Goal: Task Accomplishment & Management: Complete application form

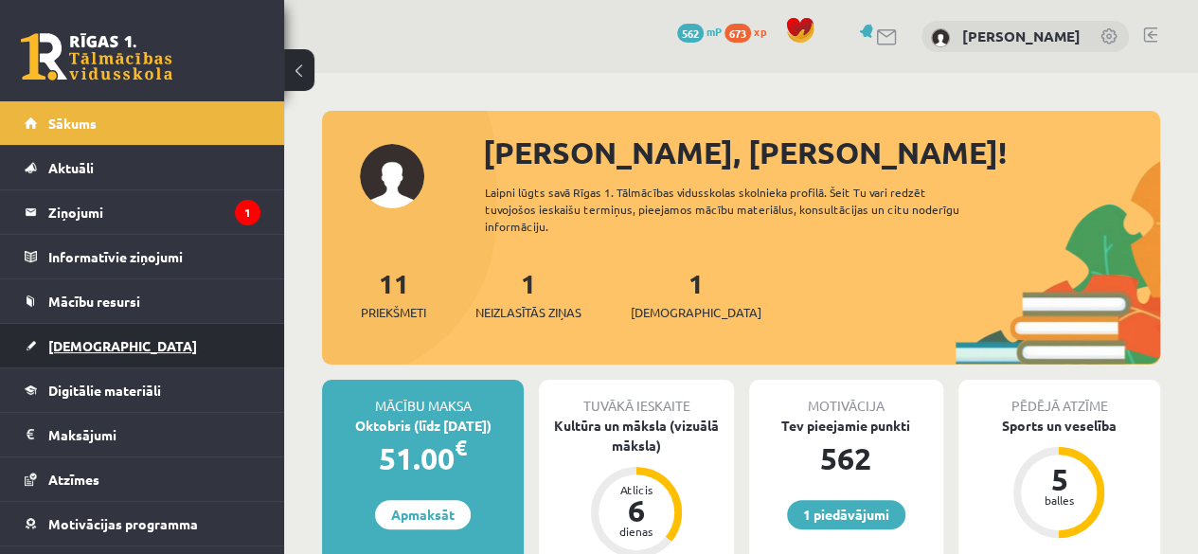
click at [174, 353] on link "[DEMOGRAPHIC_DATA]" at bounding box center [143, 346] width 236 height 44
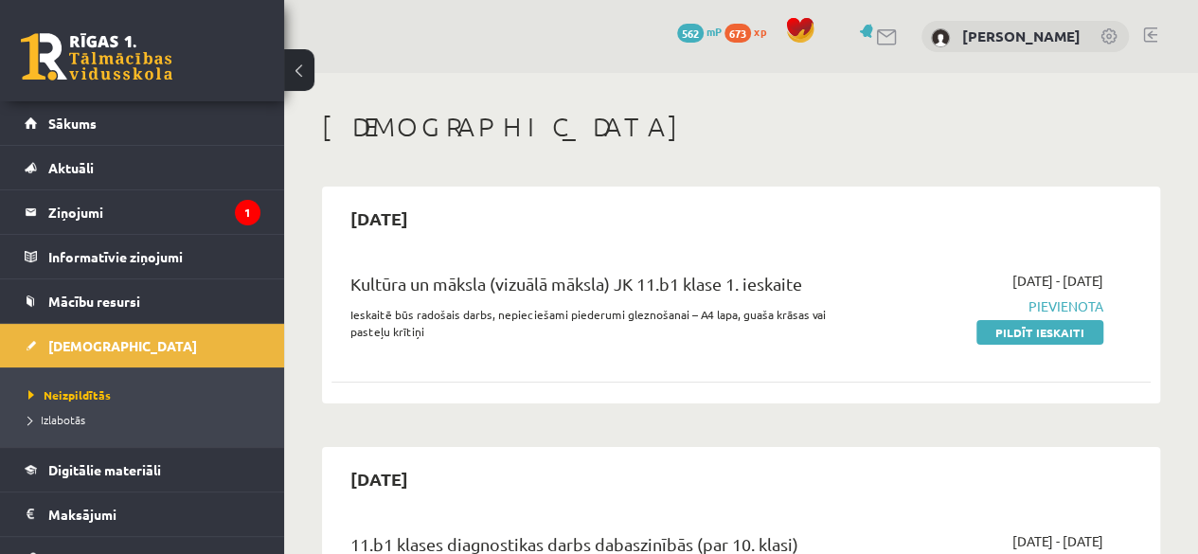
click at [984, 337] on link "Pildīt ieskaiti" at bounding box center [1039, 332] width 127 height 25
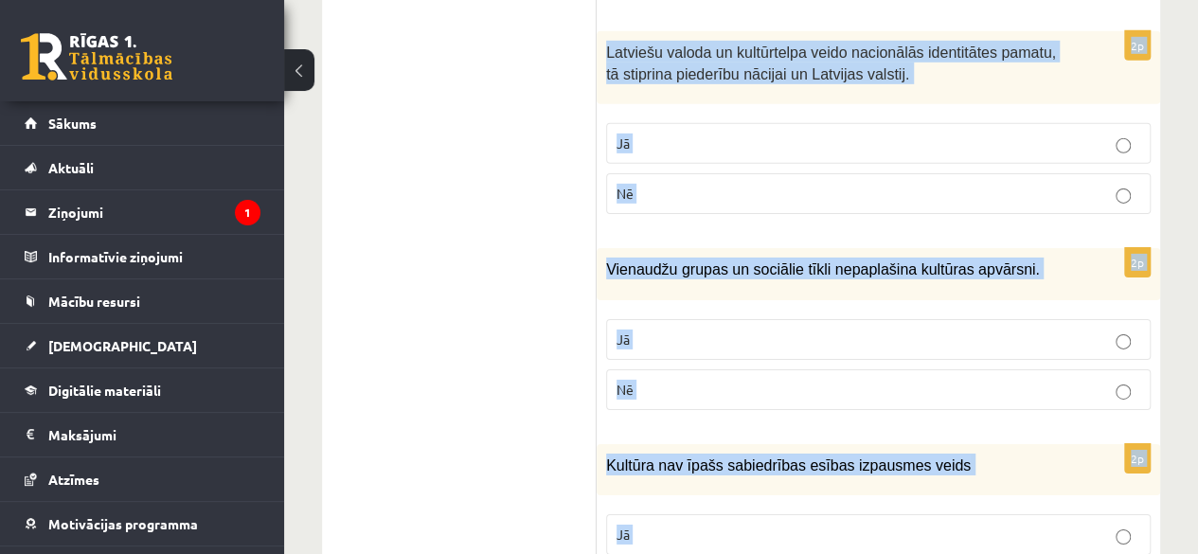
scroll to position [3028, 0]
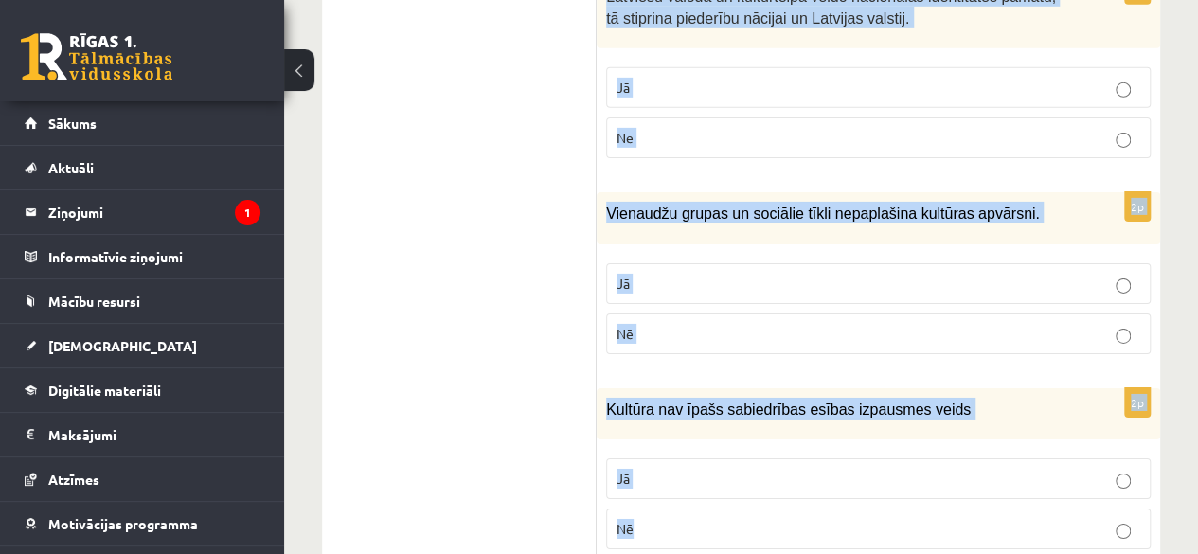
drag, startPoint x: 616, startPoint y: 168, endPoint x: 729, endPoint y: 466, distance: 319.2
copy form "Loremi dol sitametcons ad elitsed! 5d Eiusmodtem in utlabore etdolorem ali enim…"
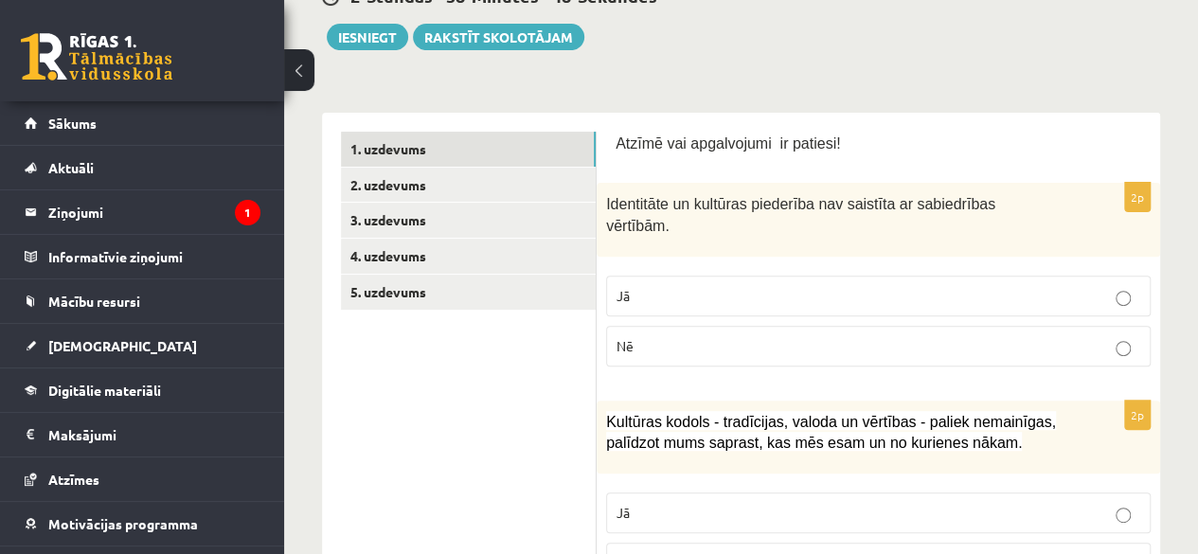
scroll to position [263, 0]
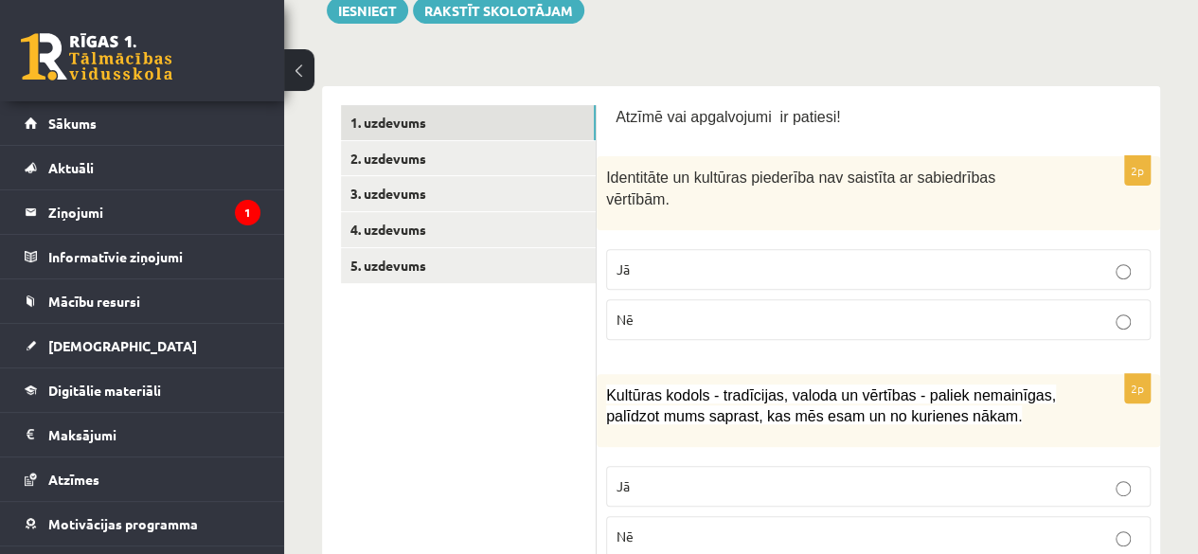
click at [998, 310] on p "Nē" at bounding box center [879, 320] width 524 height 20
click at [710, 476] on p "Jā" at bounding box center [879, 486] width 524 height 20
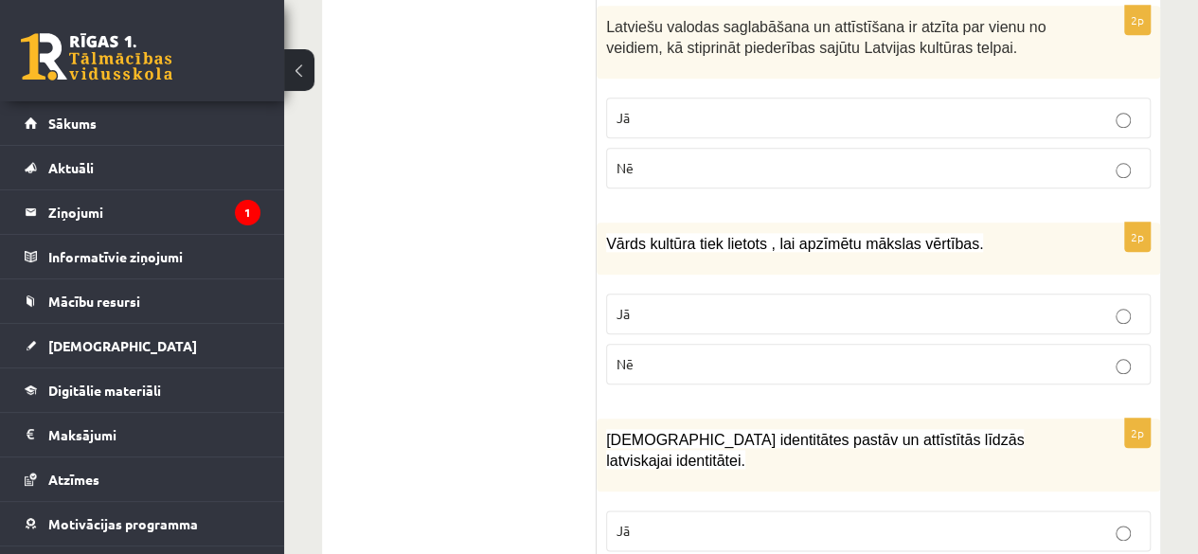
scroll to position [856, 0]
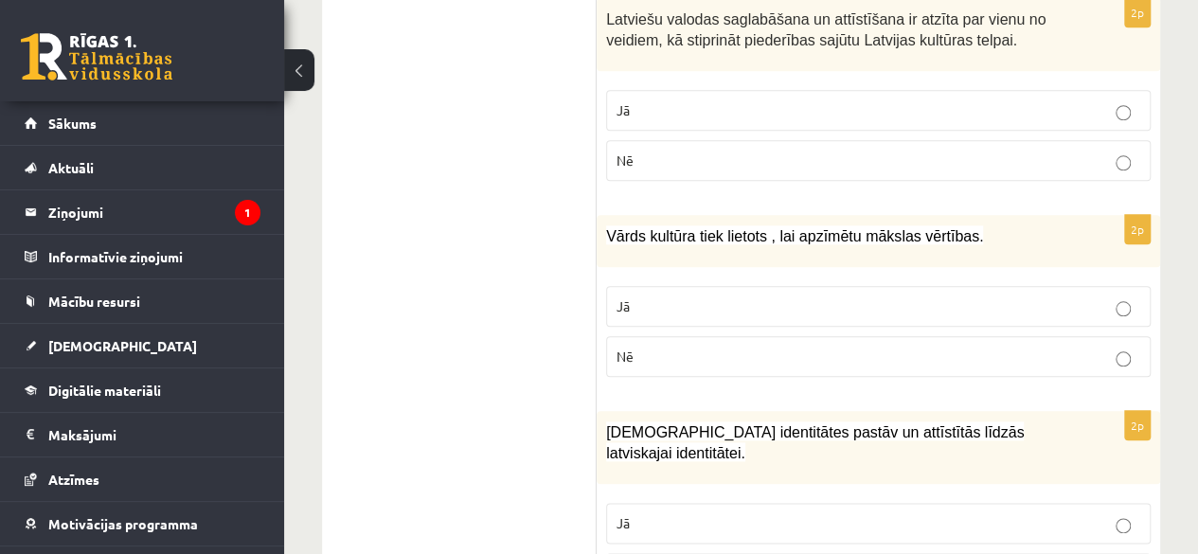
click at [972, 100] on p "Jā" at bounding box center [879, 110] width 524 height 20
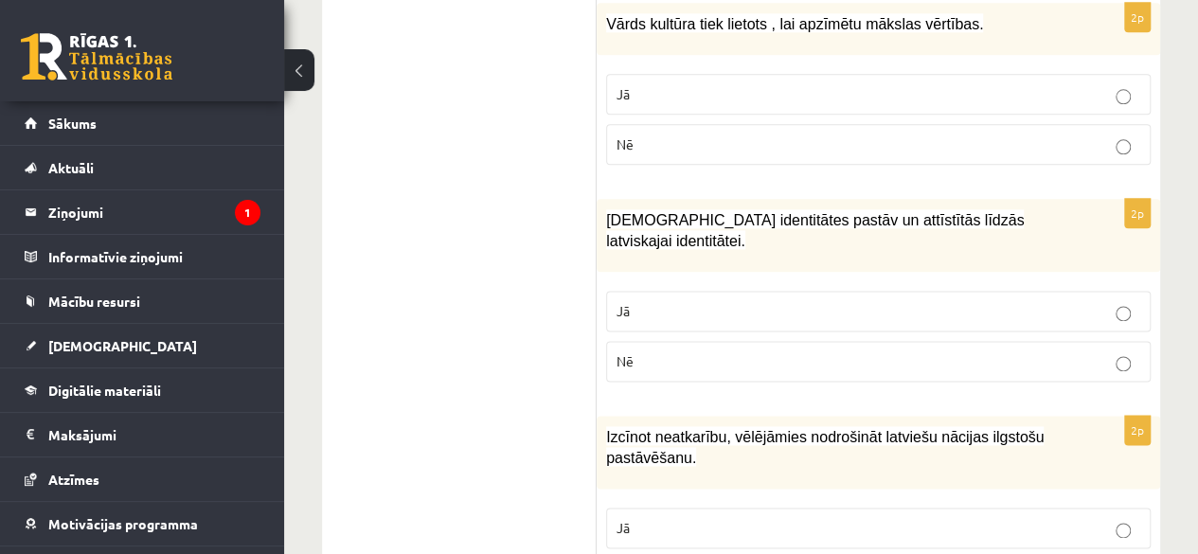
scroll to position [1081, 0]
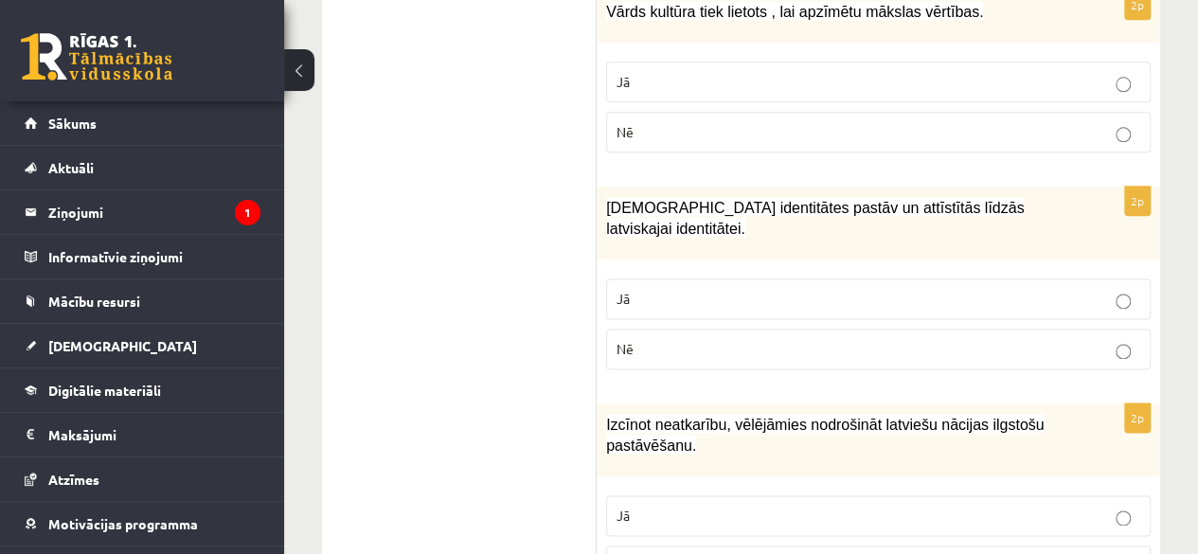
click at [1047, 331] on label "Nē" at bounding box center [878, 349] width 545 height 41
click at [885, 278] on label "Jā" at bounding box center [878, 298] width 545 height 41
click at [905, 486] on fieldset "Jā Nē" at bounding box center [878, 539] width 545 height 106
click at [918, 506] on p "Jā" at bounding box center [879, 516] width 524 height 20
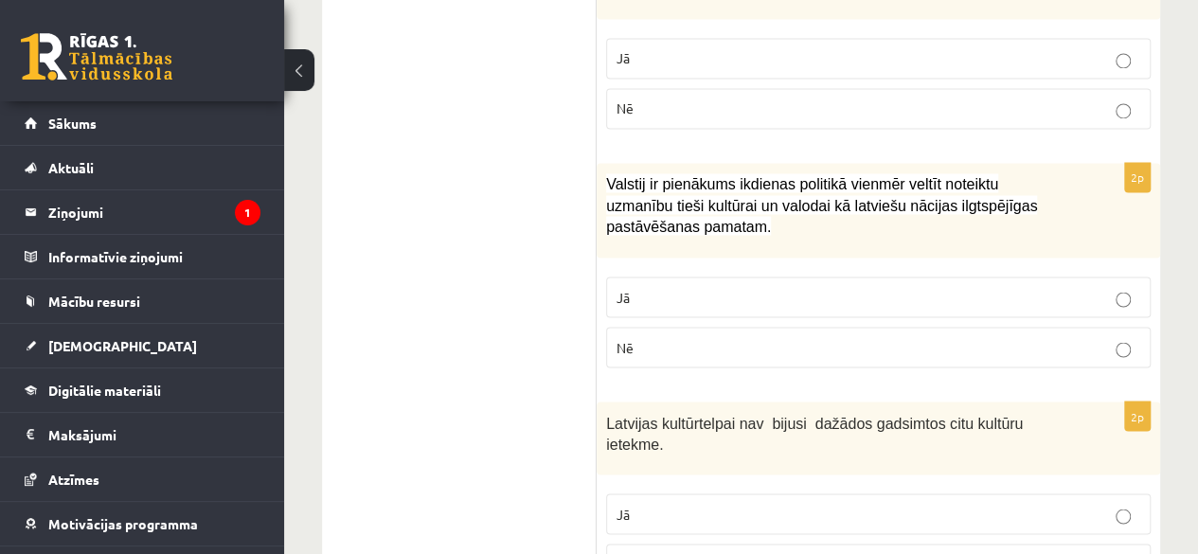
scroll to position [1559, 0]
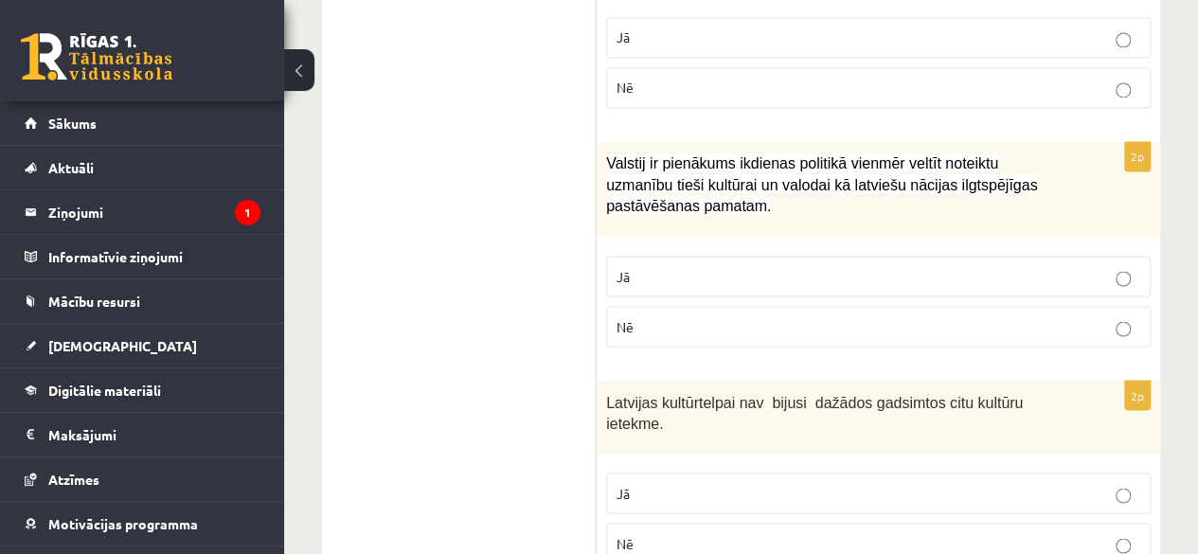
click at [718, 266] on p "Jā" at bounding box center [879, 276] width 524 height 20
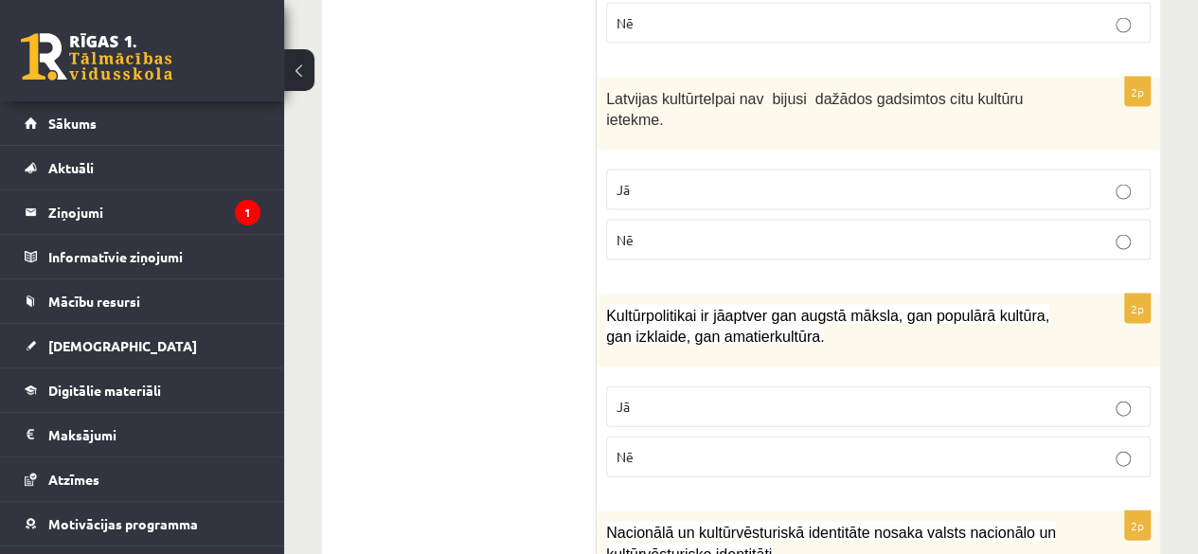
scroll to position [1875, 0]
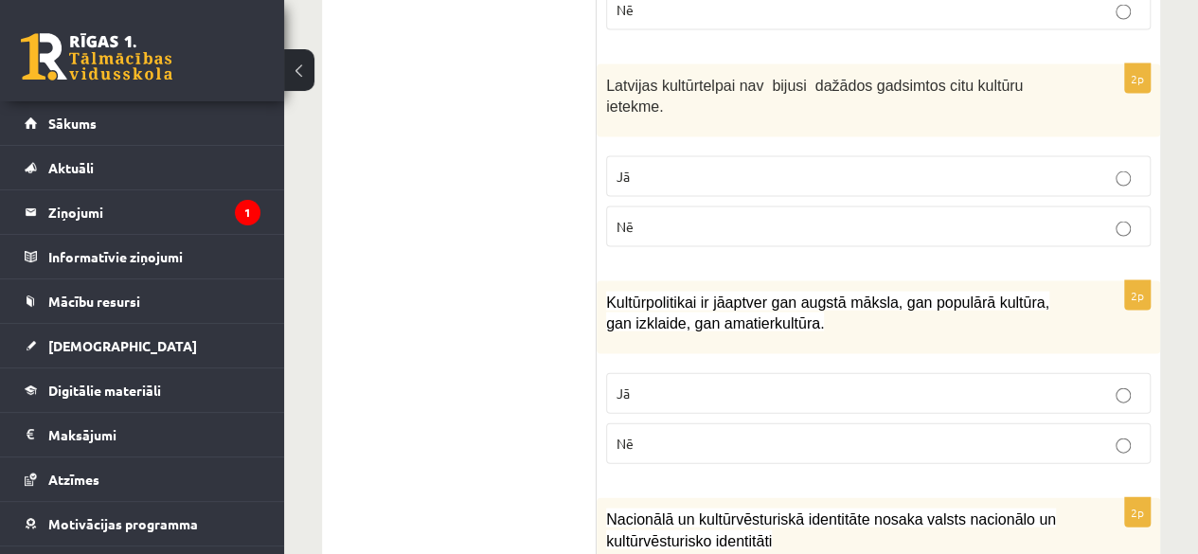
click at [735, 434] on p "Nē" at bounding box center [879, 444] width 524 height 20
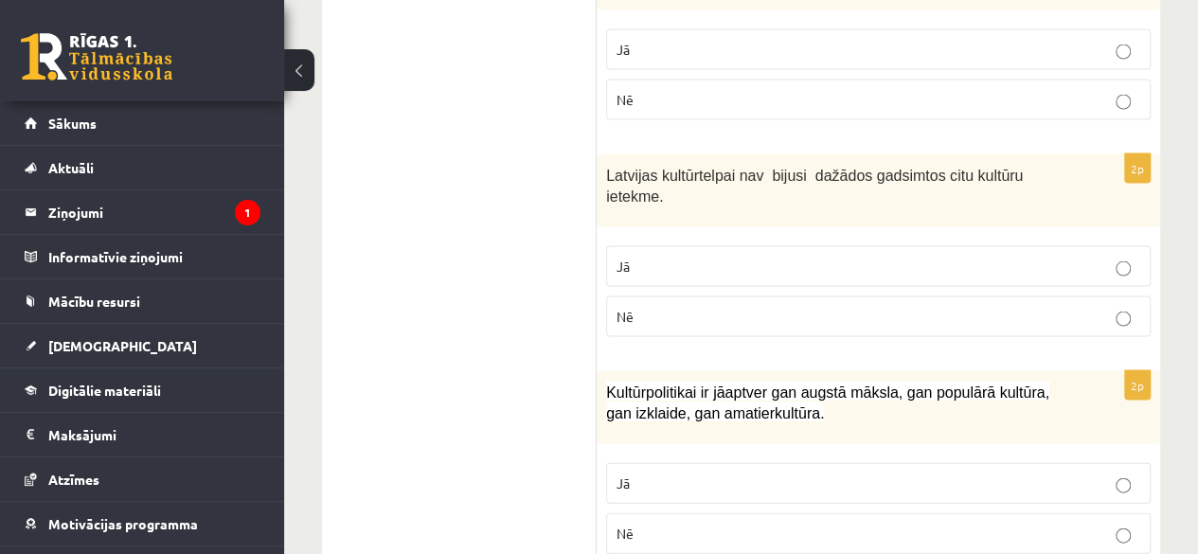
scroll to position [1755, 0]
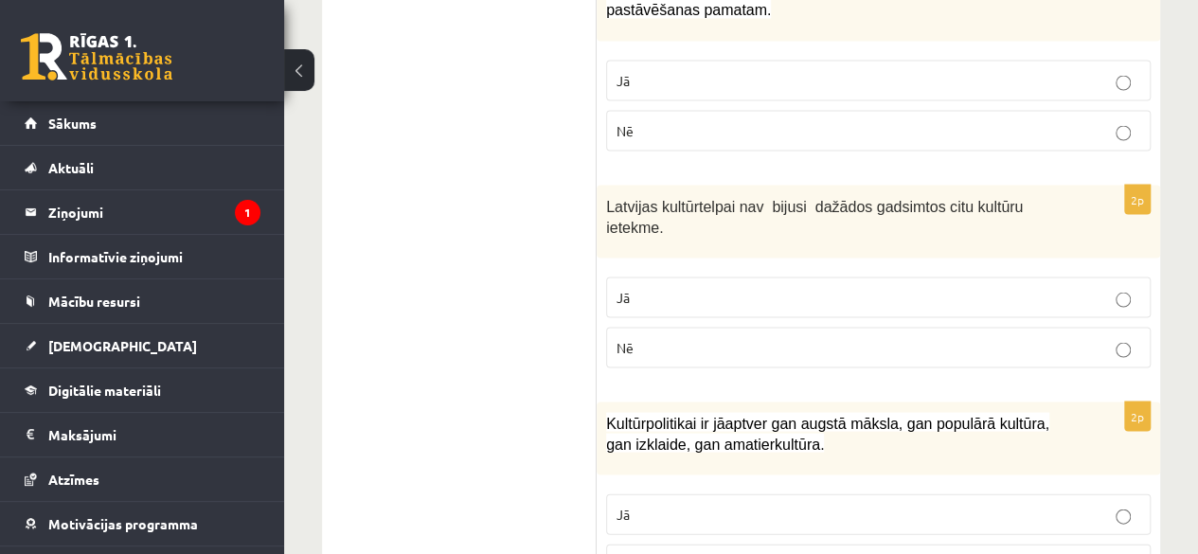
click at [1051, 337] on p "Nē" at bounding box center [879, 347] width 524 height 20
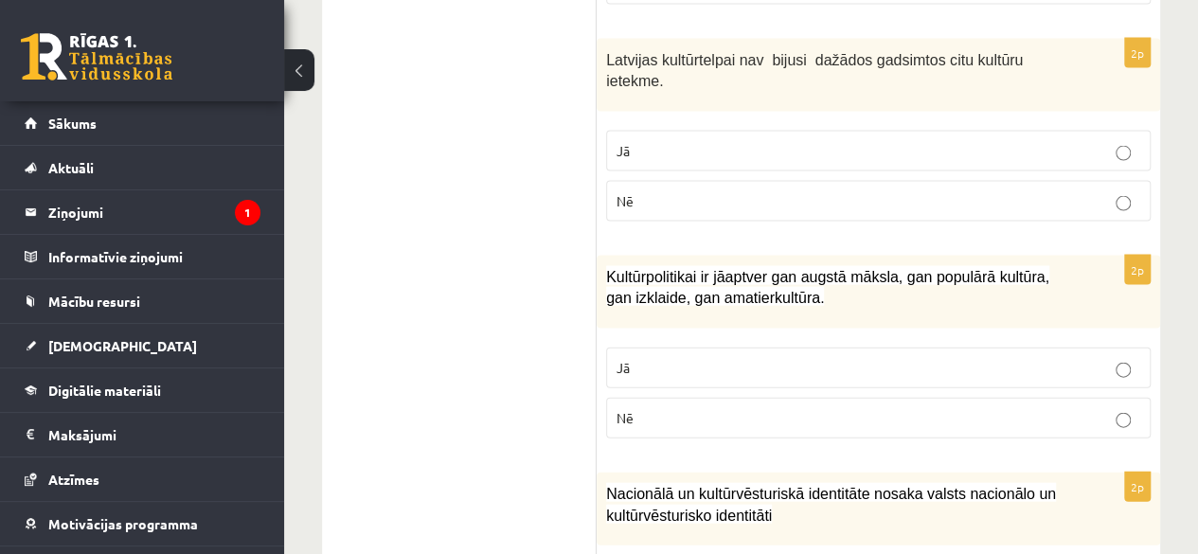
scroll to position [1922, 0]
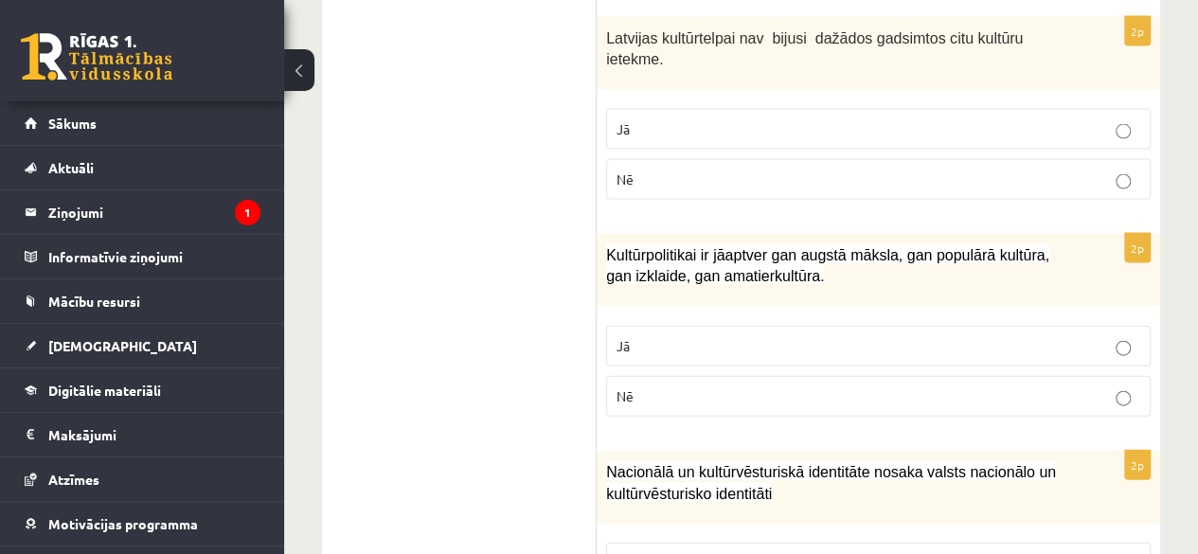
click at [676, 336] on p "Jā" at bounding box center [879, 346] width 524 height 20
click at [671, 553] on p "Jā" at bounding box center [879, 563] width 524 height 20
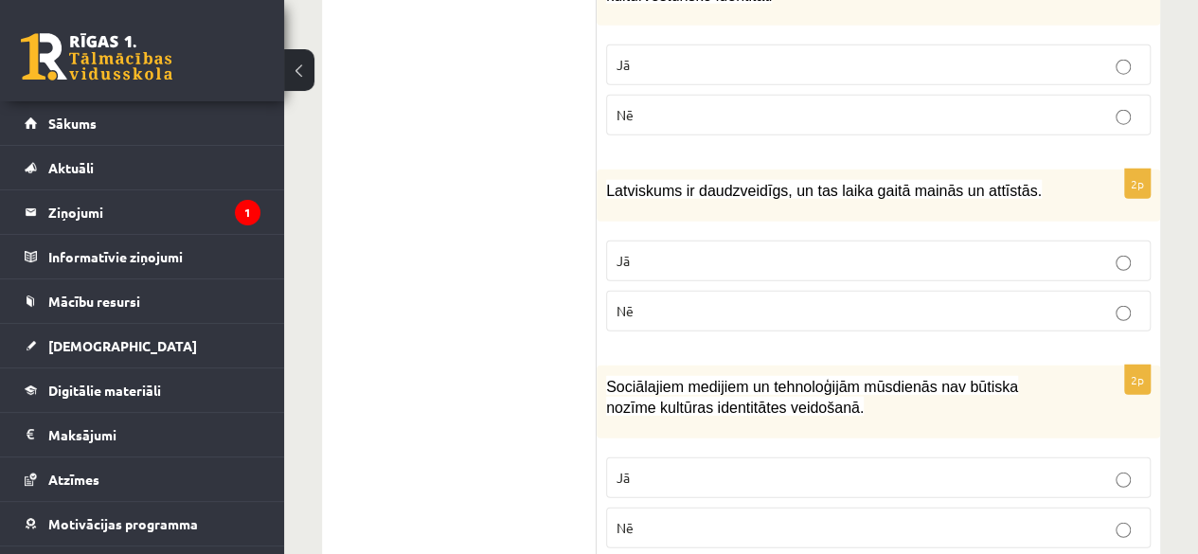
scroll to position [2434, 0]
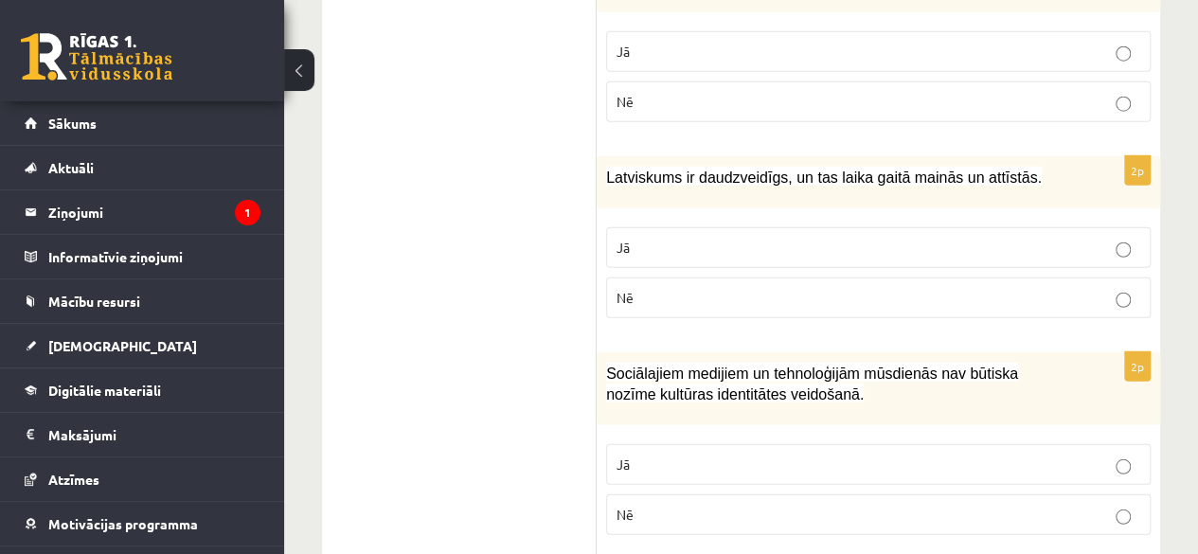
click at [764, 455] on p "Jā" at bounding box center [879, 465] width 524 height 20
click at [741, 218] on fieldset "Jā Nē" at bounding box center [878, 271] width 545 height 106
click at [742, 227] on label "Jā" at bounding box center [878, 247] width 545 height 41
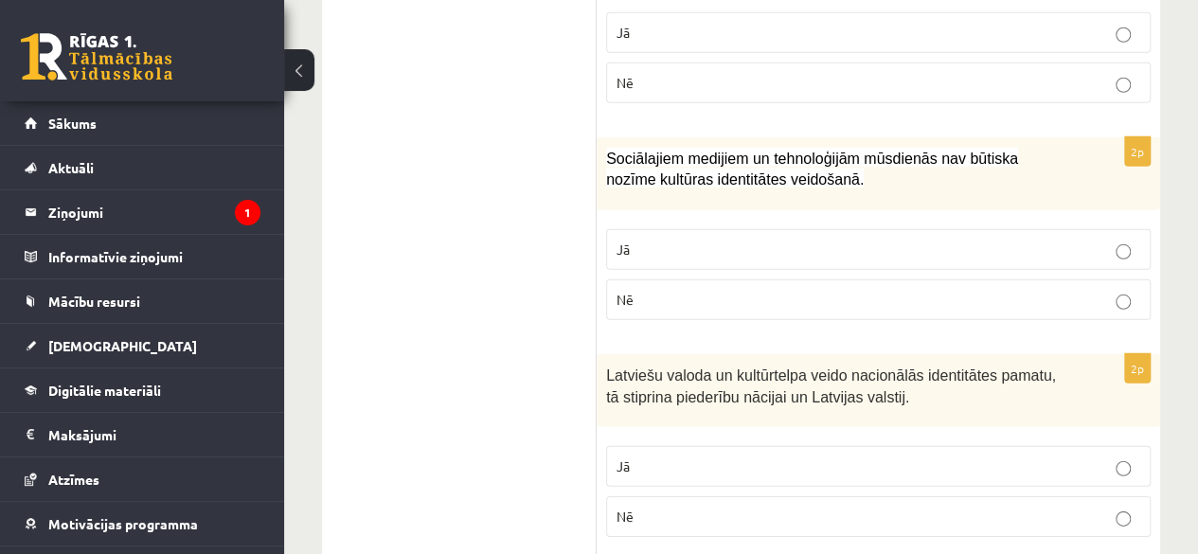
scroll to position [2657, 0]
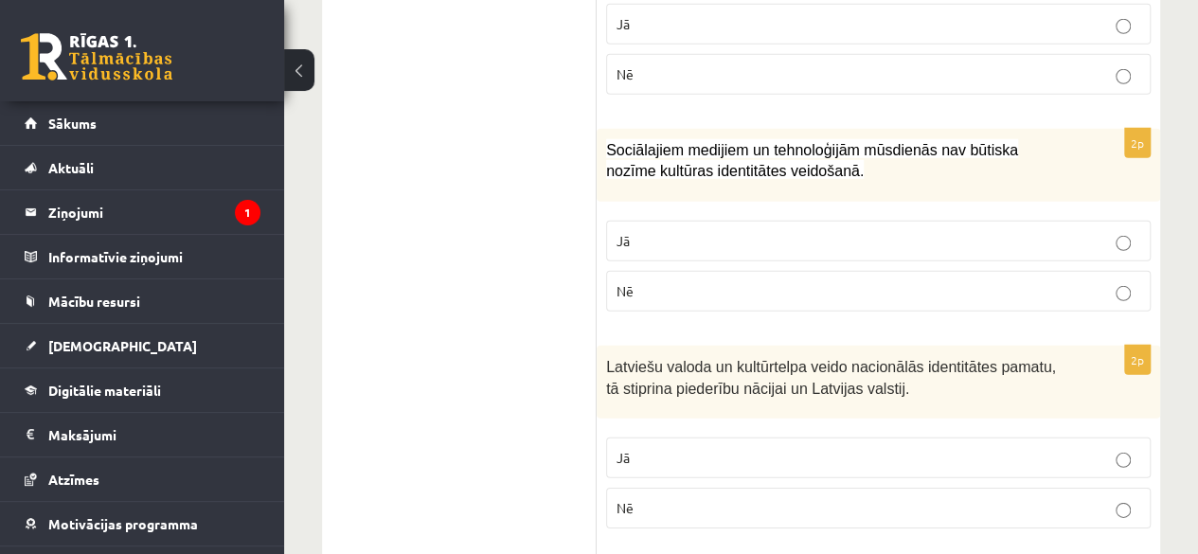
click at [1004, 281] on p "Nē" at bounding box center [879, 291] width 524 height 20
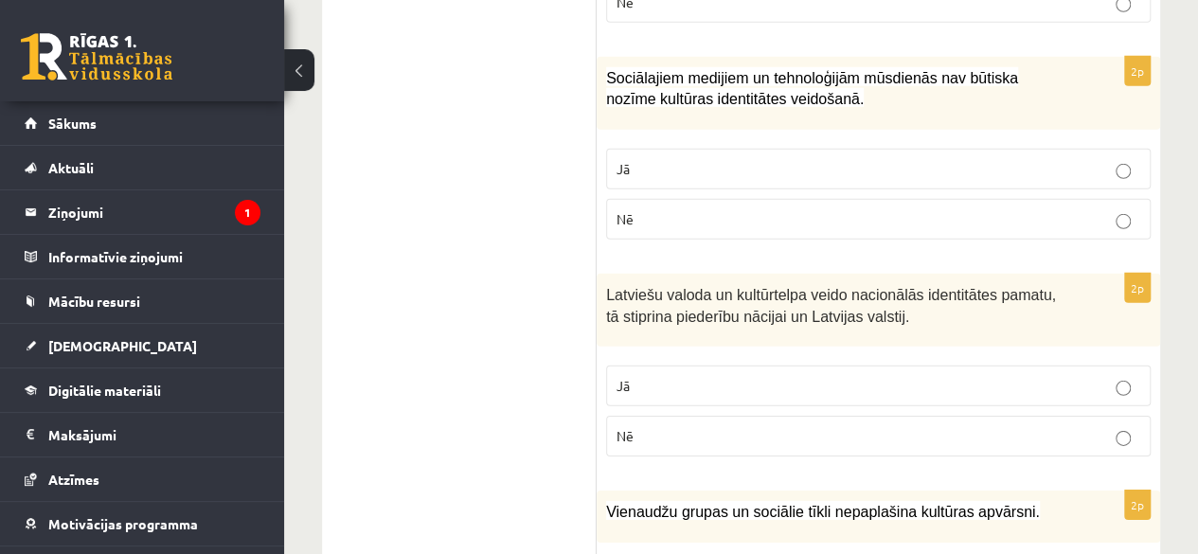
scroll to position [2764, 0]
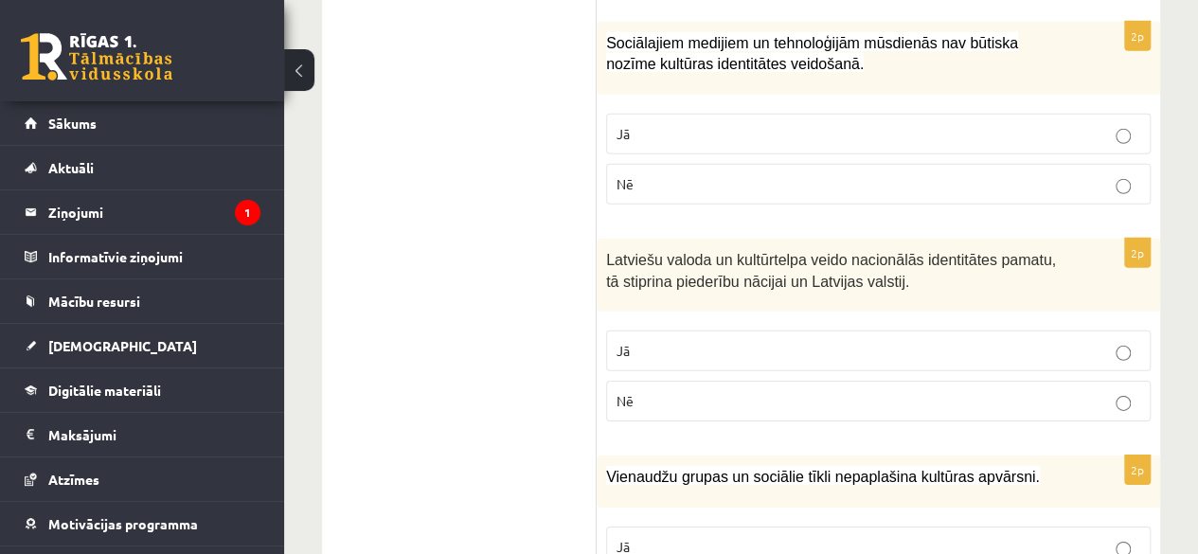
click at [957, 341] on p "Jā" at bounding box center [879, 351] width 524 height 20
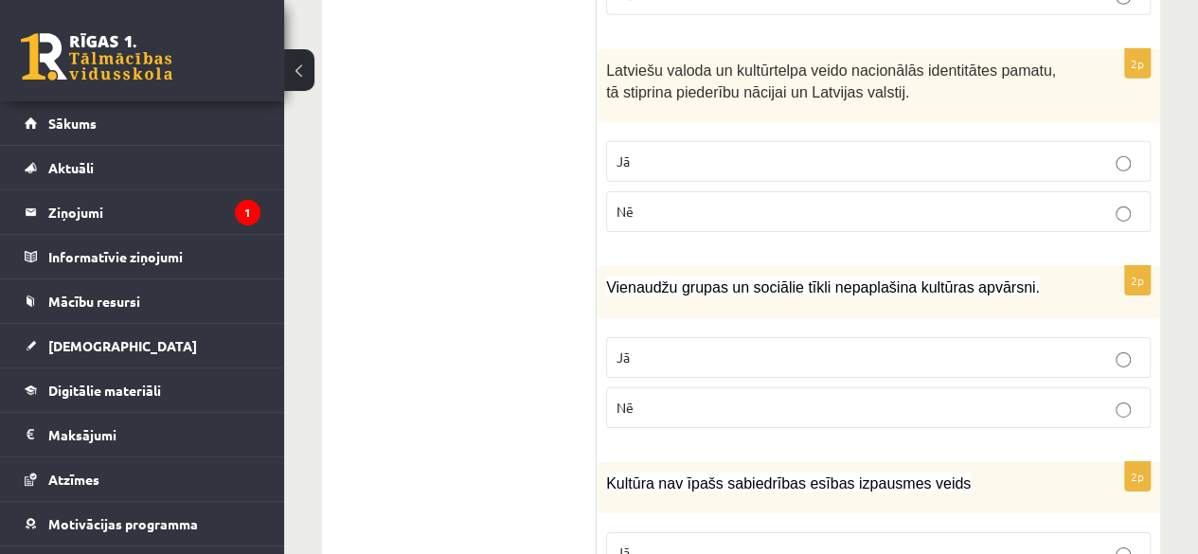
scroll to position [3028, 0]
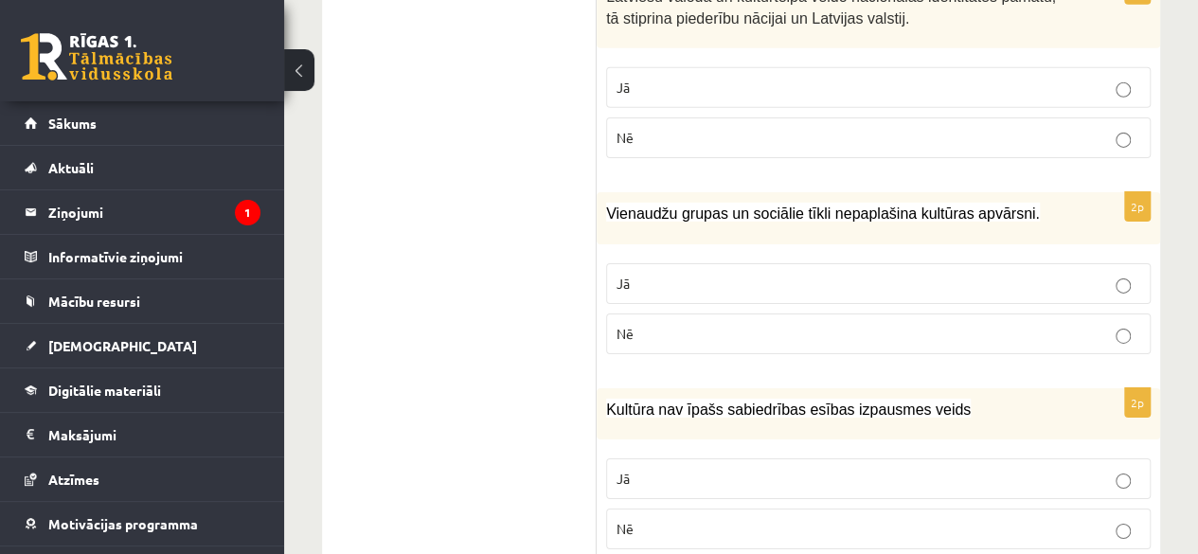
click at [796, 274] on p "Jā" at bounding box center [879, 284] width 524 height 20
click at [863, 324] on p "Nē" at bounding box center [879, 334] width 524 height 20
click at [884, 519] on p "Nē" at bounding box center [879, 529] width 524 height 20
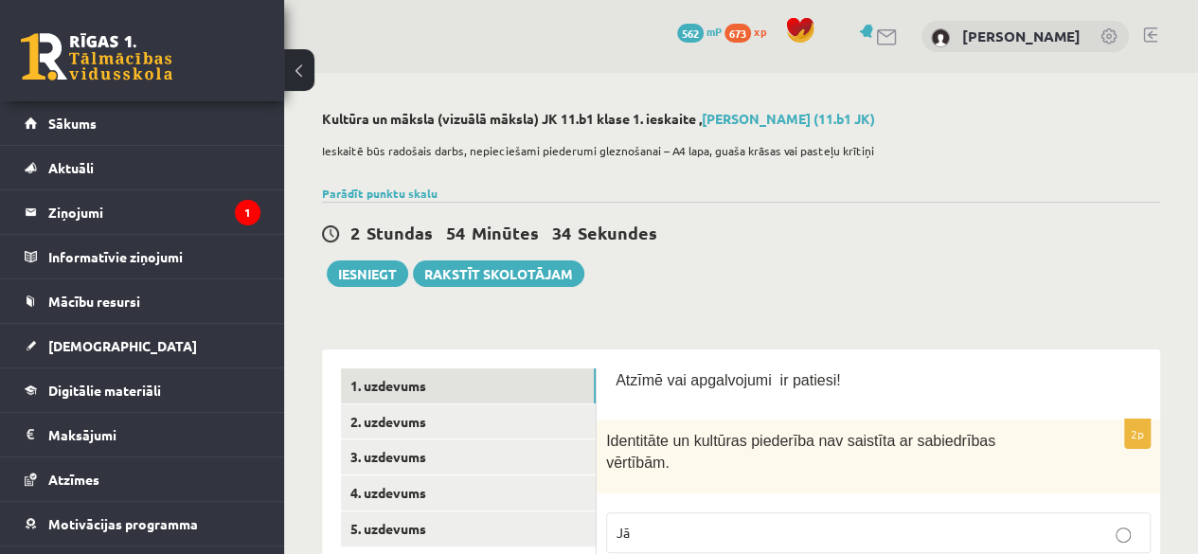
scroll to position [106, 0]
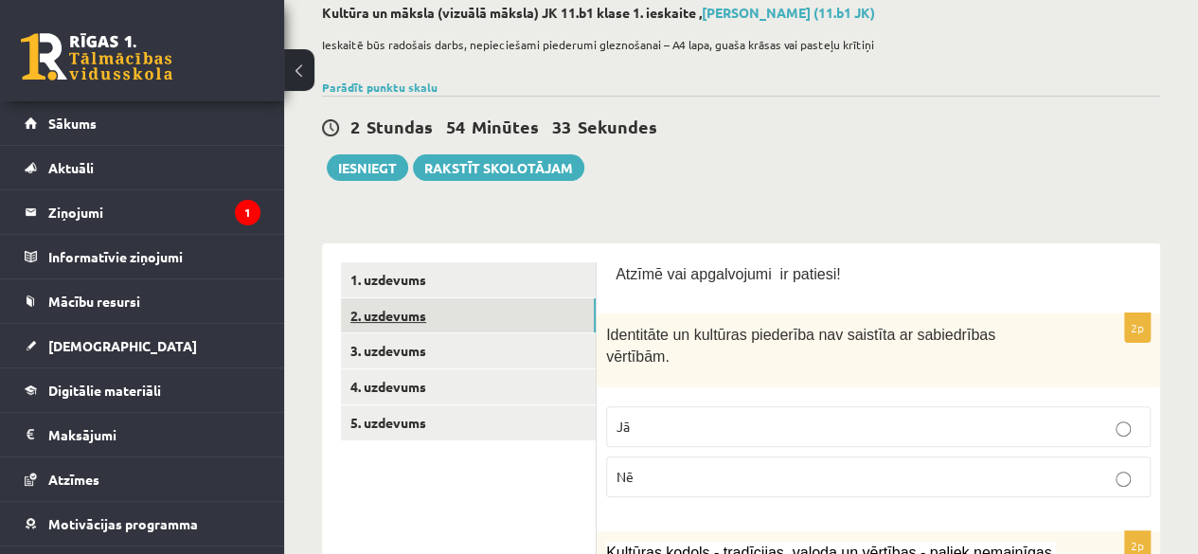
click at [502, 303] on link "2. uzdevums" at bounding box center [468, 315] width 255 height 35
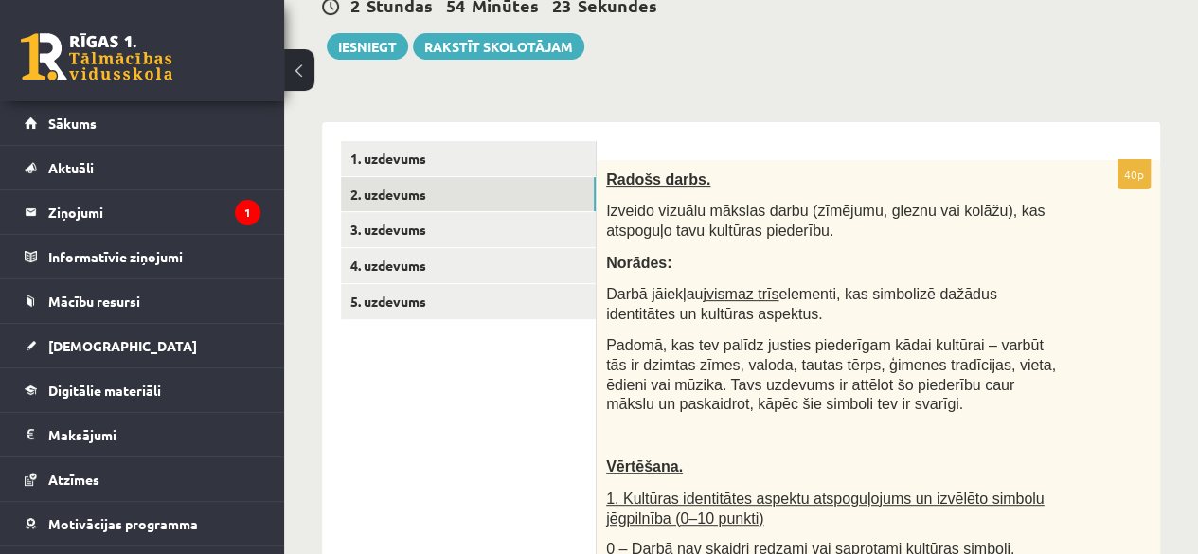
scroll to position [234, 0]
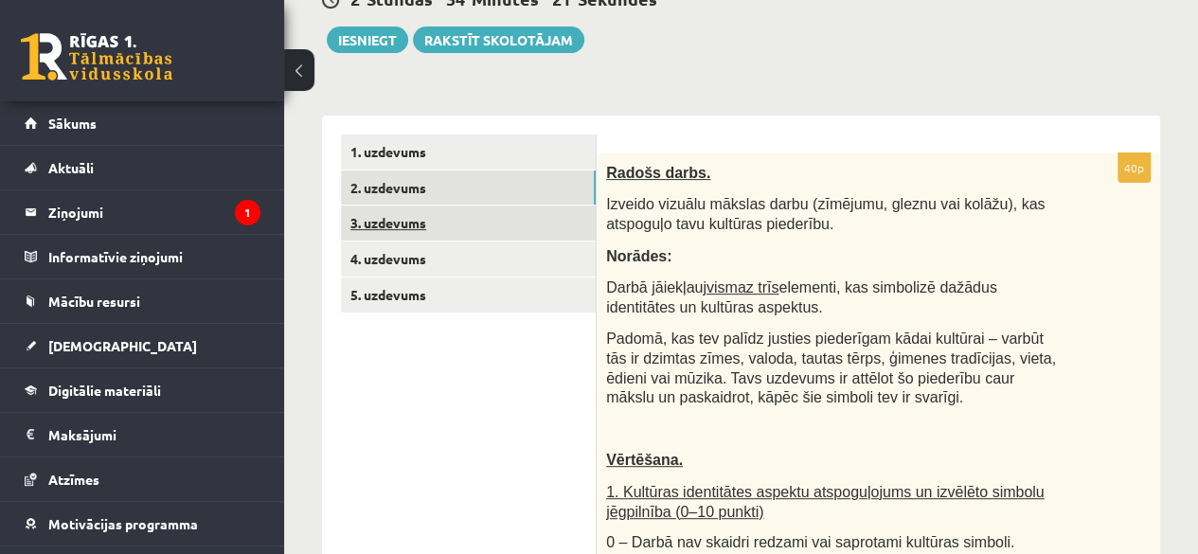
click at [506, 221] on link "3. uzdevums" at bounding box center [468, 223] width 255 height 35
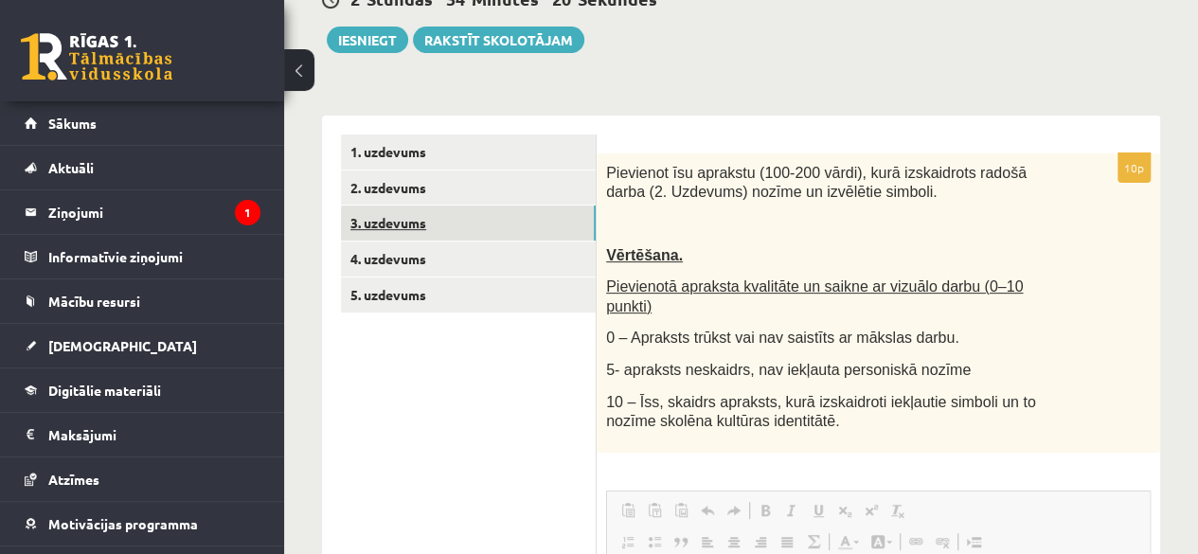
scroll to position [0, 0]
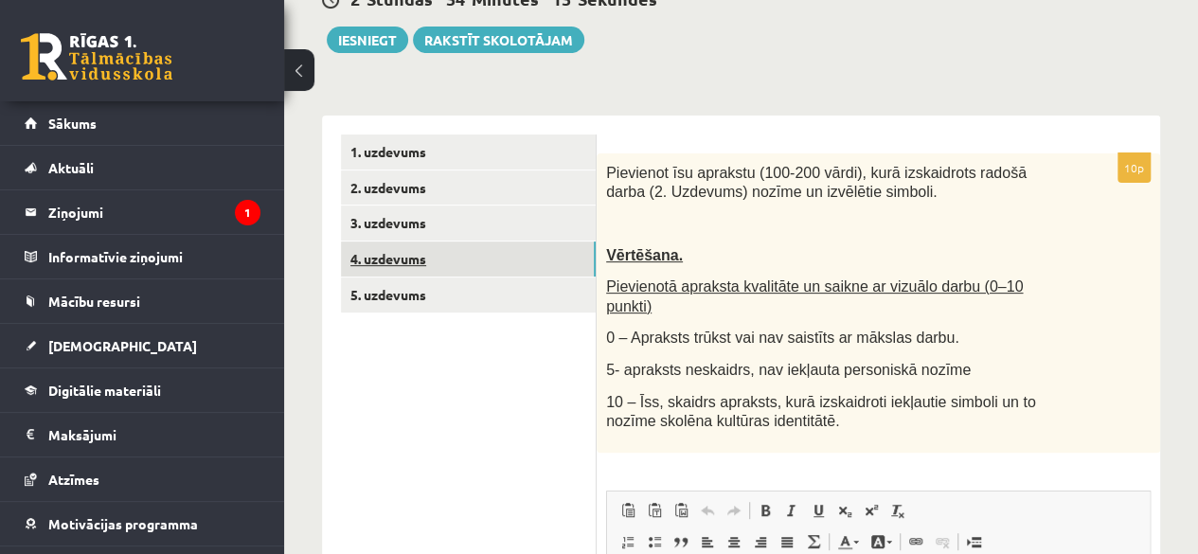
click at [485, 259] on link "4. uzdevums" at bounding box center [468, 258] width 255 height 35
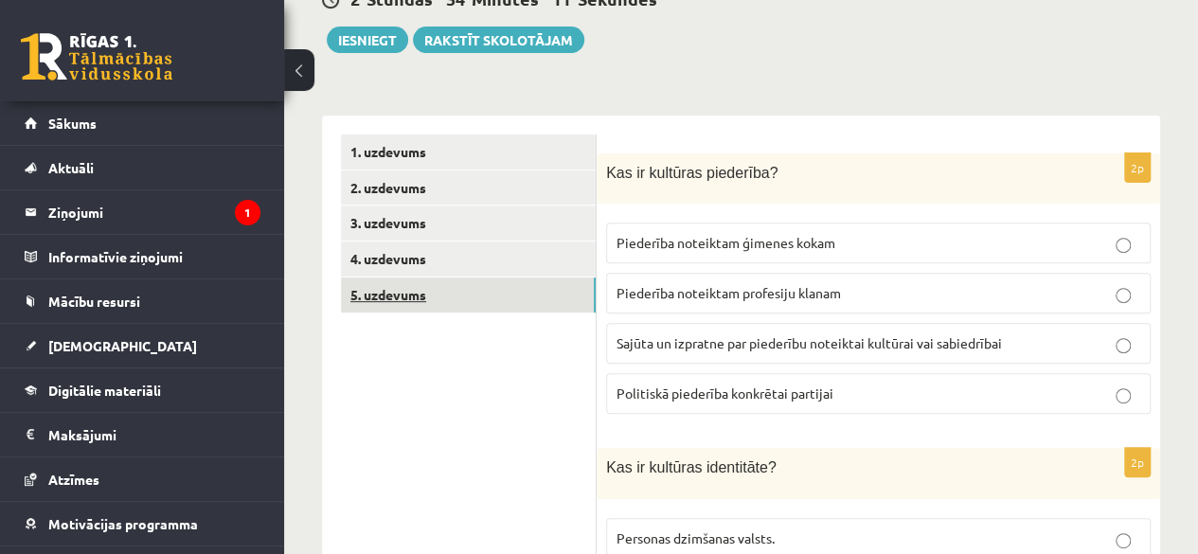
click at [510, 297] on link "5. uzdevums" at bounding box center [468, 294] width 255 height 35
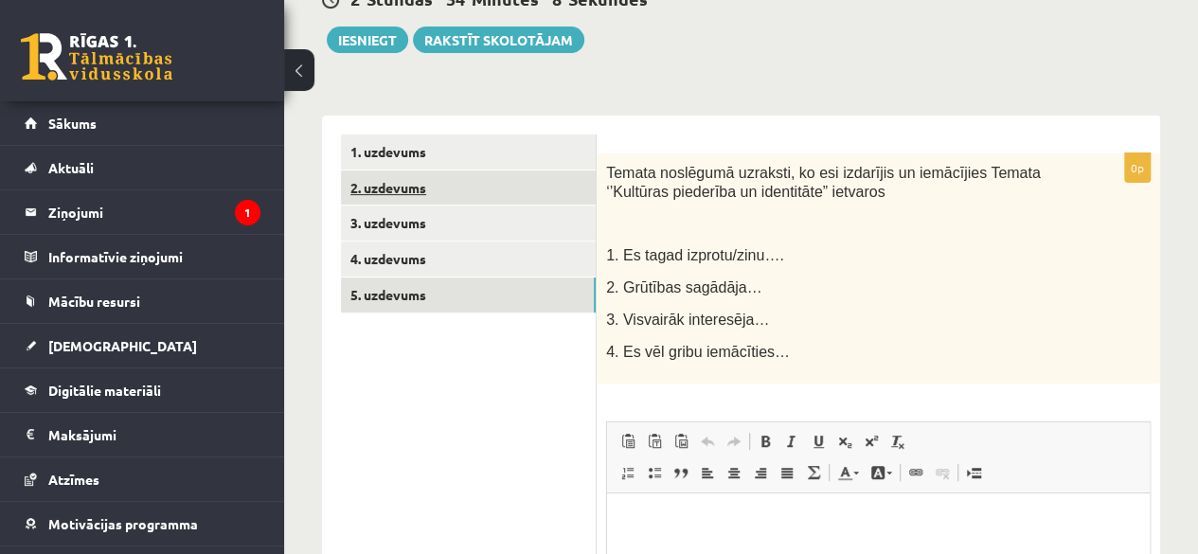
click at [513, 186] on link "2. uzdevums" at bounding box center [468, 187] width 255 height 35
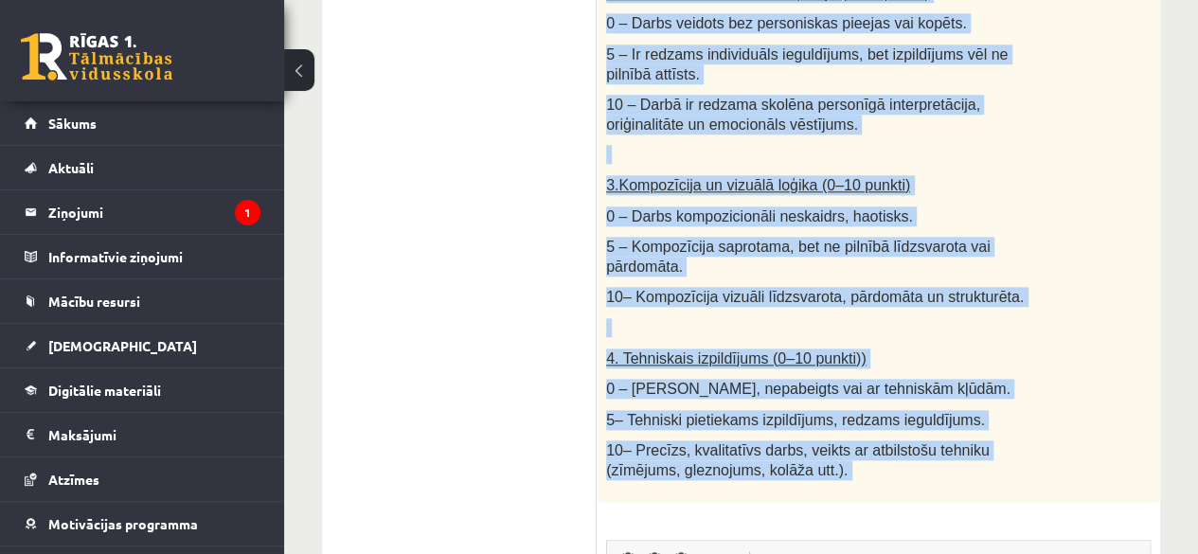
scroll to position [1409, 0]
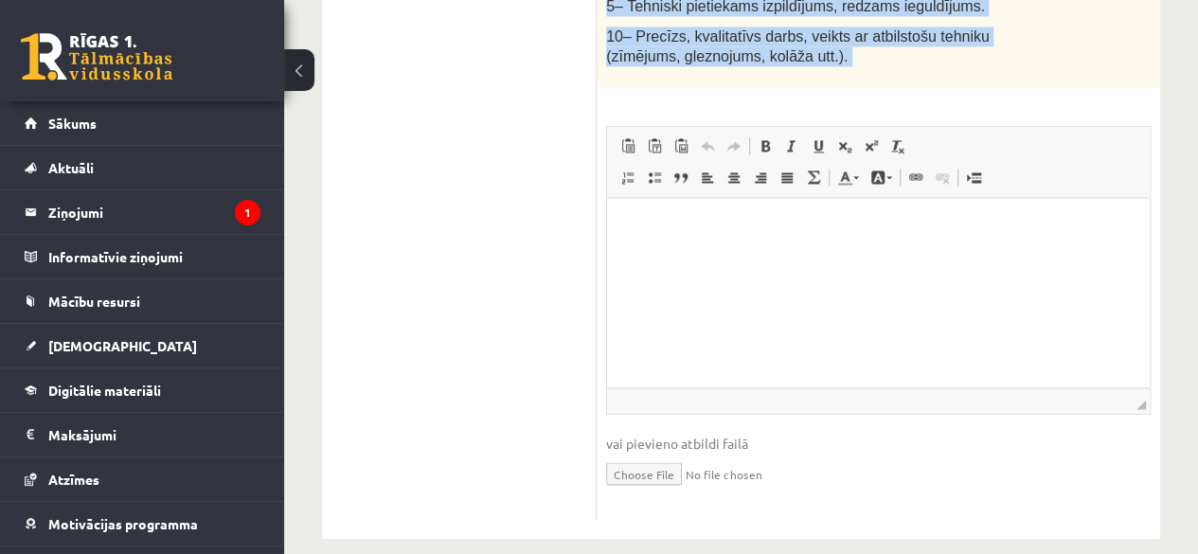
drag, startPoint x: 607, startPoint y: 122, endPoint x: 780, endPoint y: 69, distance: 181.2
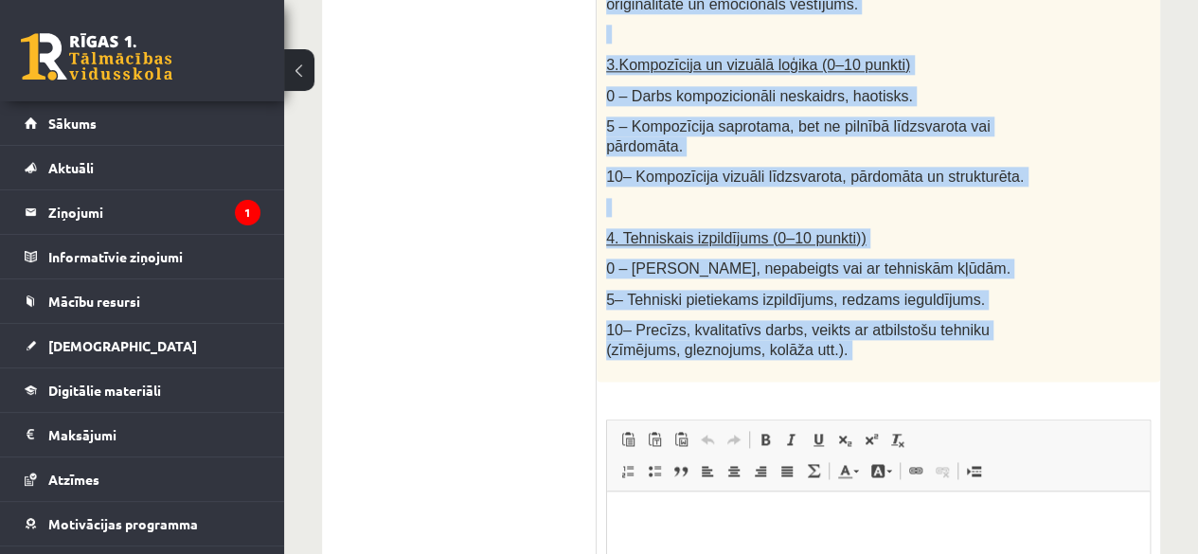
scroll to position [1117, 0]
drag, startPoint x: 607, startPoint y: 306, endPoint x: 803, endPoint y: 327, distance: 197.1
copy div "Radošs darbs. Izveido vizuālu mākslas darbu (zīmējumu, gleznu vai kolāžu), kas …"
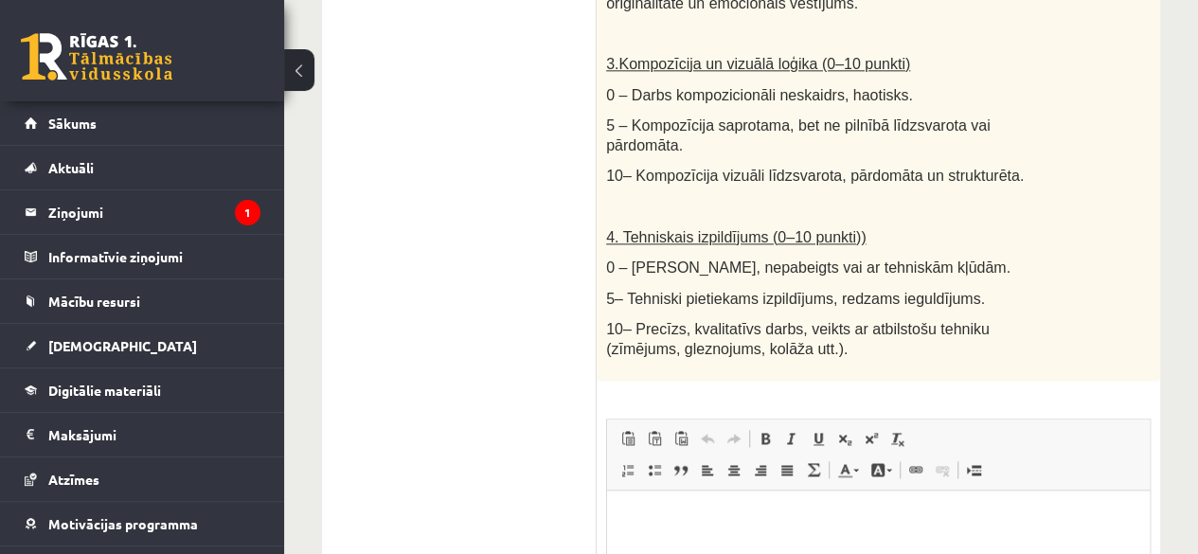
click at [523, 116] on ul "1. uzdevums 2. uzdevums 3. uzdevums 4. uzdevums 5. uzdevums" at bounding box center [469, 32] width 256 height 1561
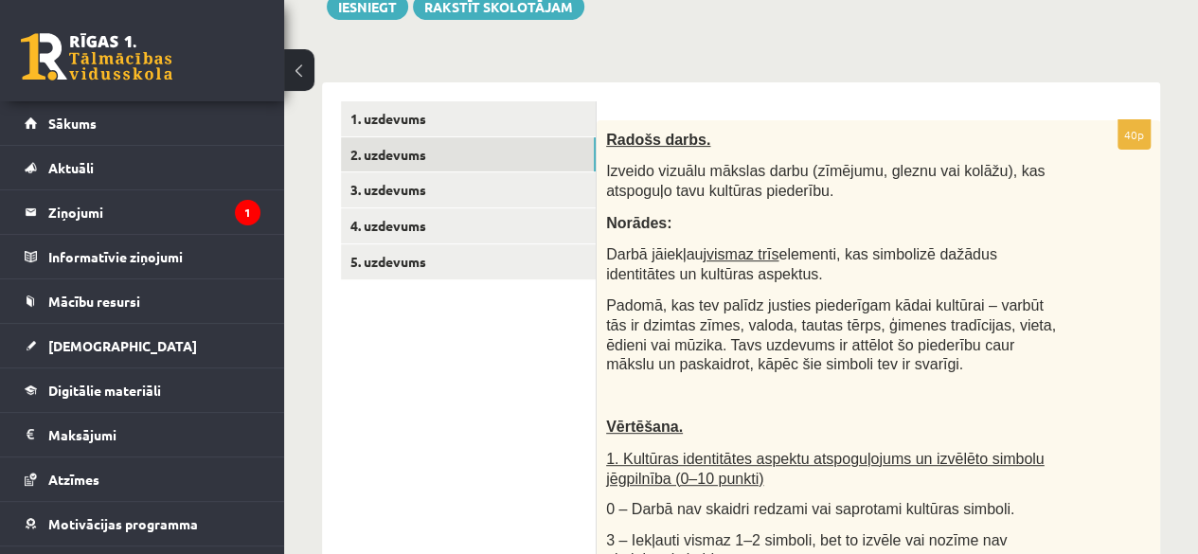
scroll to position [284, 0]
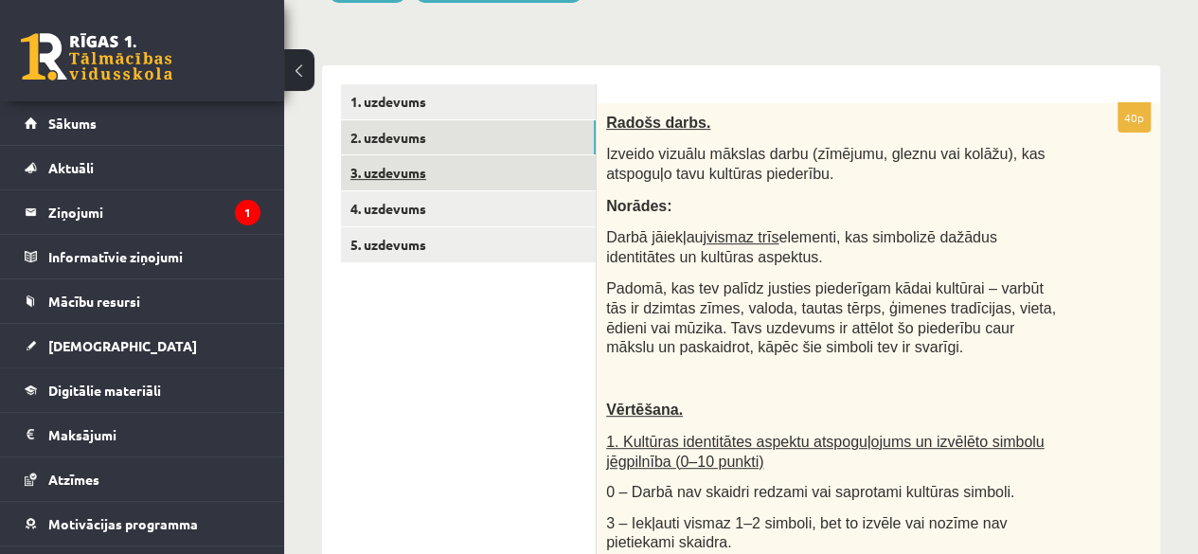
click at [572, 181] on link "3. uzdevums" at bounding box center [468, 172] width 255 height 35
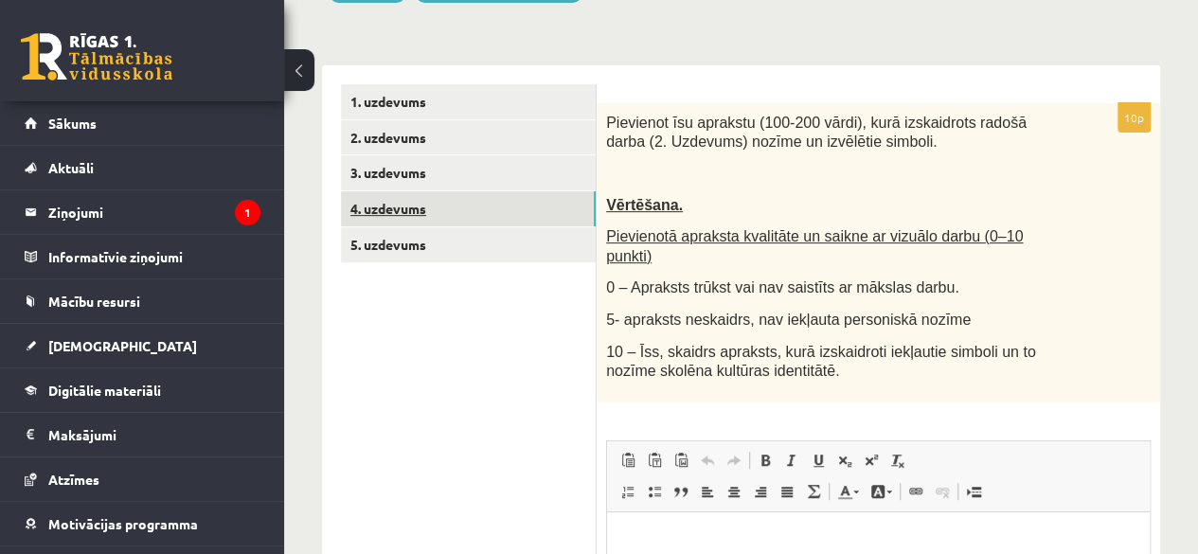
click at [534, 202] on link "4. uzdevums" at bounding box center [468, 208] width 255 height 35
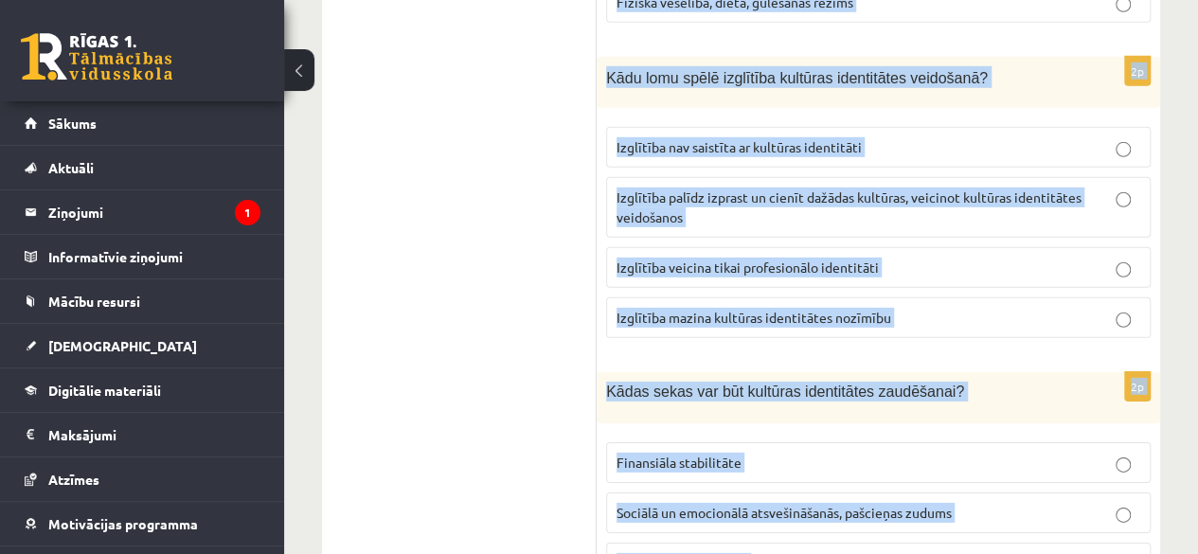
scroll to position [2898, 0]
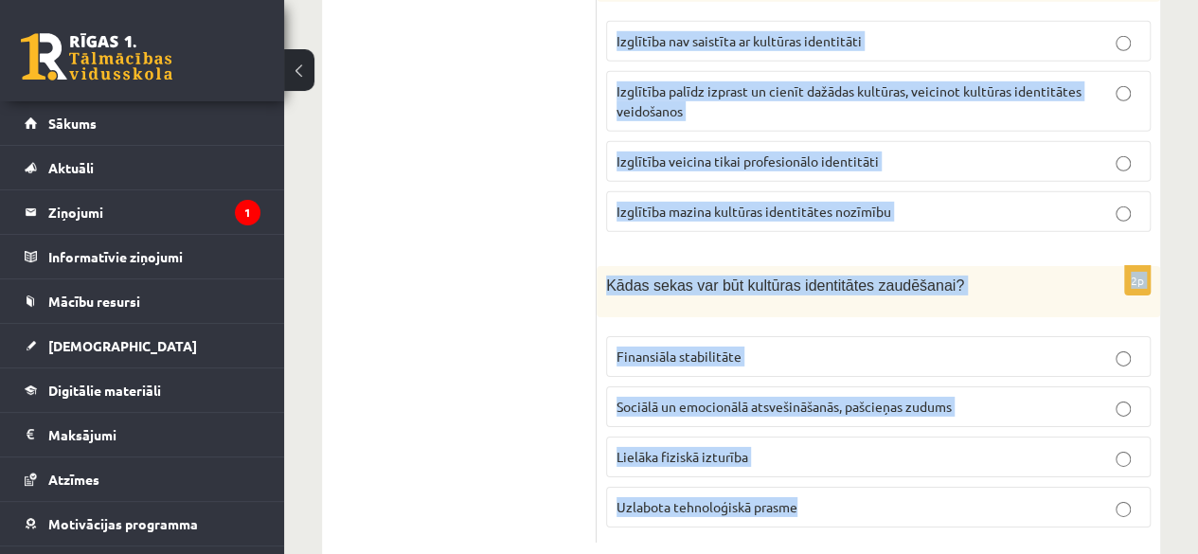
drag, startPoint x: 609, startPoint y: 122, endPoint x: 880, endPoint y: 503, distance: 467.2
copy form "Kas ir kultūras piederība? Piederība noteiktam ģimenes kokam Piederība noteikta…"
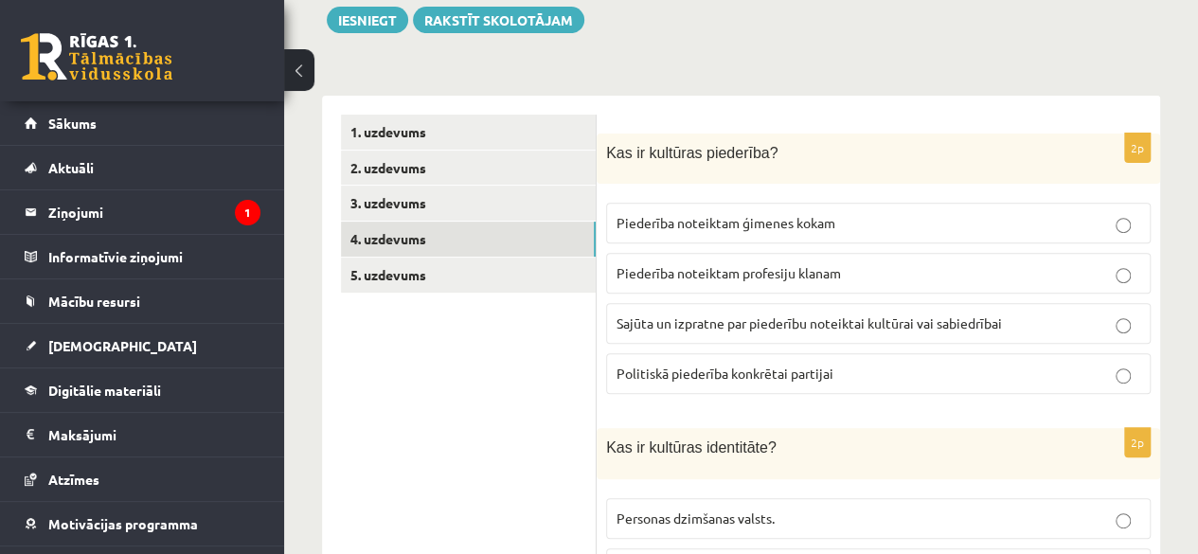
scroll to position [284, 0]
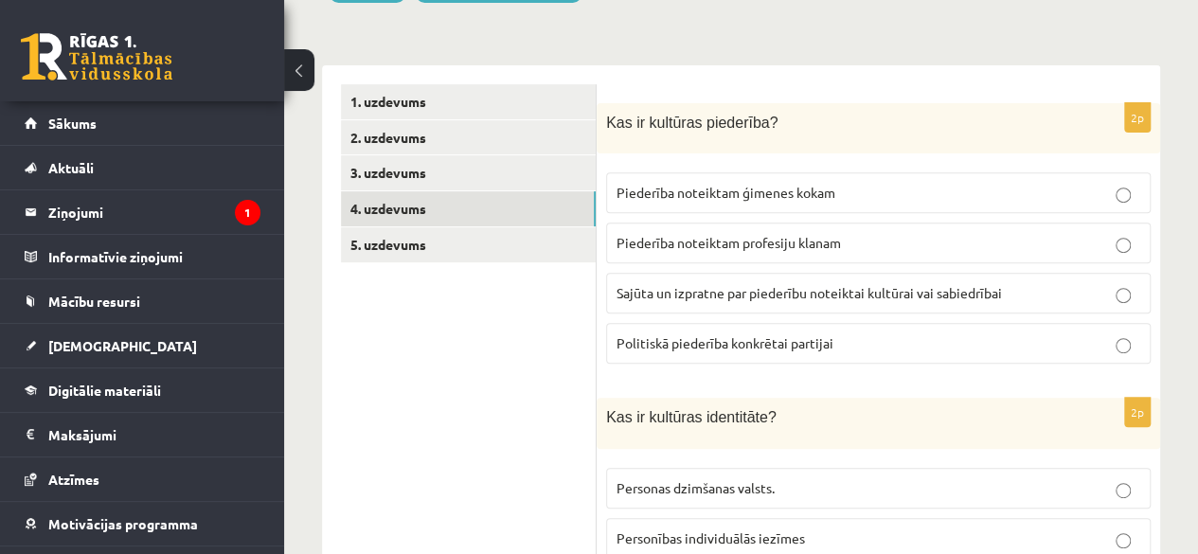
click at [725, 283] on p "Sajūta un izpratne par piederību noteiktai kultūrai vai sabiedrībai" at bounding box center [879, 293] width 524 height 20
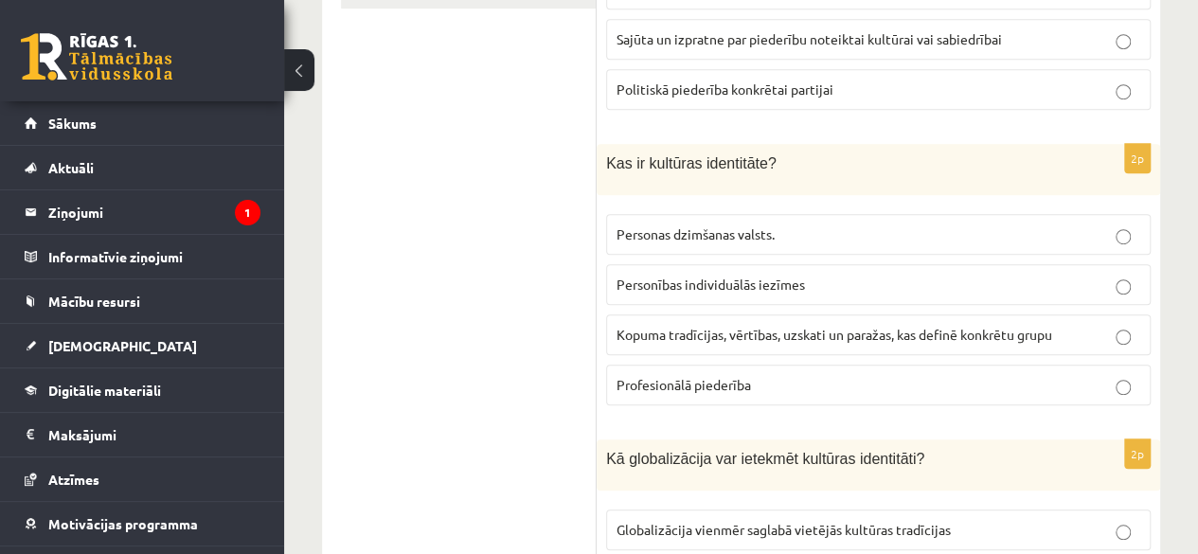
scroll to position [568, 0]
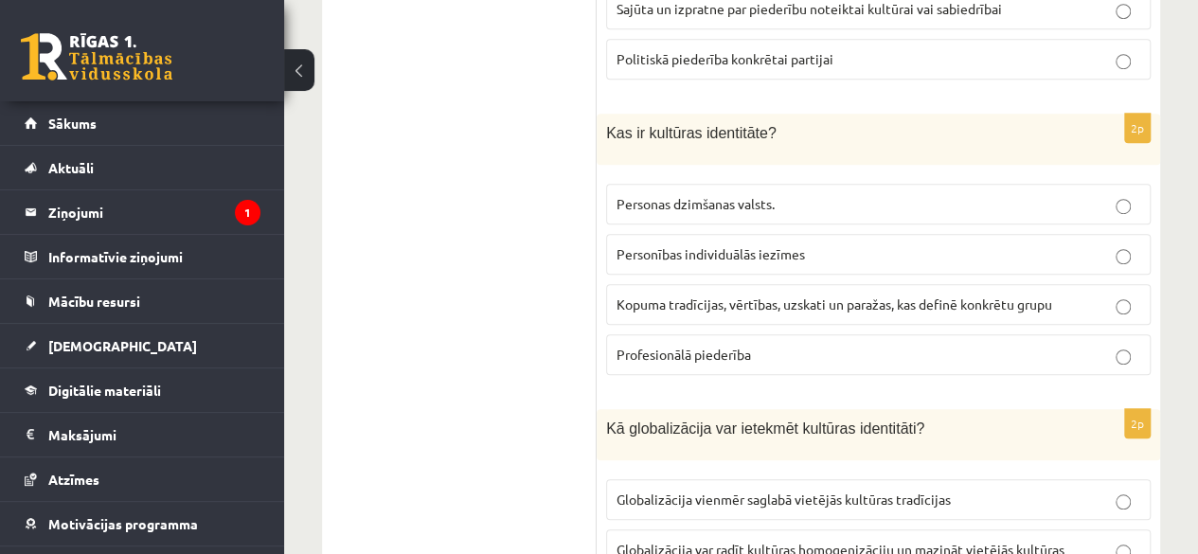
click at [697, 295] on span "Kopuma tradīcijas, vērtības, uzskati un paražas, kas definē konkrētu grupu" at bounding box center [835, 303] width 436 height 17
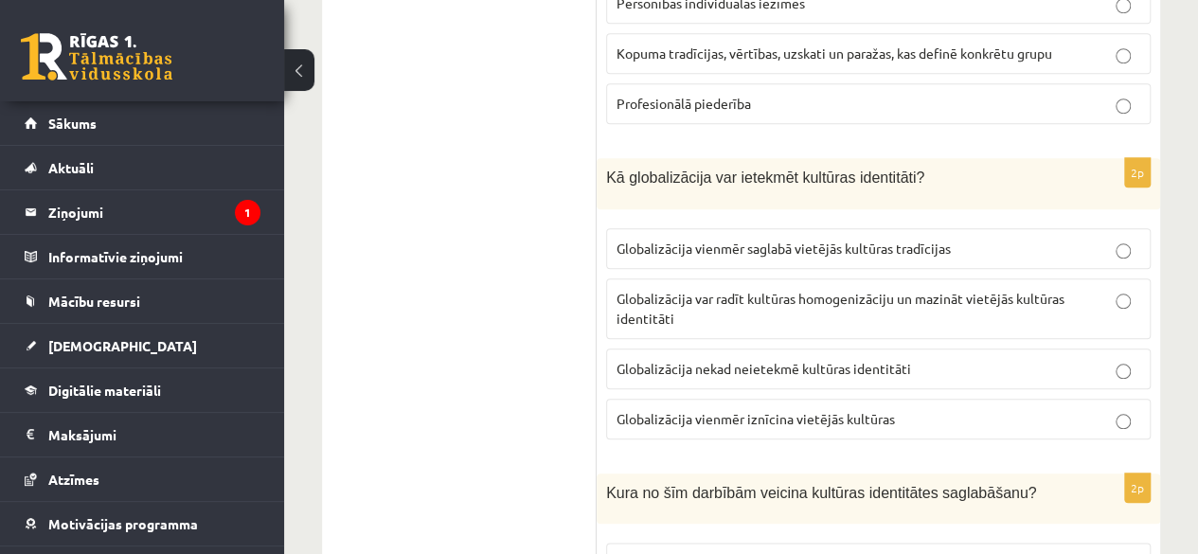
scroll to position [947, 0]
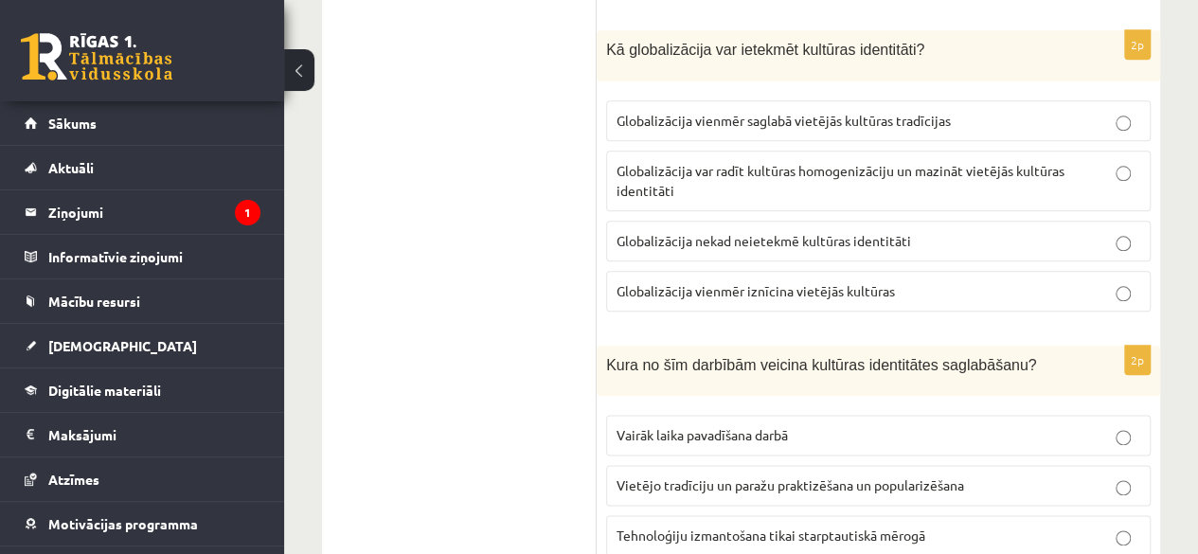
click at [699, 164] on span "Globalizācija var radīt kultūras homogenizāciju un mazināt vietējās kultūras id…" at bounding box center [841, 180] width 448 height 37
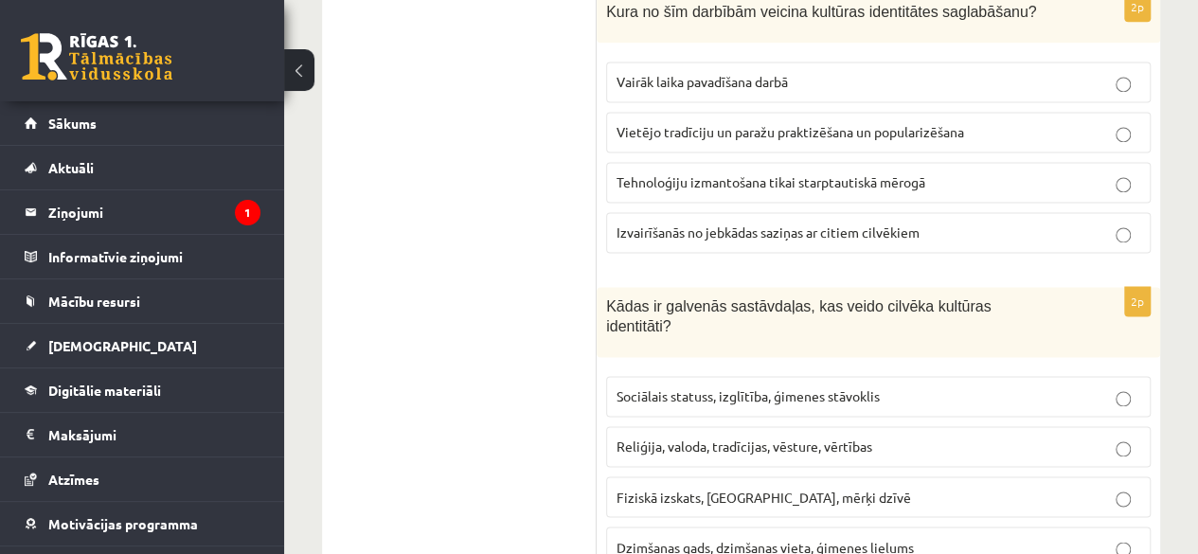
scroll to position [1326, 0]
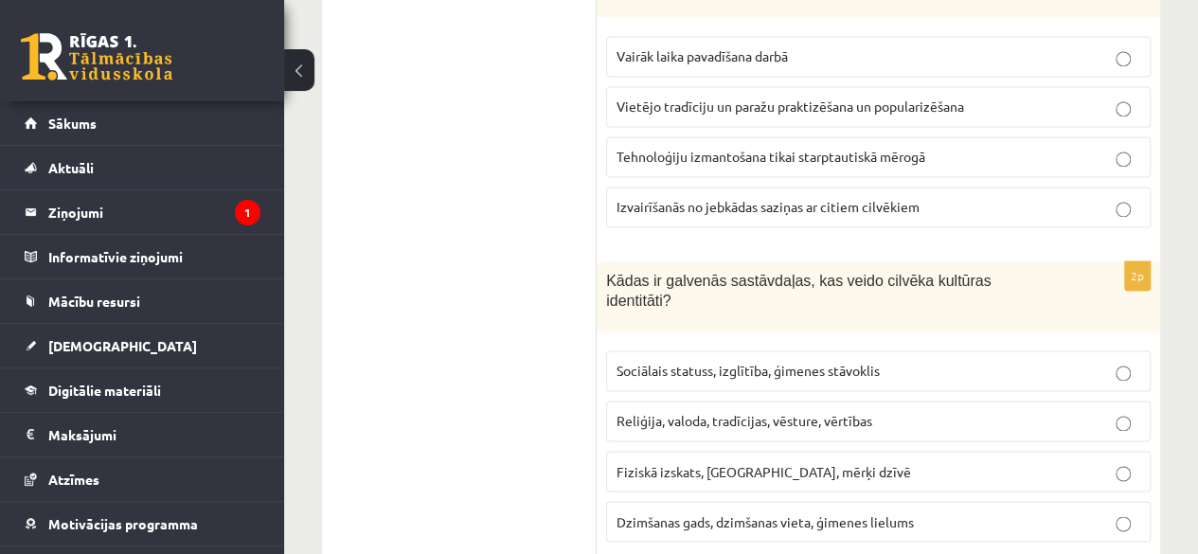
click at [667, 98] on span "Vietējo tradīciju un paražu praktizēšana un popularizēšana" at bounding box center [791, 106] width 348 height 17
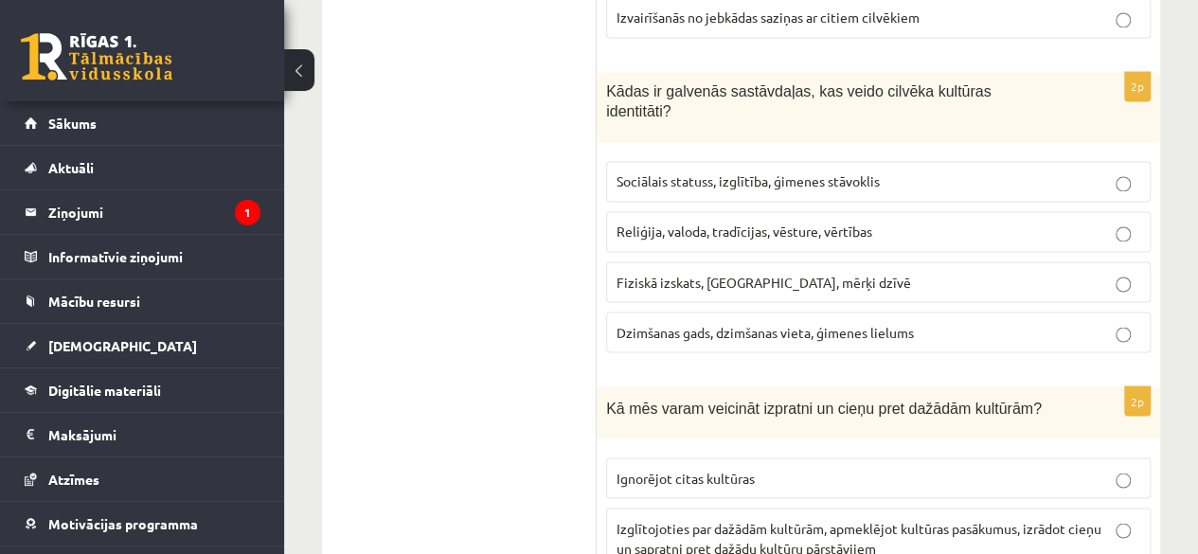
scroll to position [1421, 0]
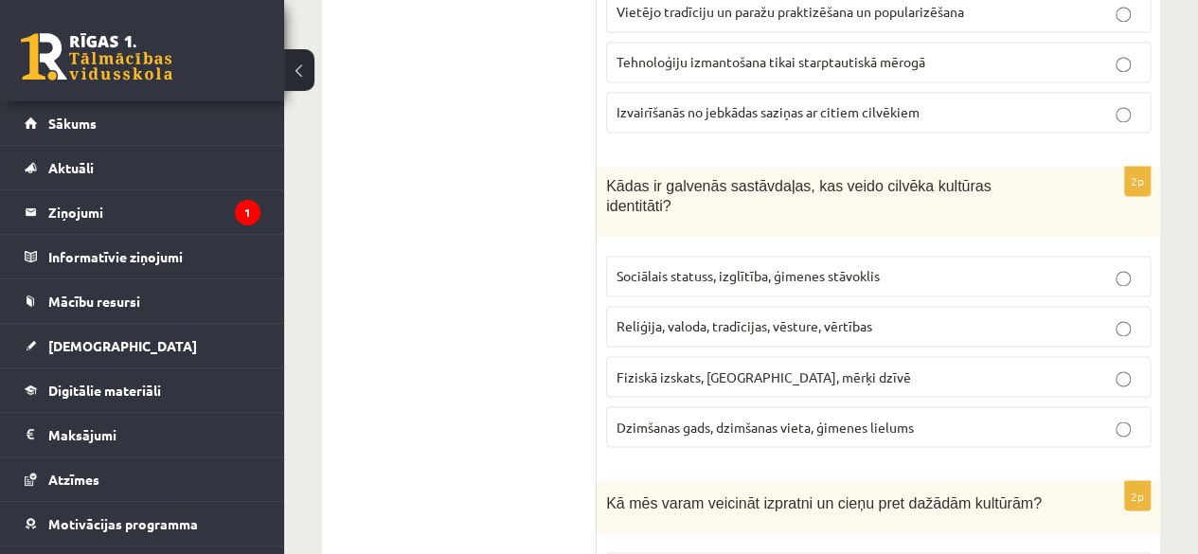
click at [669, 317] on span "Reliģija, valoda, tradīcijas, vēsture, vērtības" at bounding box center [745, 325] width 256 height 17
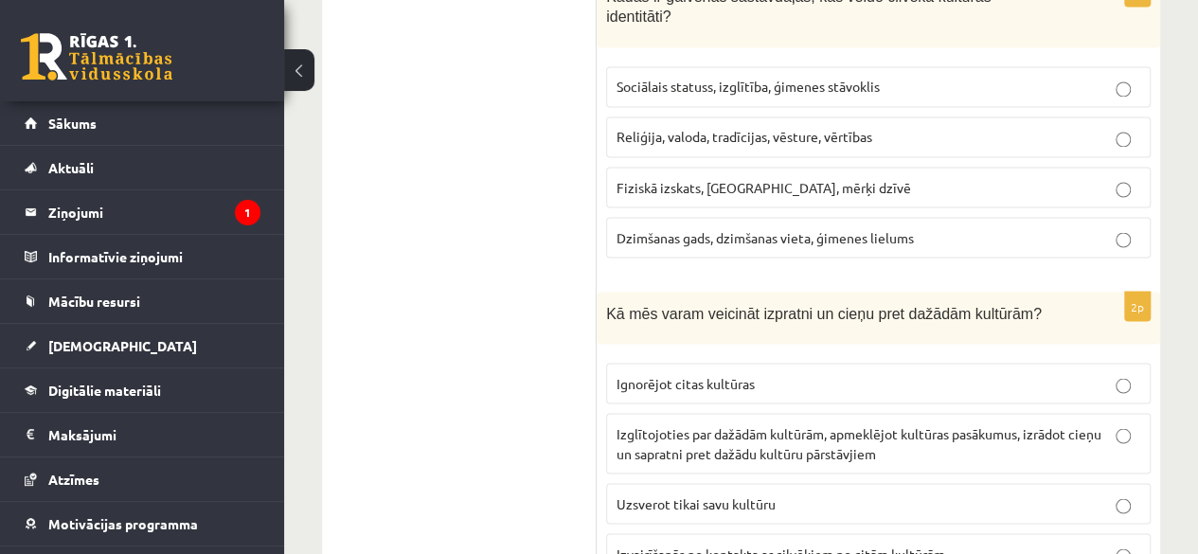
scroll to position [1705, 0]
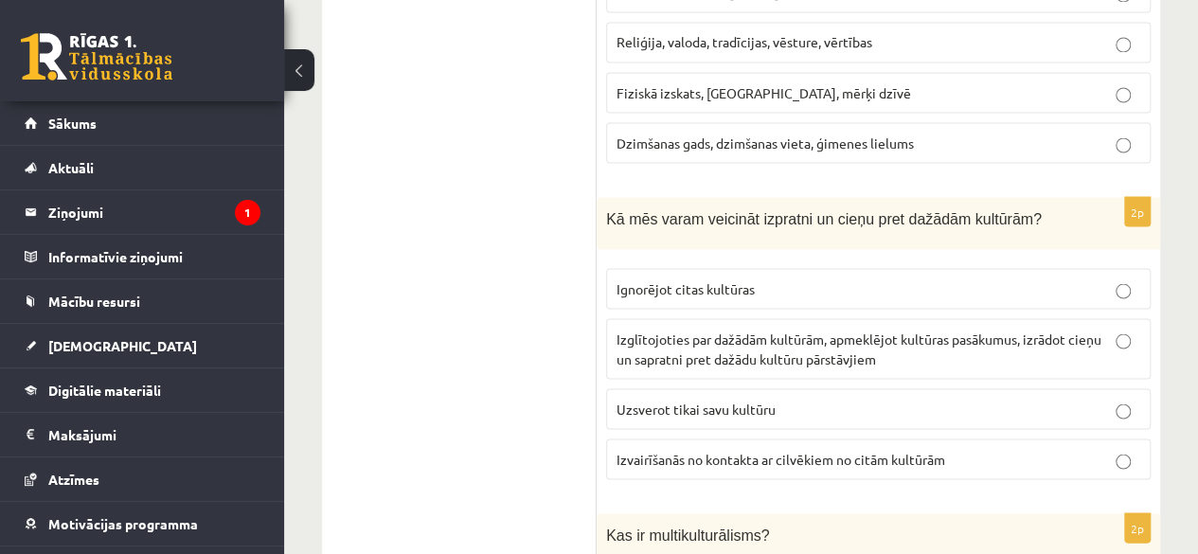
click at [780, 330] on span "Izglītojoties par dažādām kultūrām, apmeklējot kultūras pasākumus, izrādot cieņ…" at bounding box center [859, 348] width 485 height 37
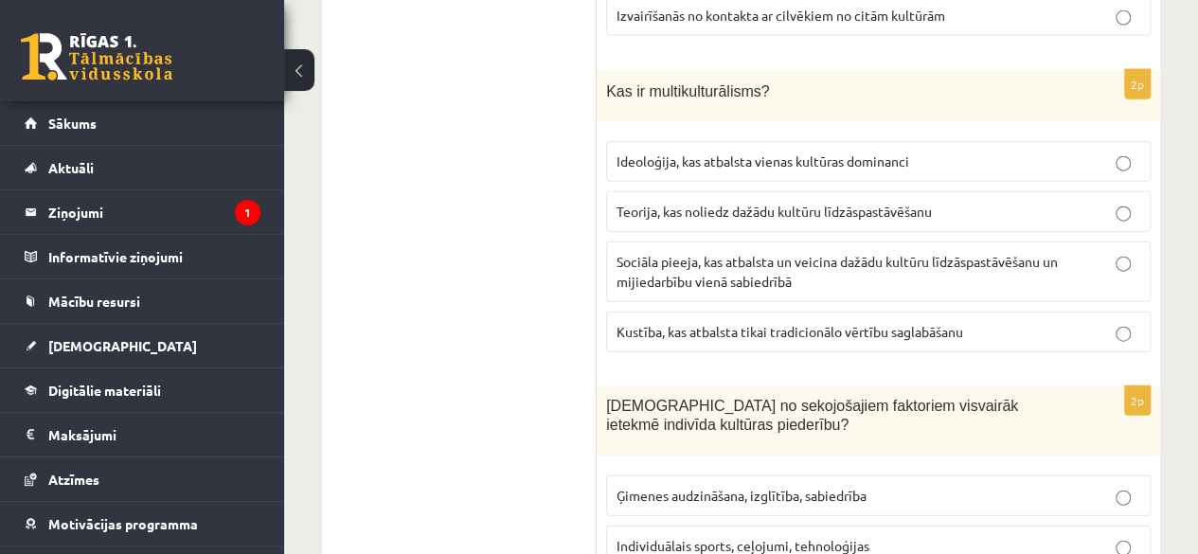
scroll to position [2178, 0]
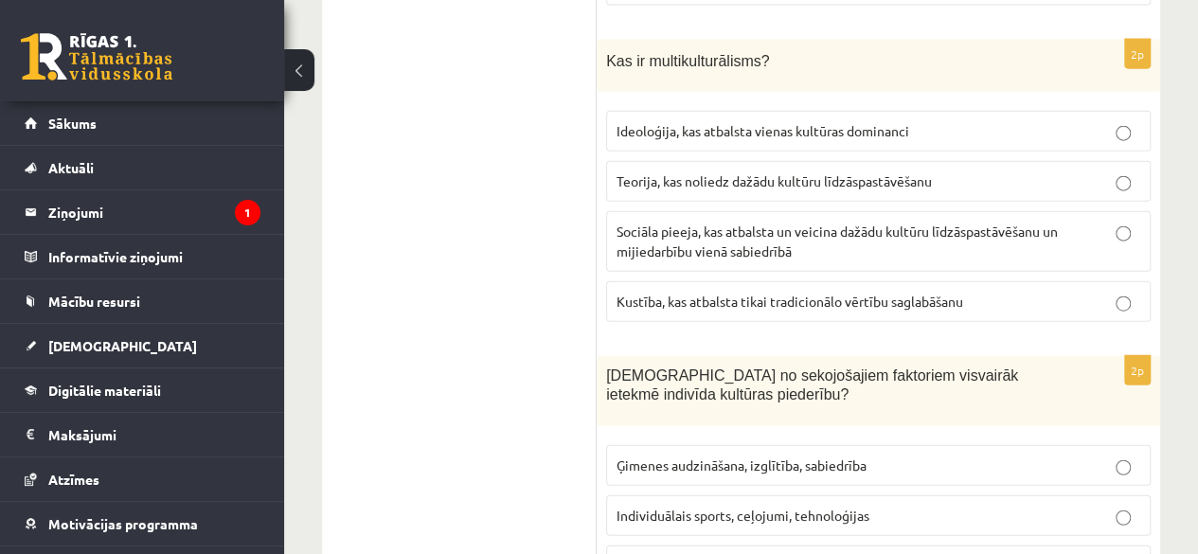
click at [653, 223] on span "Sociāla pieeja, kas atbalsta un veicina dažādu kultūru līdzāspastāvēšanu un mij…" at bounding box center [837, 241] width 441 height 37
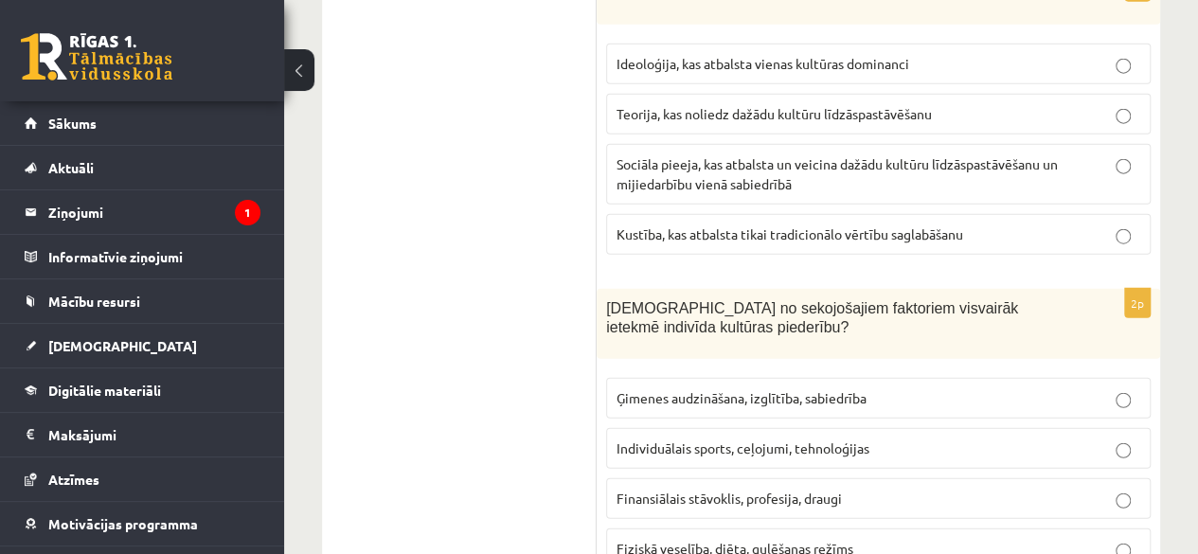
scroll to position [2273, 0]
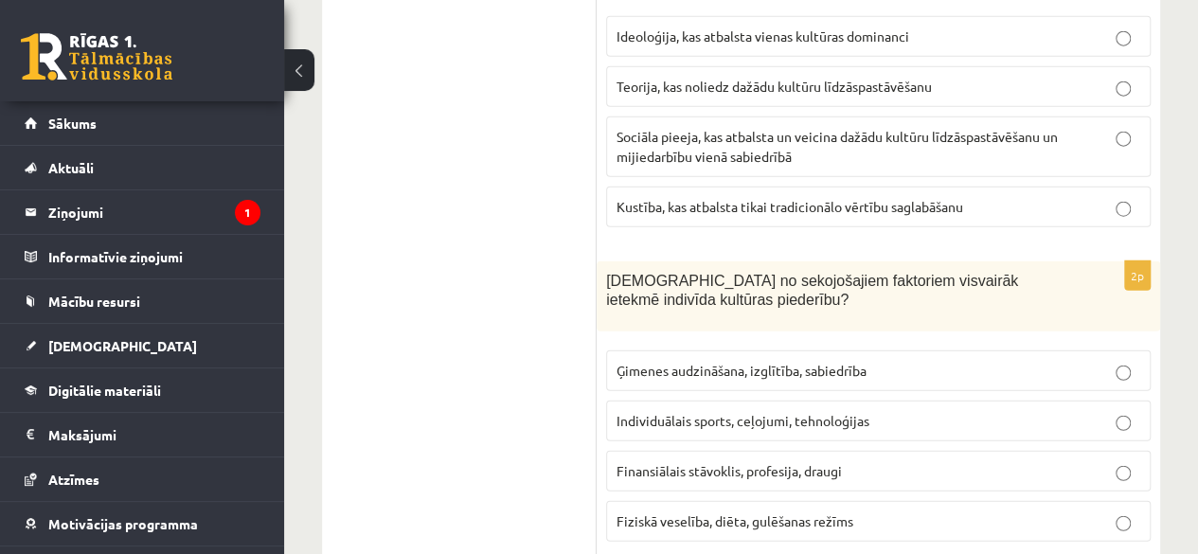
click at [688, 362] on span "Ģimenes audzināšana, izglītība, sabiedrība" at bounding box center [742, 370] width 250 height 17
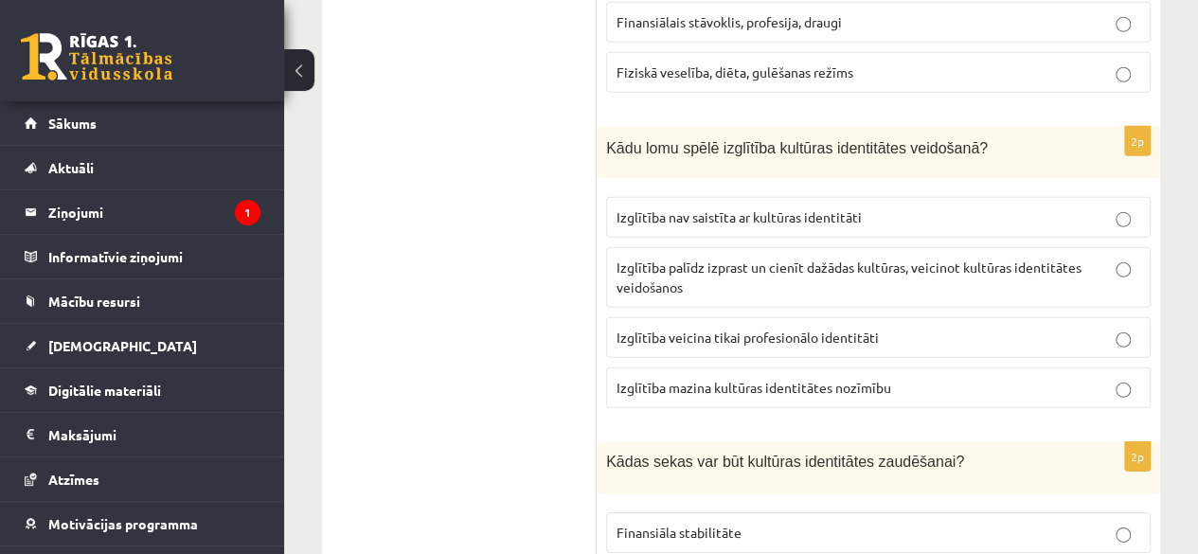
scroll to position [2746, 0]
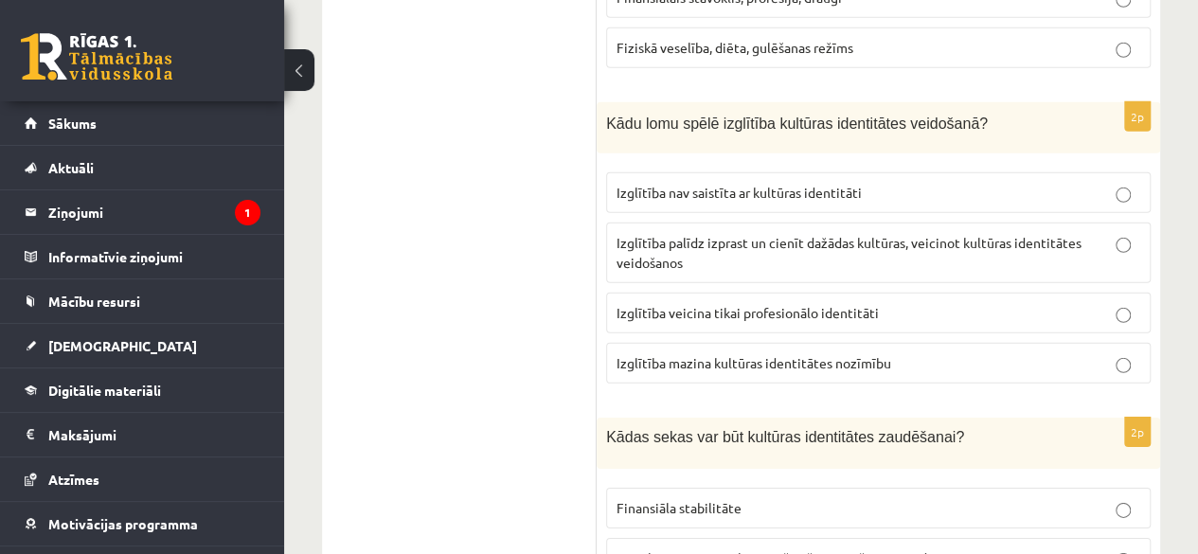
click at [664, 234] on span "Izglītība palīdz izprast un cienīt dažādas kultūras, veicinot kultūras identitā…" at bounding box center [849, 252] width 465 height 37
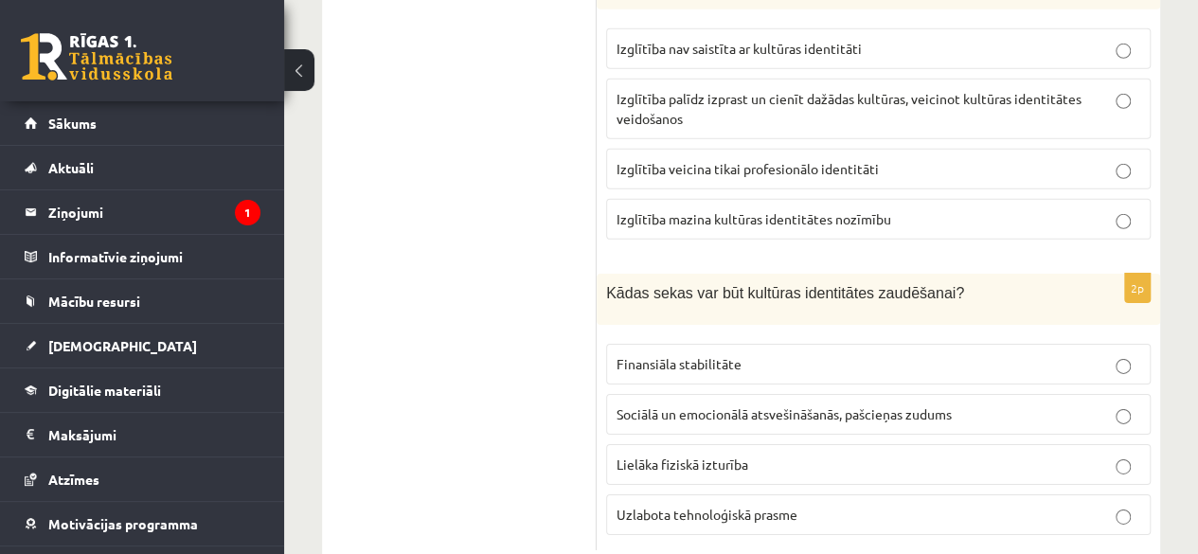
scroll to position [2898, 0]
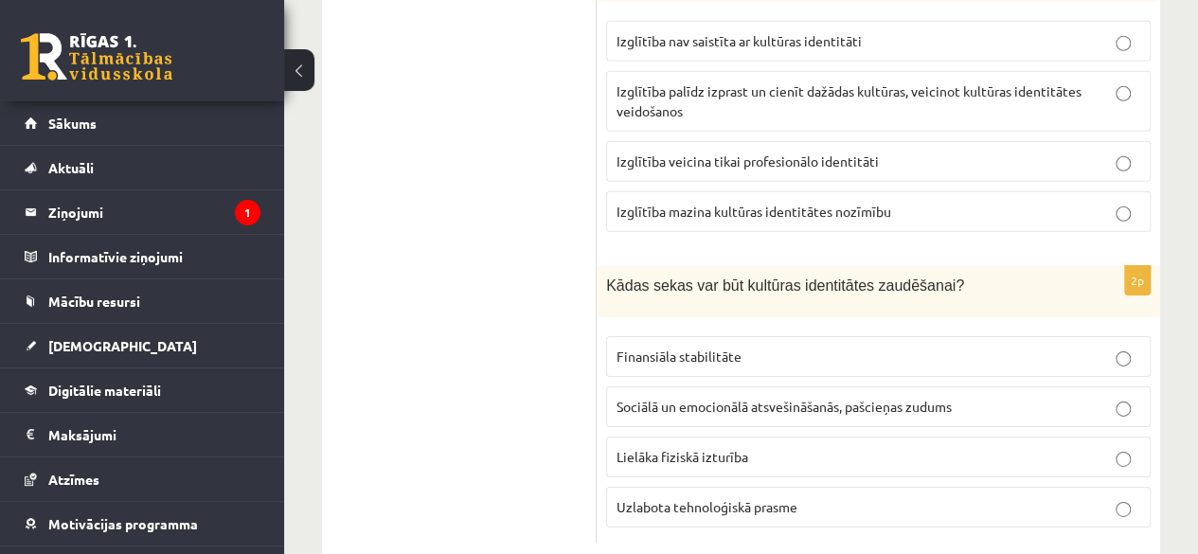
click at [758, 398] on span "Sociālā un emocionālā atsvešināšanās, pašcieņas zudums" at bounding box center [784, 406] width 335 height 17
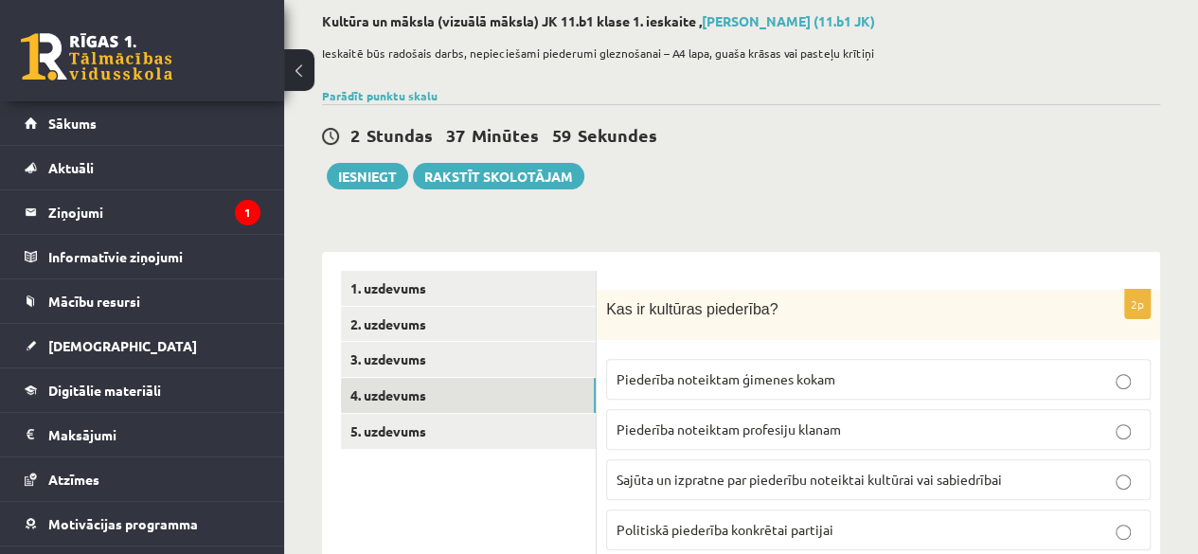
scroll to position [189, 0]
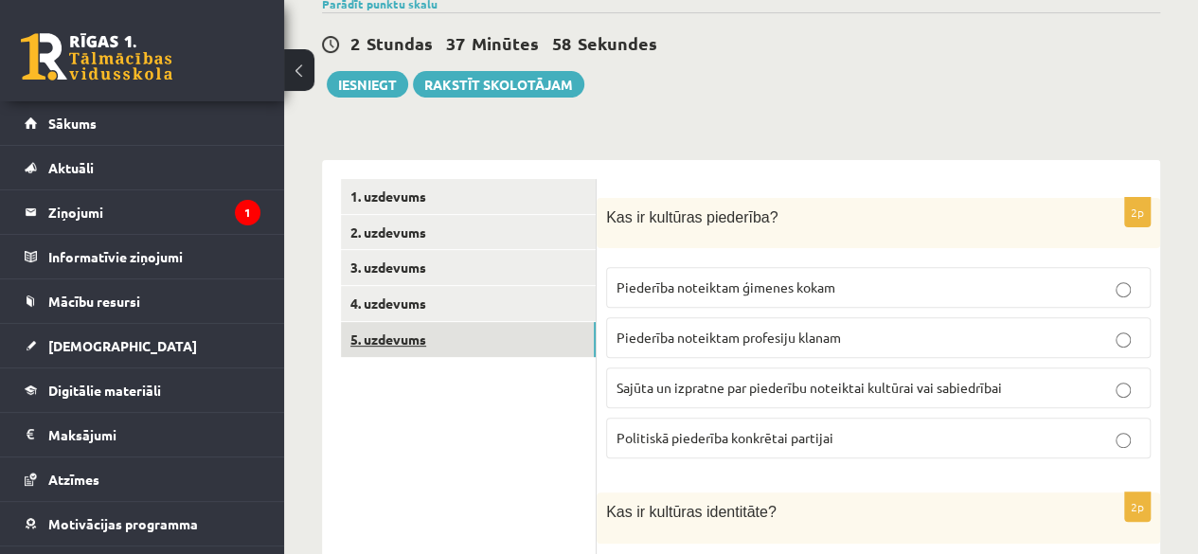
click at [525, 336] on link "5. uzdevums" at bounding box center [468, 339] width 255 height 35
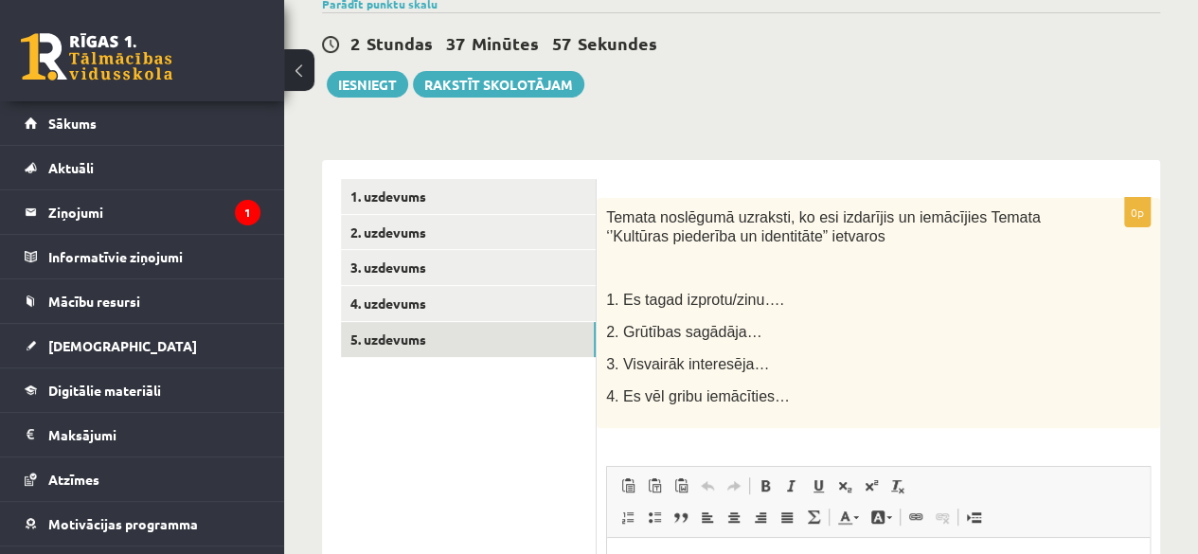
scroll to position [0, 0]
click at [534, 228] on link "2. uzdevums" at bounding box center [468, 232] width 255 height 35
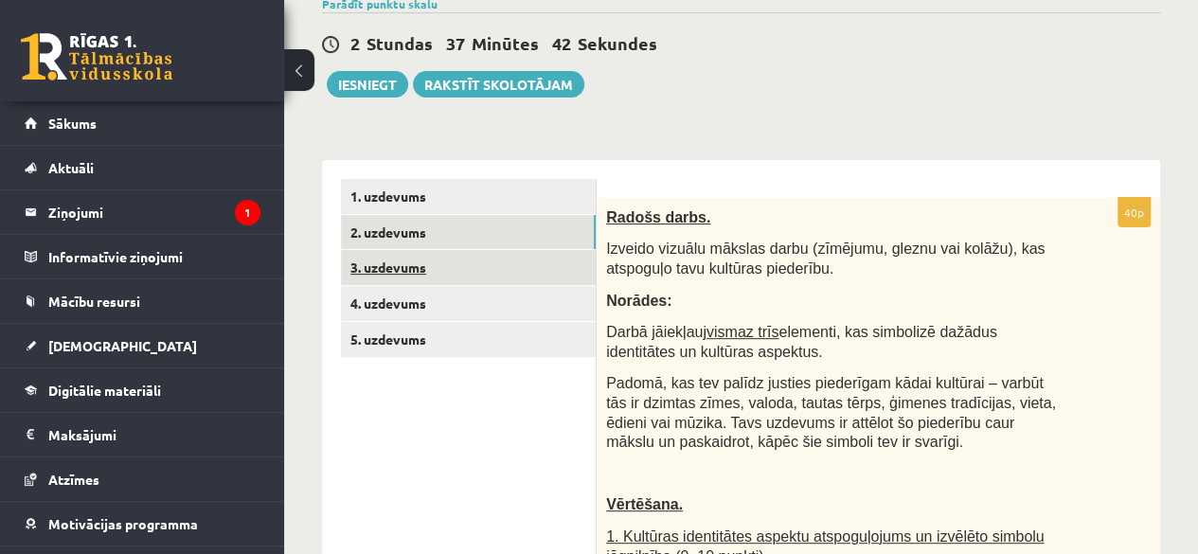
click at [547, 270] on link "3. uzdevums" at bounding box center [468, 267] width 255 height 35
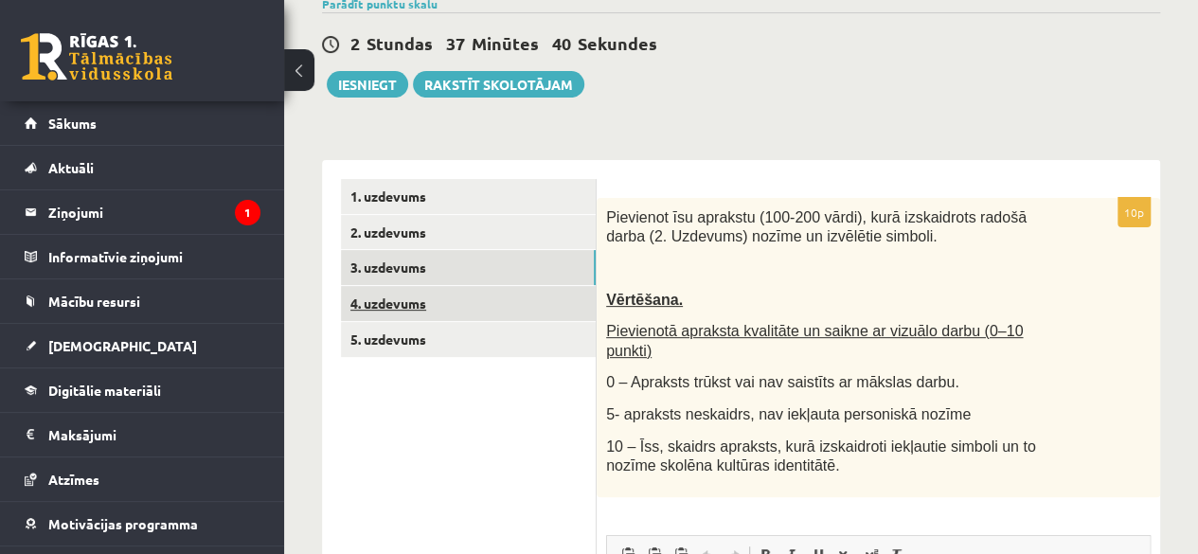
click at [547, 299] on link "4. uzdevums" at bounding box center [468, 303] width 255 height 35
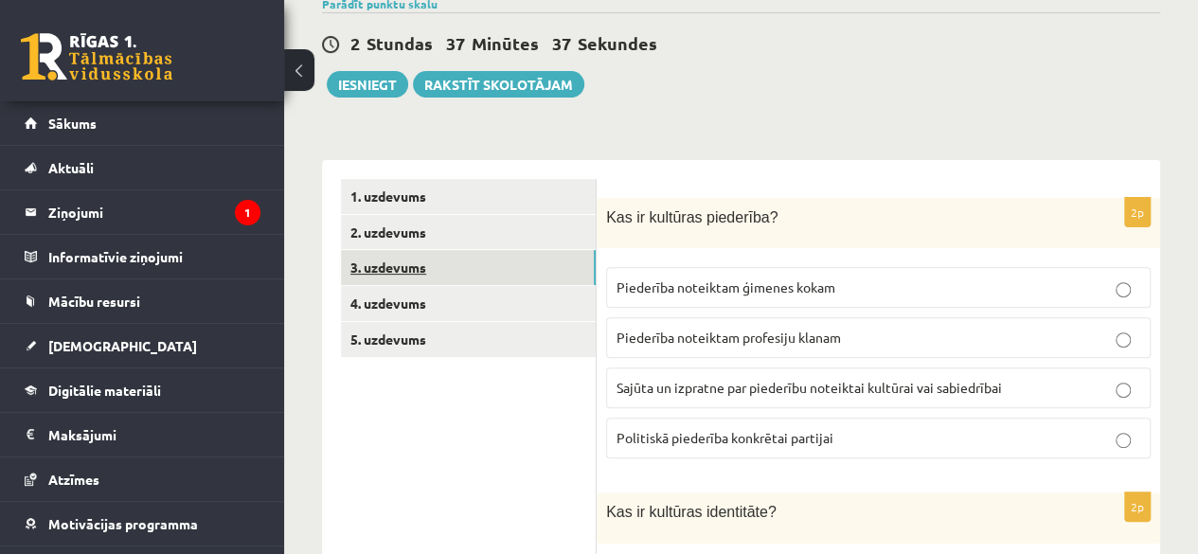
click at [541, 266] on link "3. uzdevums" at bounding box center [468, 267] width 255 height 35
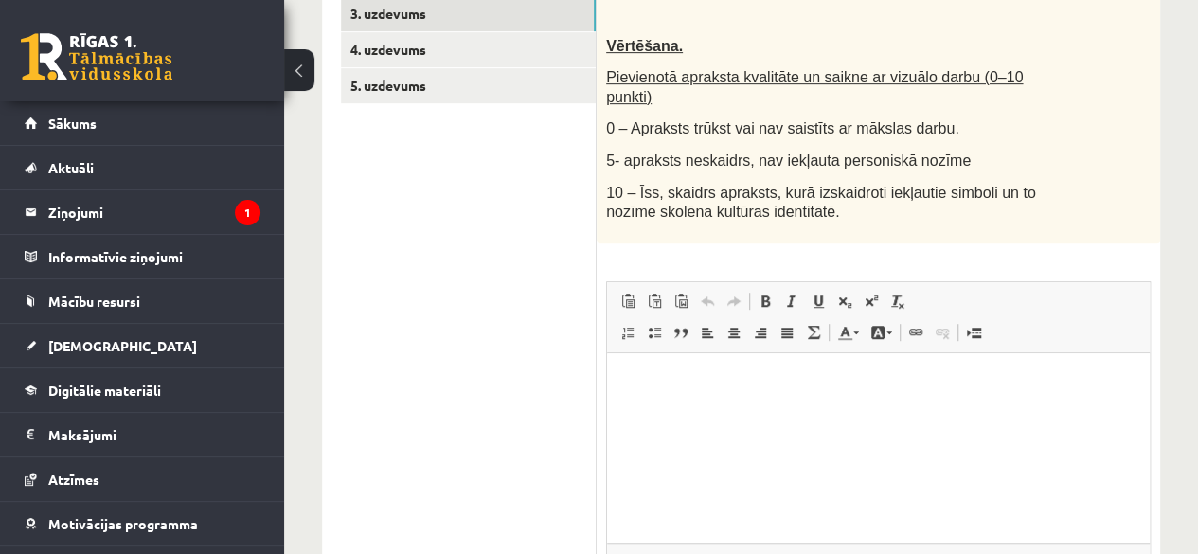
scroll to position [474, 0]
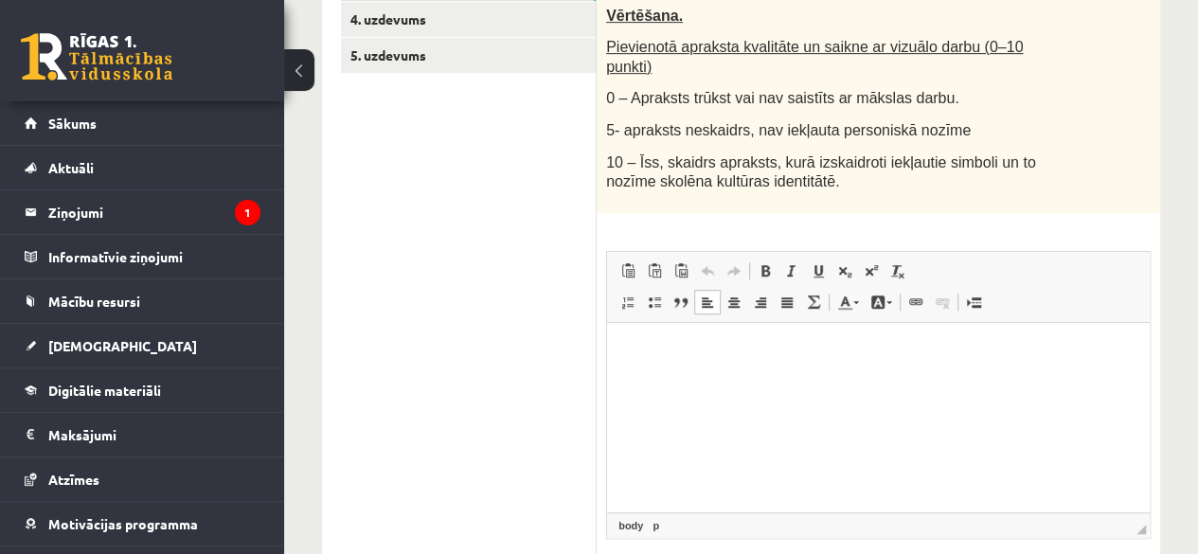
click at [1017, 331] on html at bounding box center [878, 351] width 543 height 58
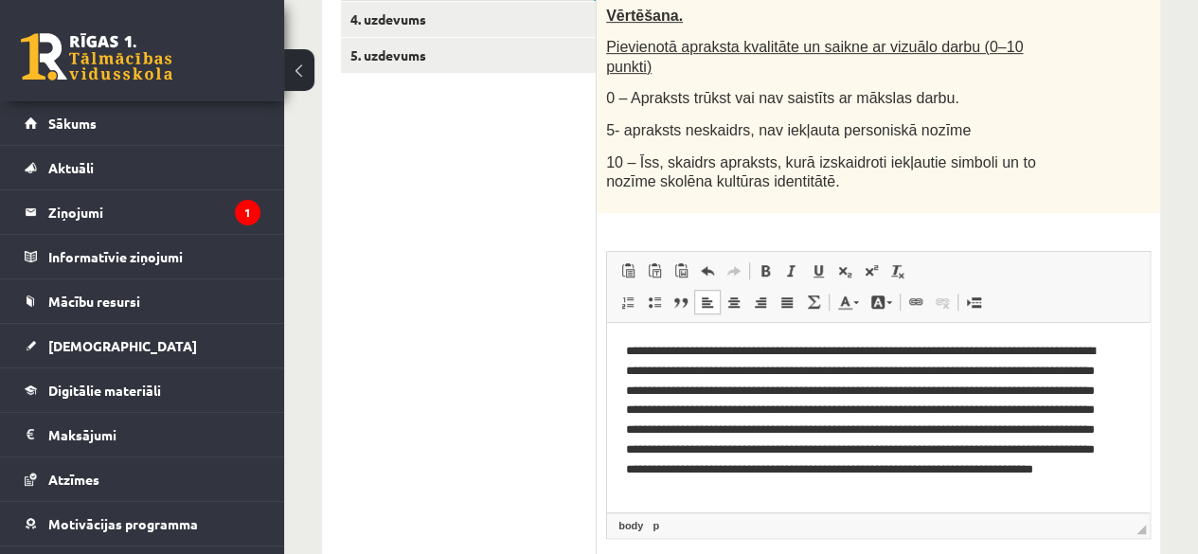
scroll to position [4, 0]
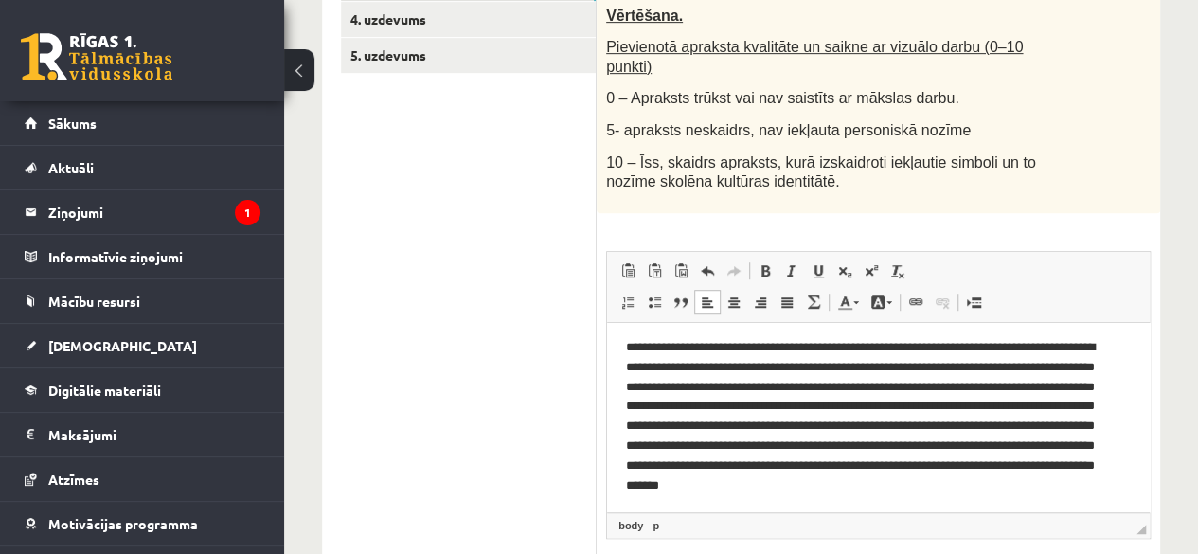
click at [734, 363] on p "**********" at bounding box center [871, 425] width 491 height 177
click at [860, 506] on p "**********" at bounding box center [871, 425] width 491 height 177
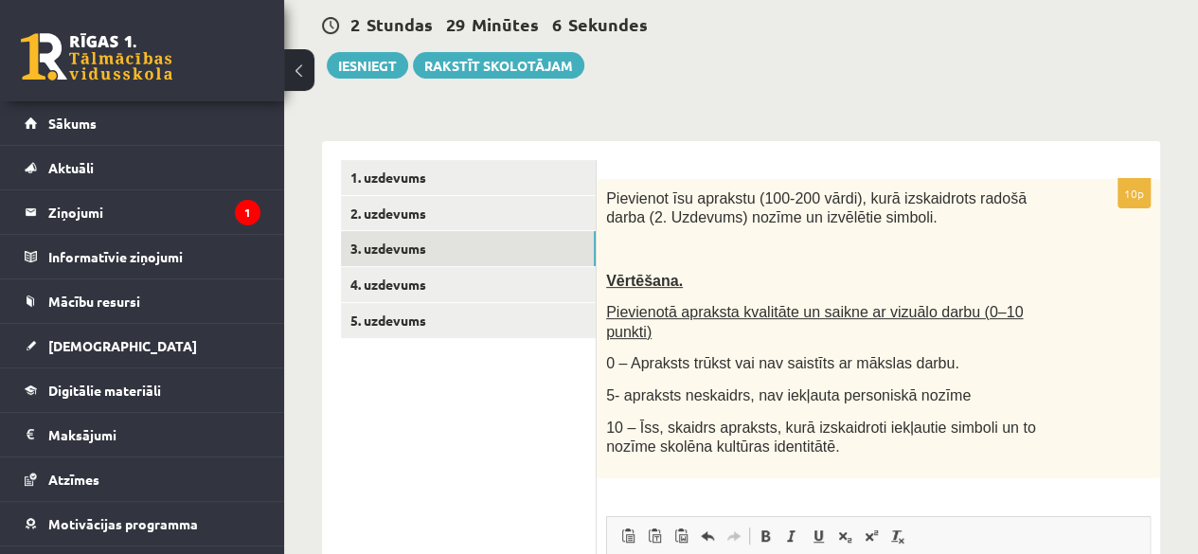
scroll to position [207, 0]
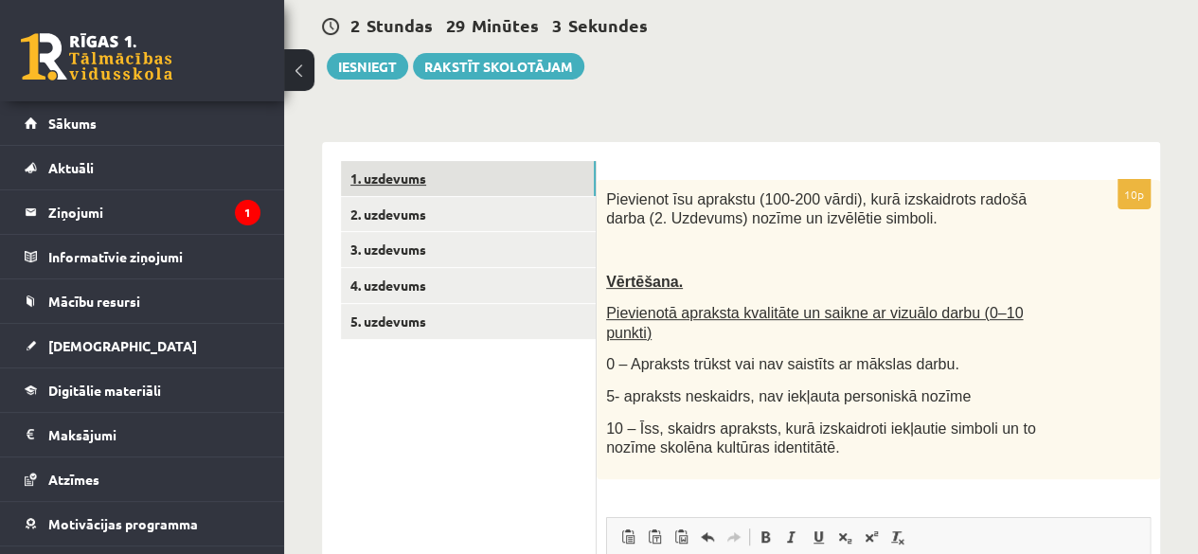
click at [466, 181] on link "1. uzdevums" at bounding box center [468, 178] width 255 height 35
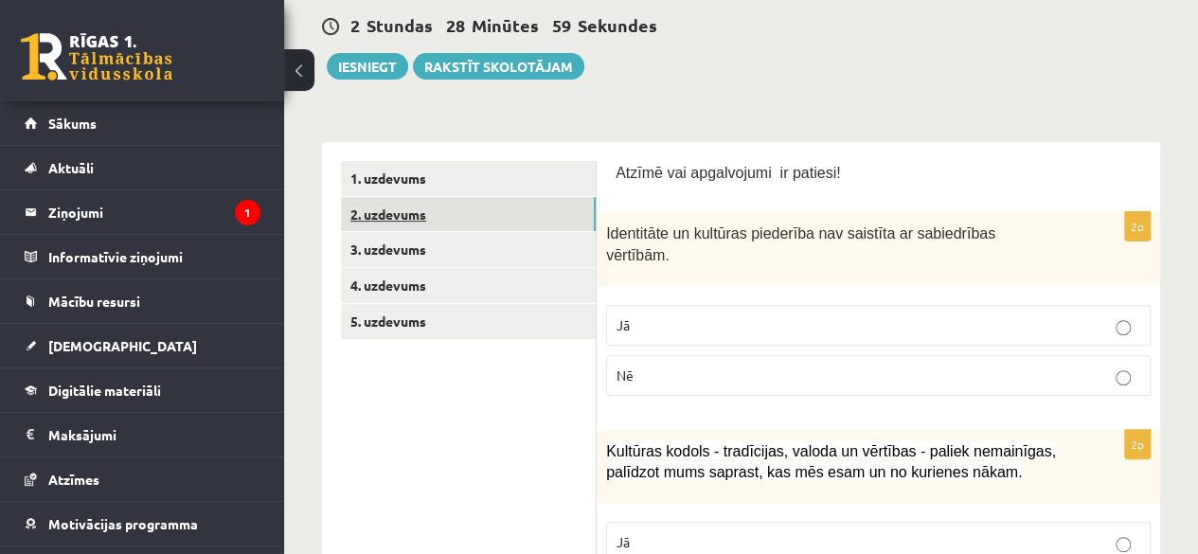
click at [483, 216] on link "2. uzdevums" at bounding box center [468, 214] width 255 height 35
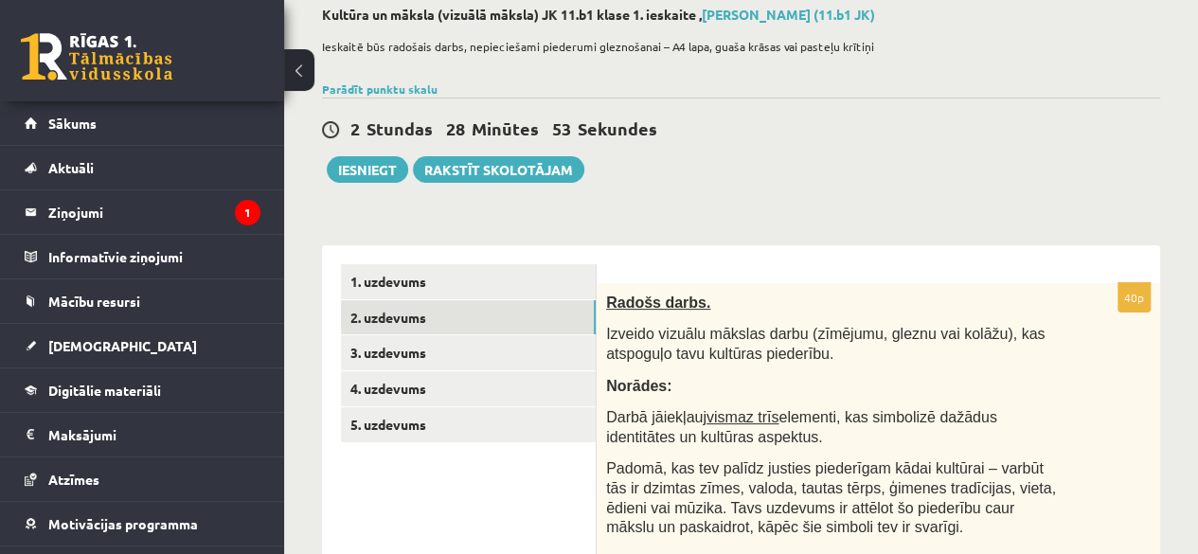
scroll to position [133, 0]
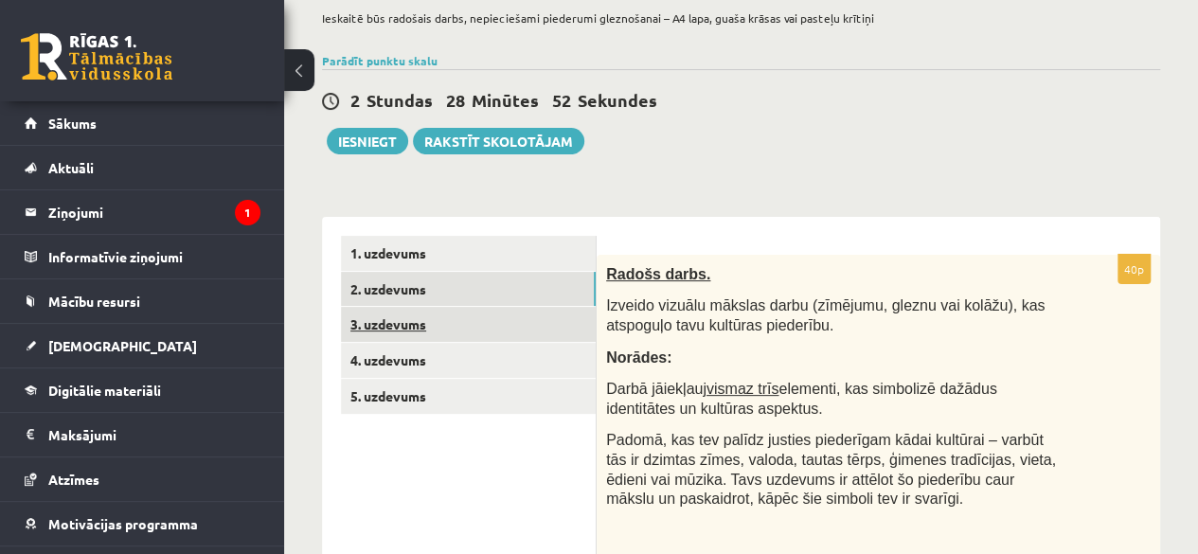
click at [524, 315] on link "3. uzdevums" at bounding box center [468, 324] width 255 height 35
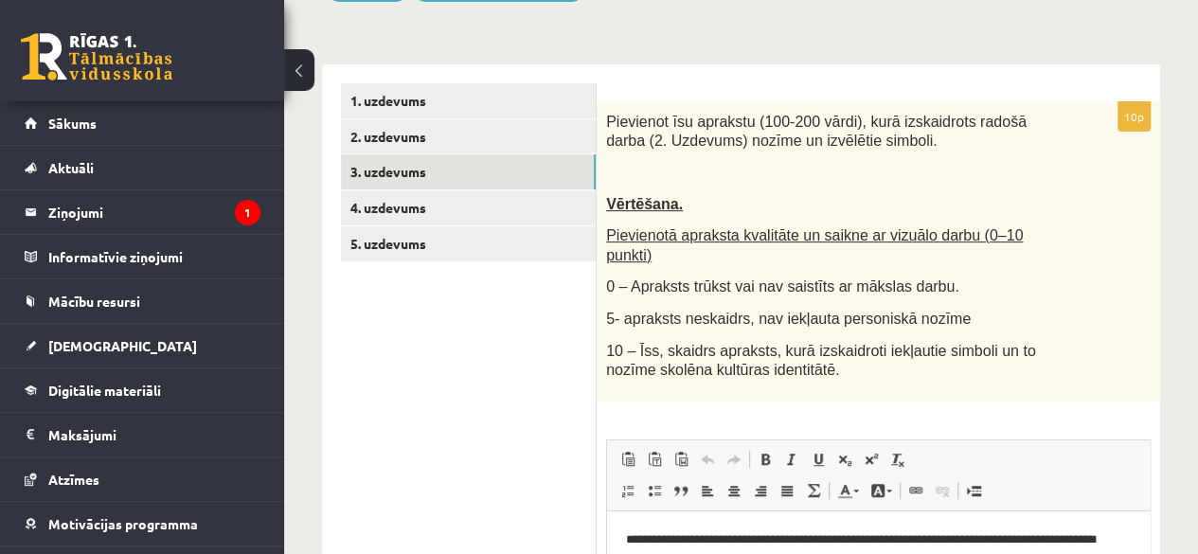
scroll to position [248, 0]
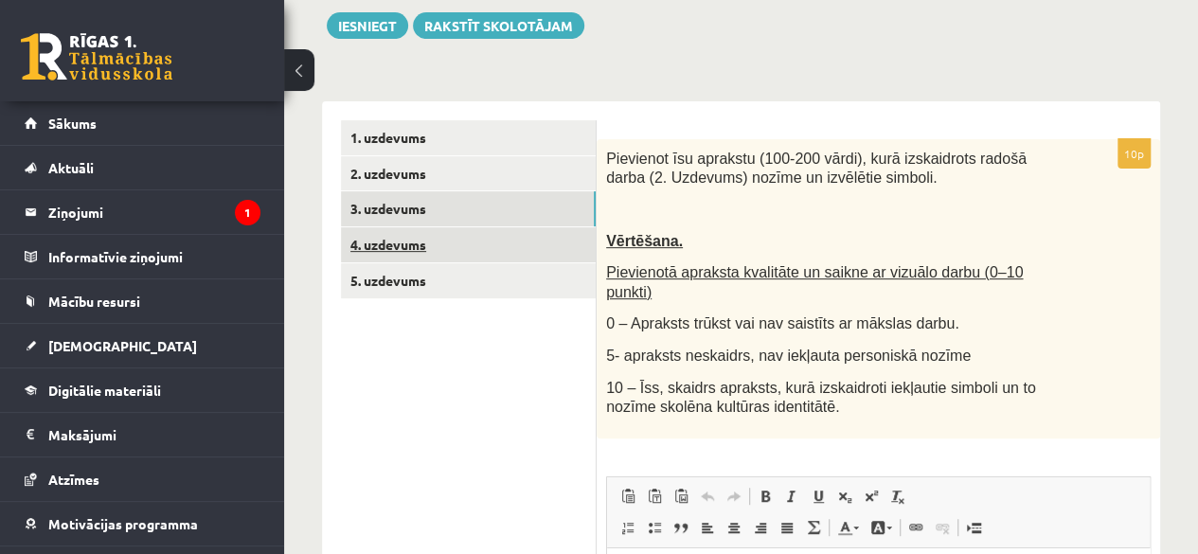
click at [496, 245] on link "4. uzdevums" at bounding box center [468, 244] width 255 height 35
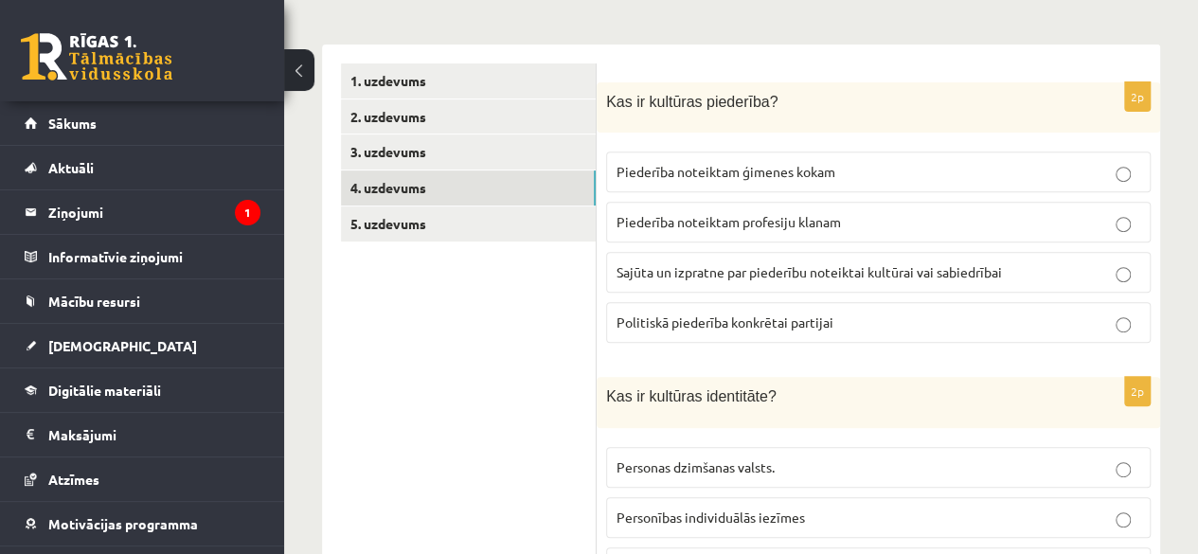
scroll to position [313, 0]
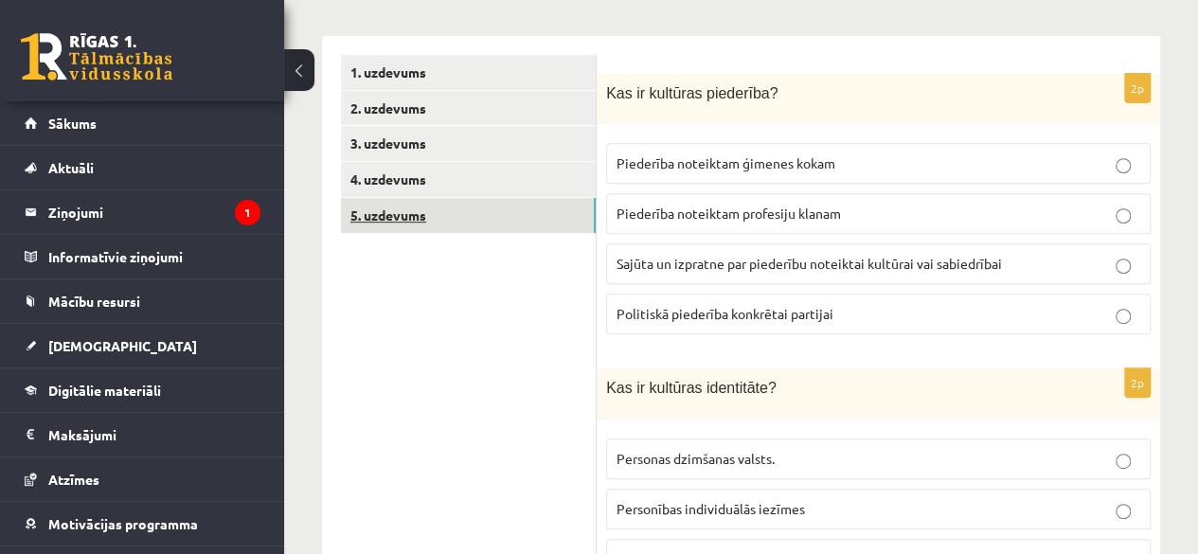
click at [491, 219] on link "5. uzdevums" at bounding box center [468, 215] width 255 height 35
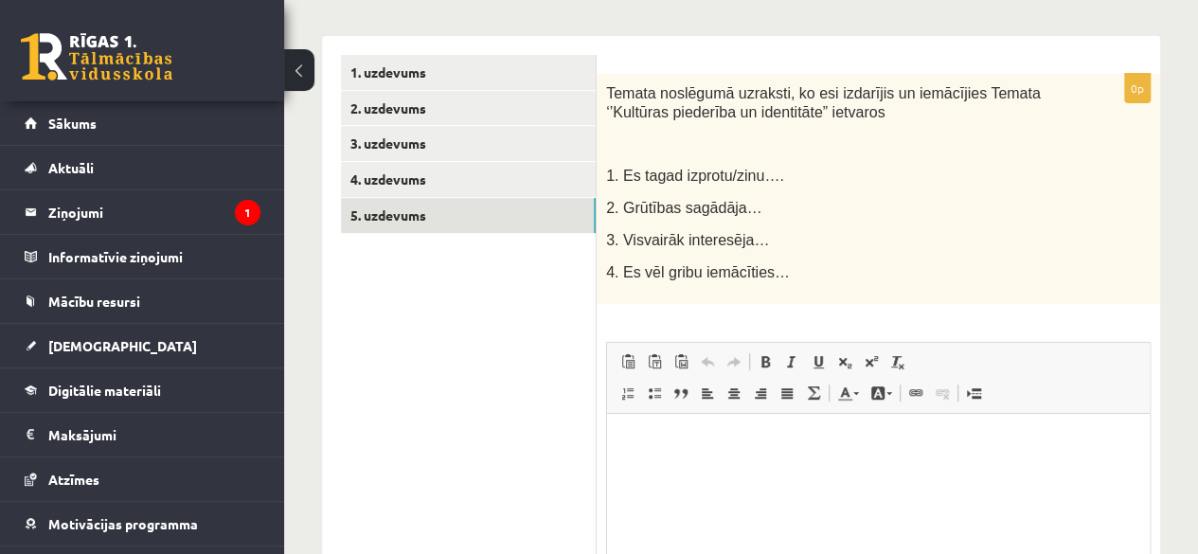
scroll to position [0, 0]
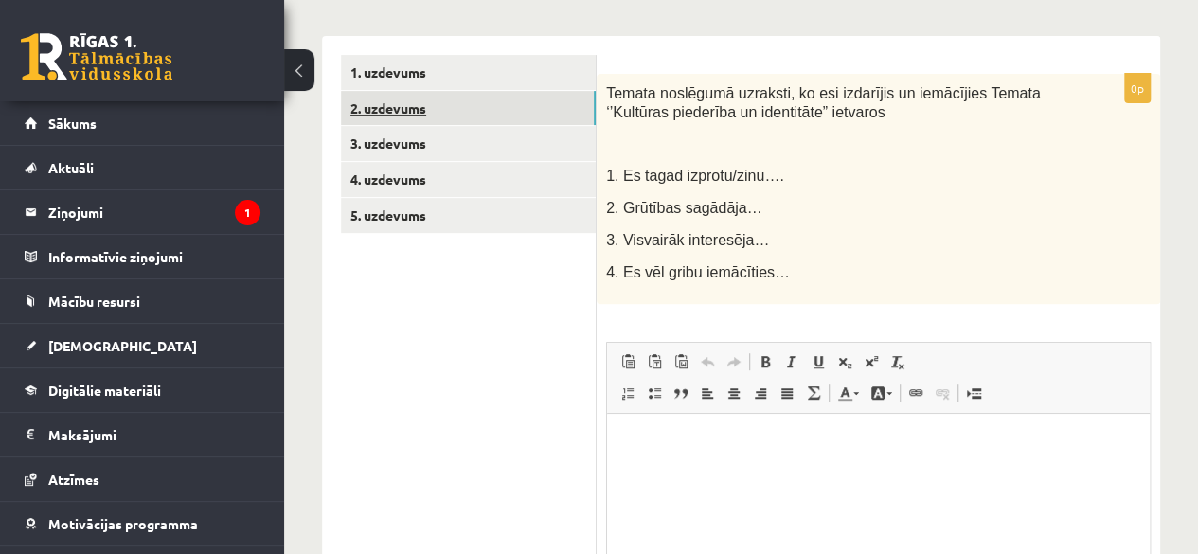
click at [456, 100] on link "2. uzdevums" at bounding box center [468, 108] width 255 height 35
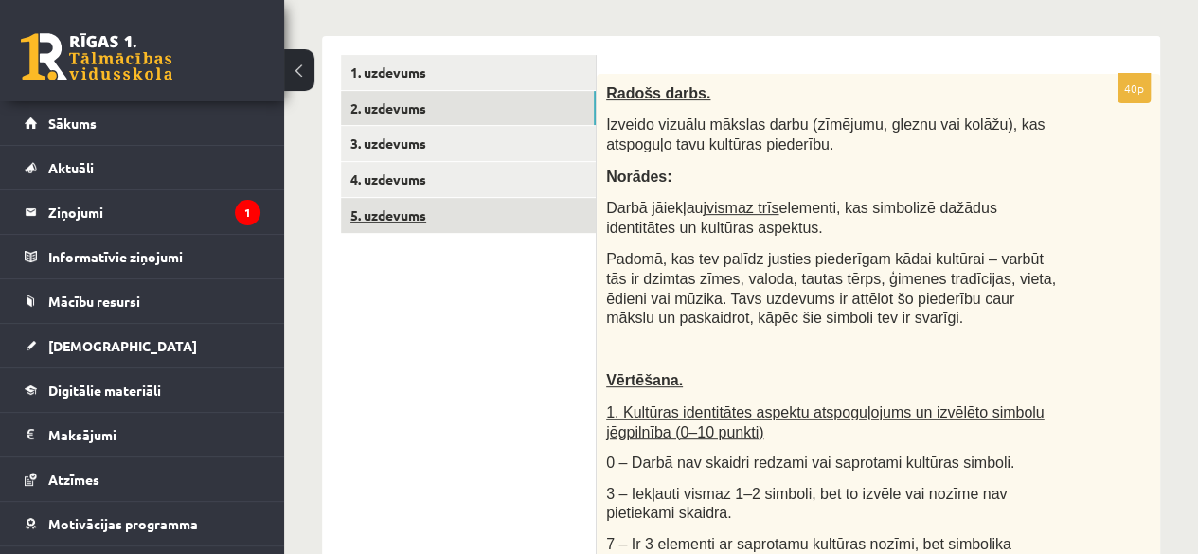
click at [459, 217] on link "5. uzdevums" at bounding box center [468, 215] width 255 height 35
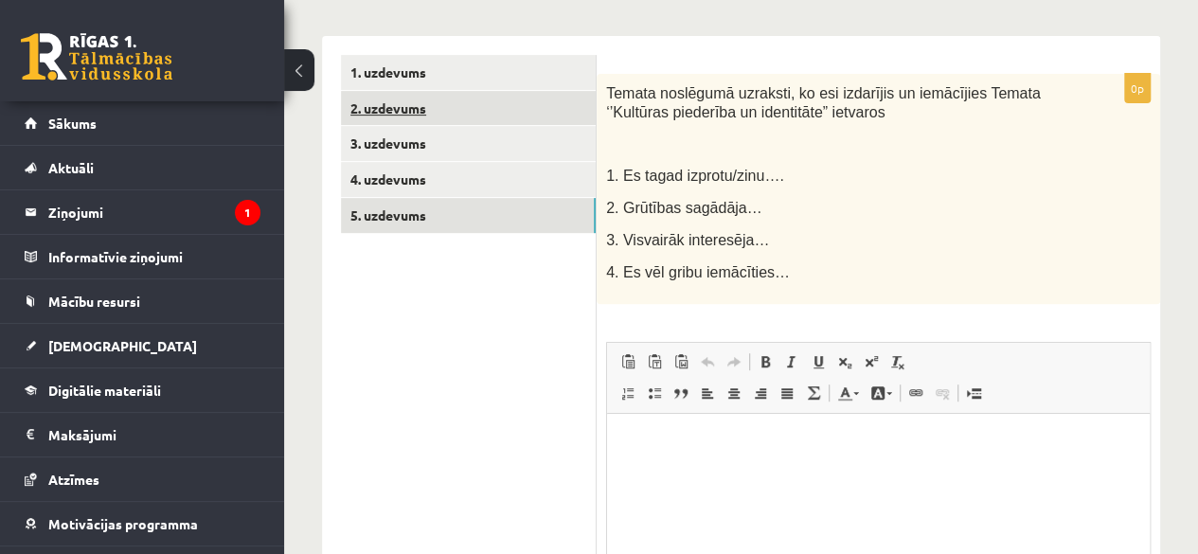
click at [468, 106] on link "2. uzdevums" at bounding box center [468, 108] width 255 height 35
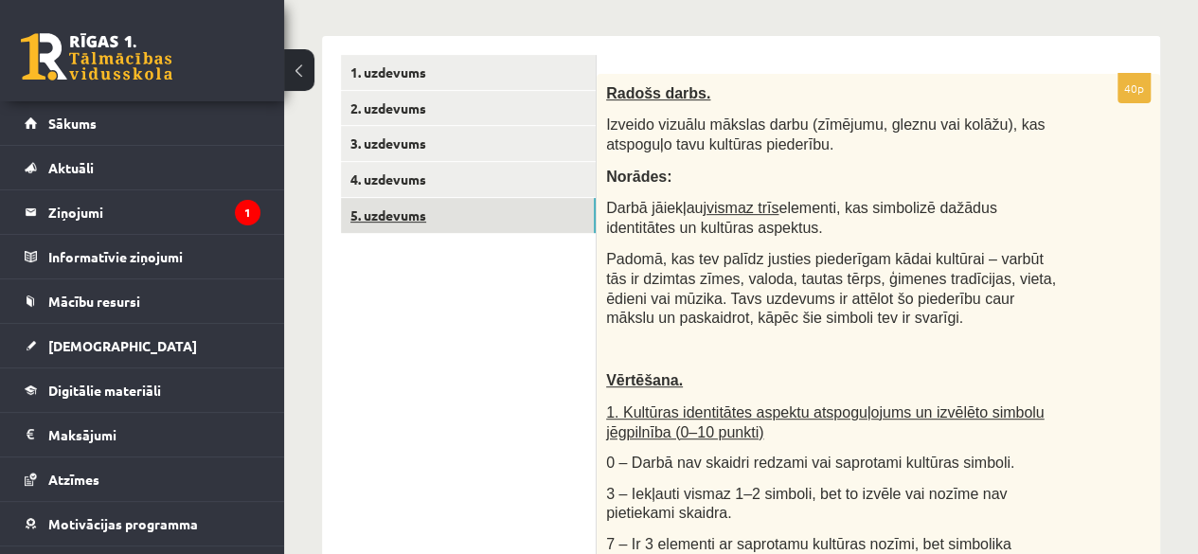
click at [467, 217] on link "5. uzdevums" at bounding box center [468, 215] width 255 height 35
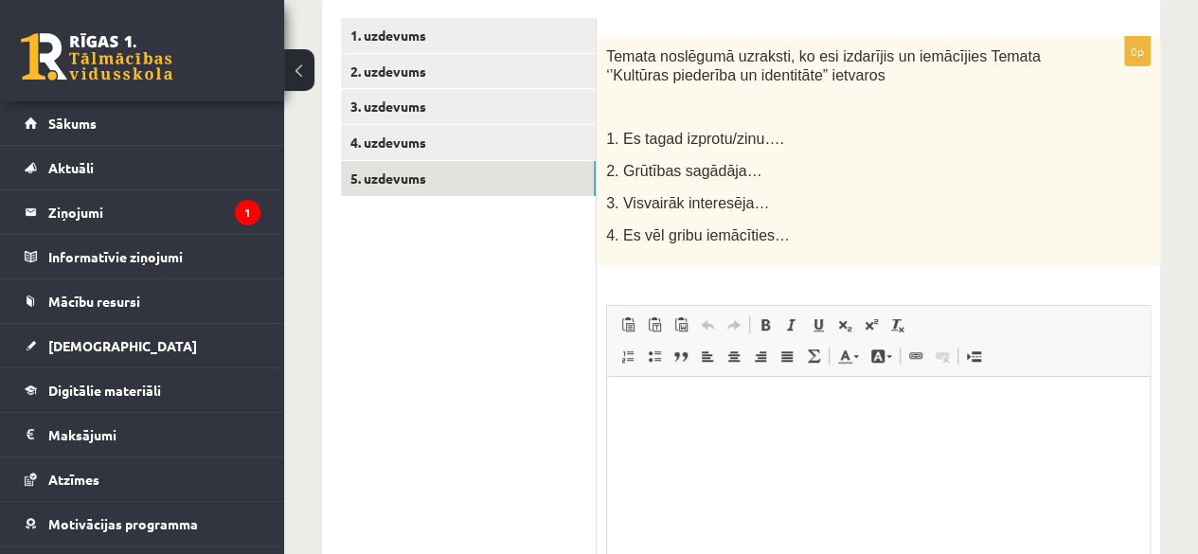
scroll to position [469, 0]
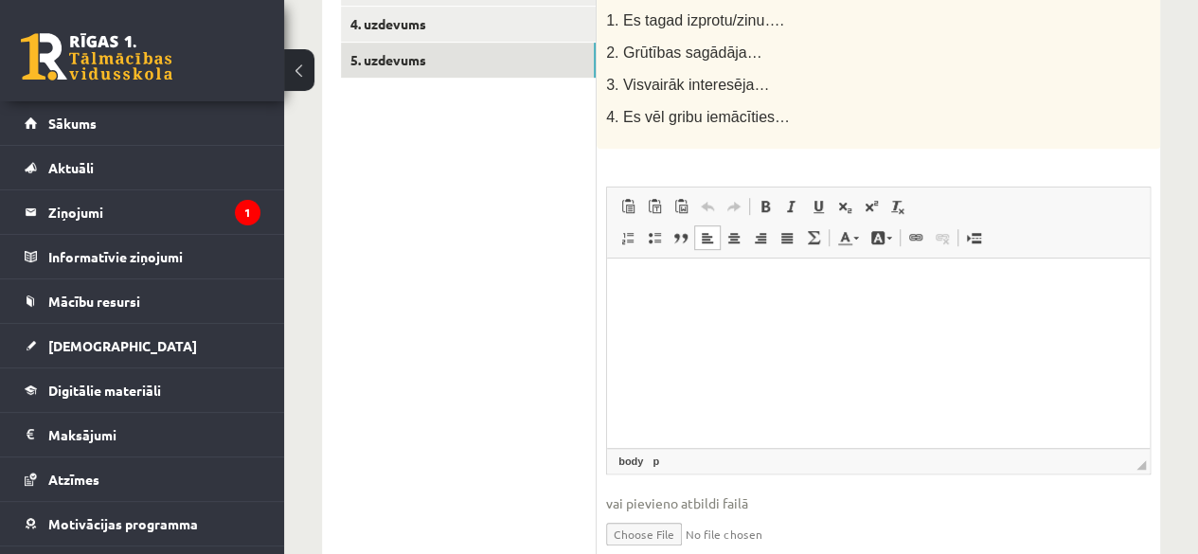
click at [940, 301] on html at bounding box center [878, 288] width 543 height 58
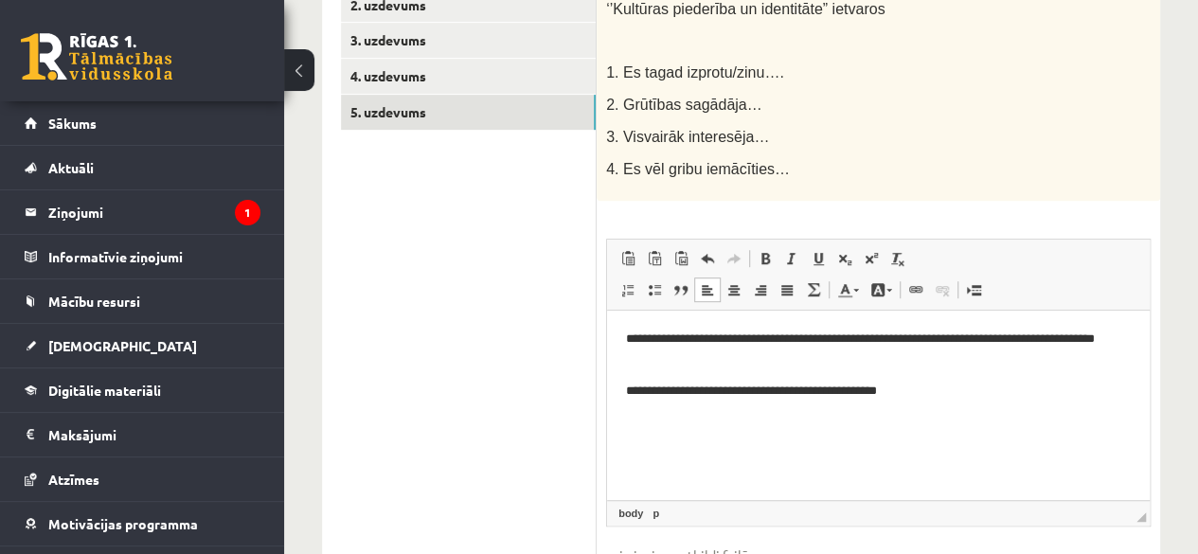
scroll to position [421, 0]
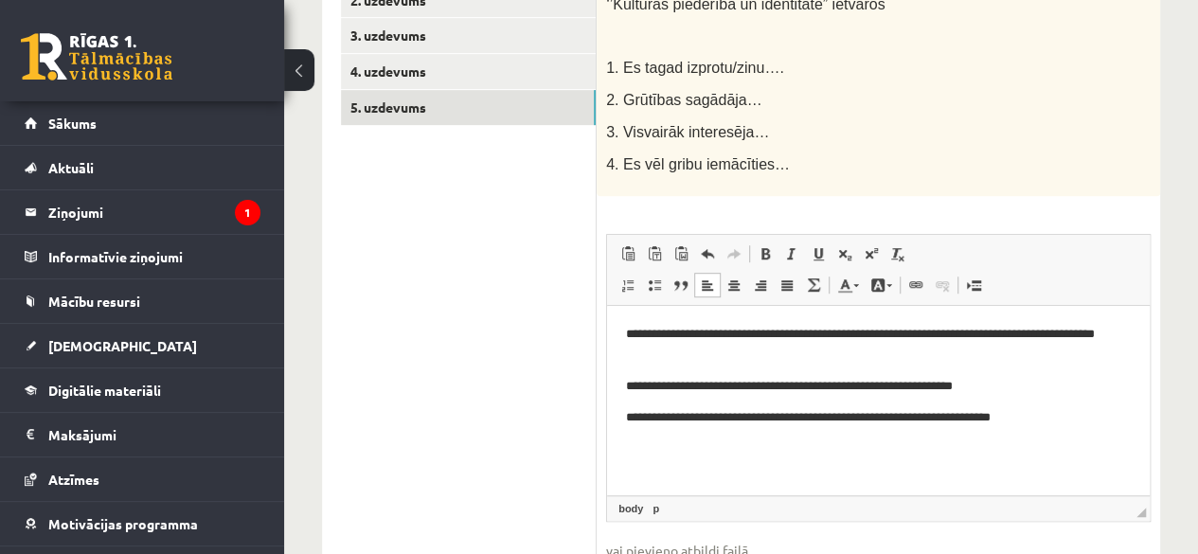
click at [688, 417] on p "**********" at bounding box center [878, 418] width 505 height 20
click at [688, 418] on p "**********" at bounding box center [878, 418] width 505 height 20
click at [634, 419] on p "**********" at bounding box center [878, 418] width 505 height 20
click at [1012, 422] on p "**********" at bounding box center [878, 418] width 505 height 20
click at [1012, 384] on p "**********" at bounding box center [878, 387] width 505 height 20
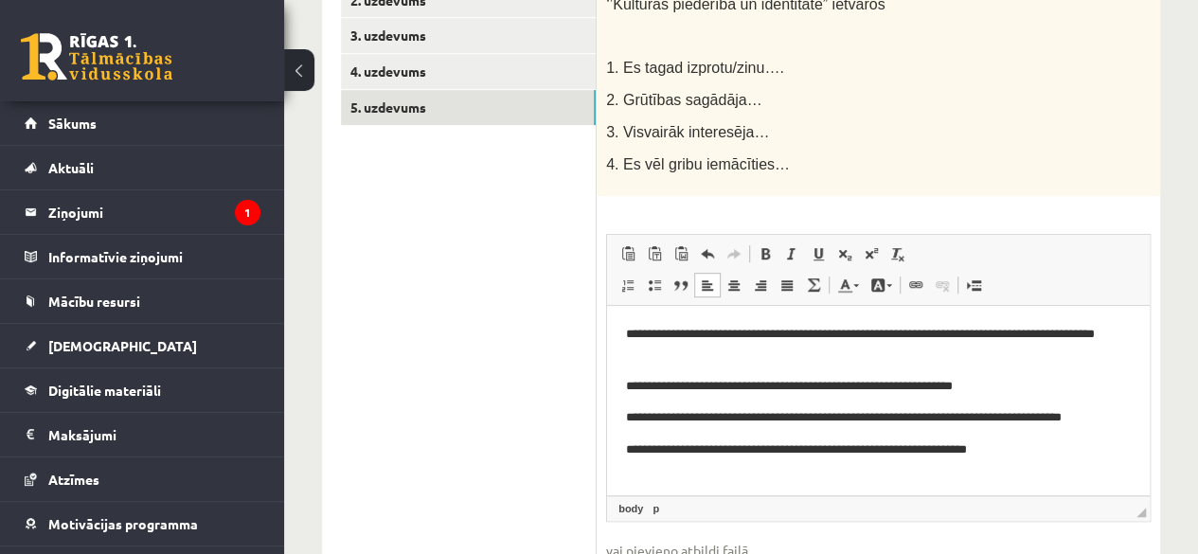
click at [1052, 462] on html "**********" at bounding box center [878, 392] width 543 height 173
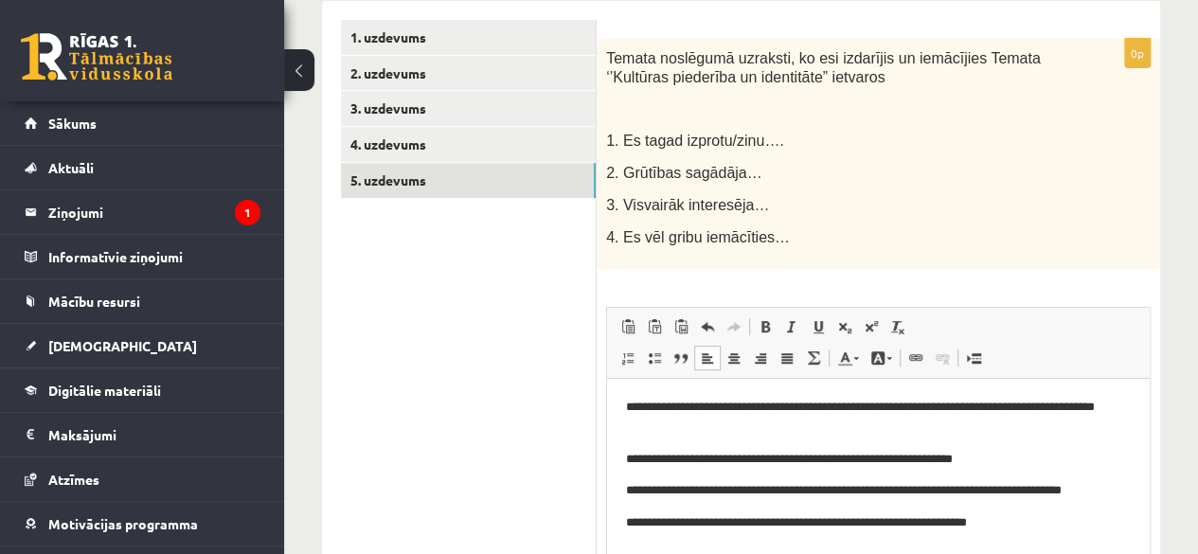
scroll to position [307, 0]
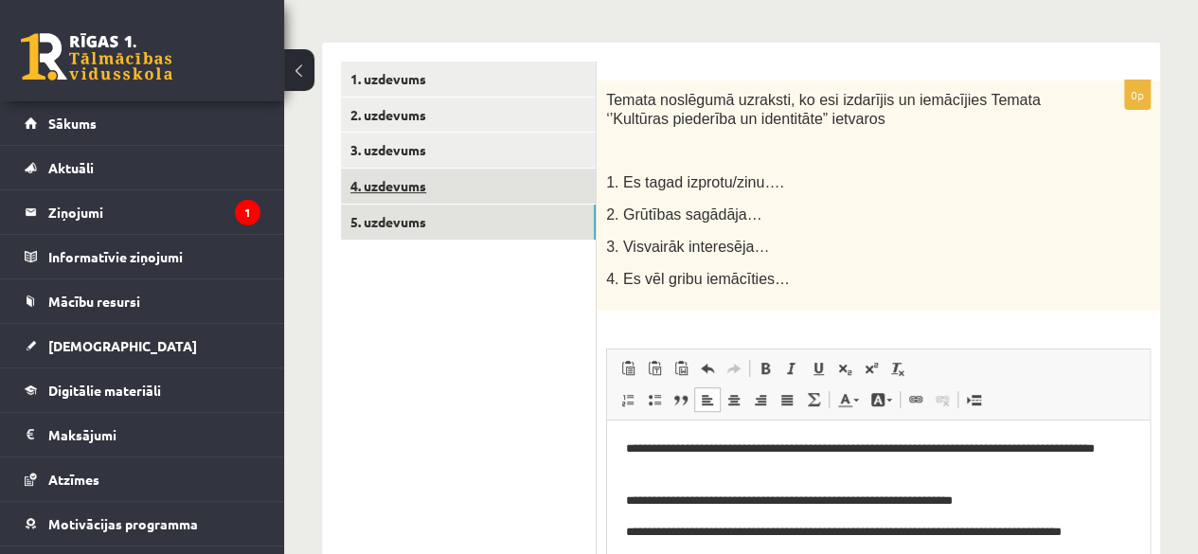
click at [495, 192] on link "4. uzdevums" at bounding box center [468, 186] width 255 height 35
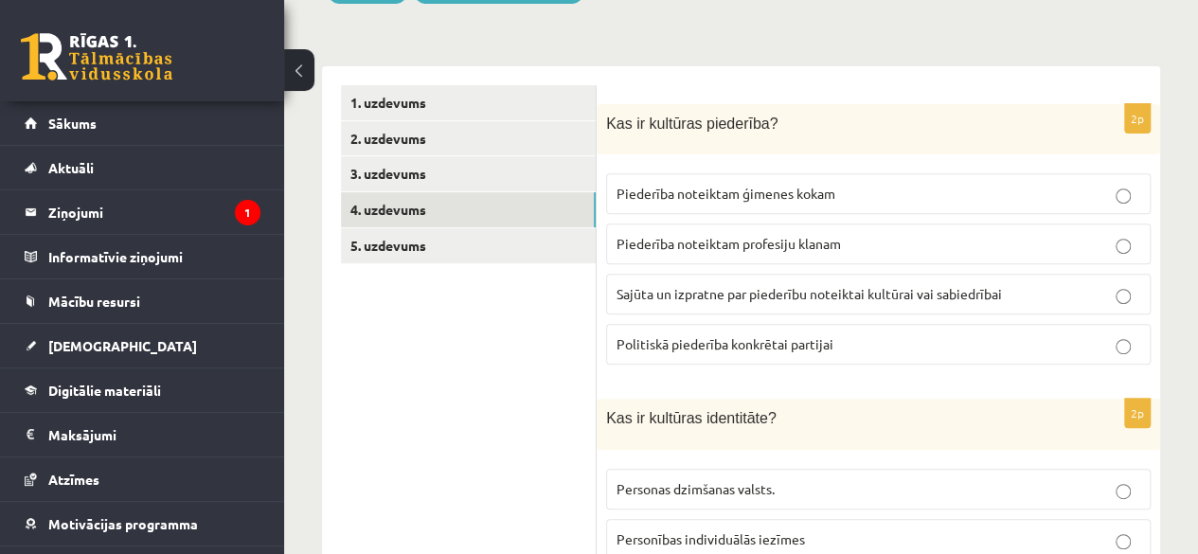
scroll to position [275, 0]
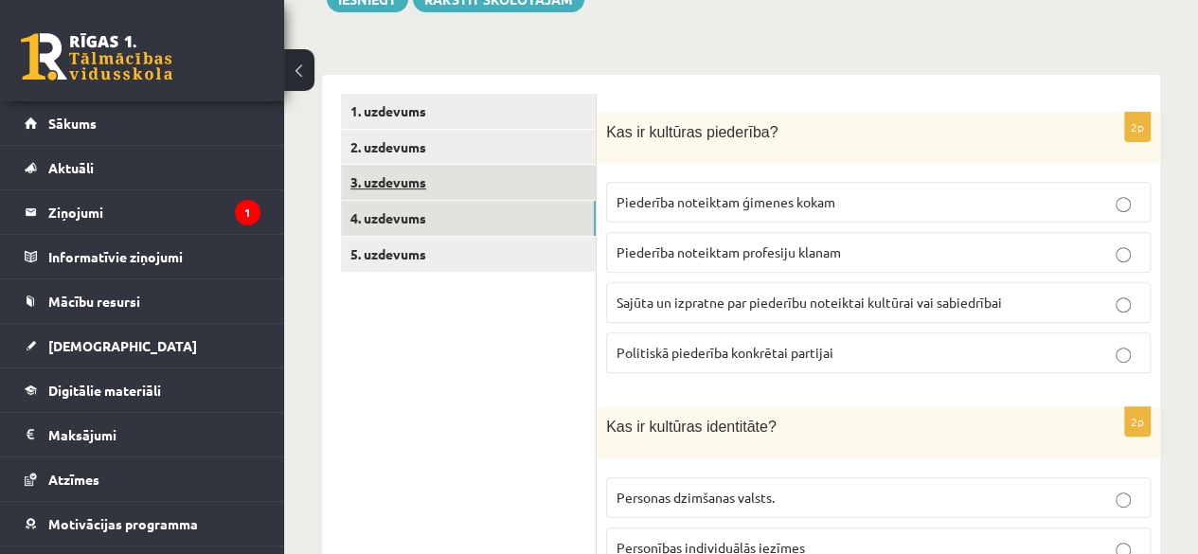
click at [474, 181] on link "3. uzdevums" at bounding box center [468, 182] width 255 height 35
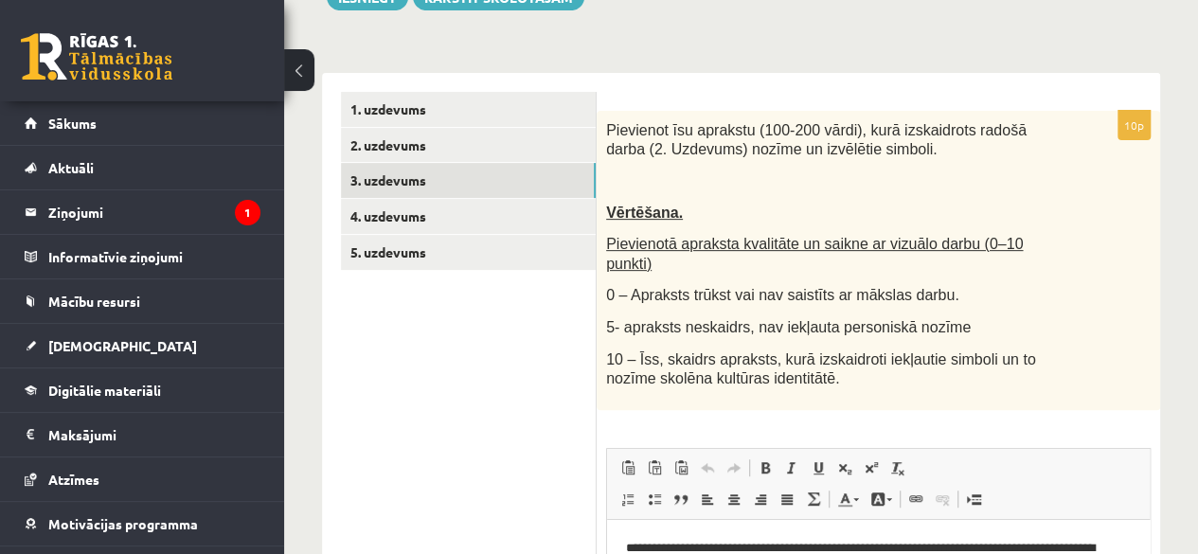
scroll to position [261, 0]
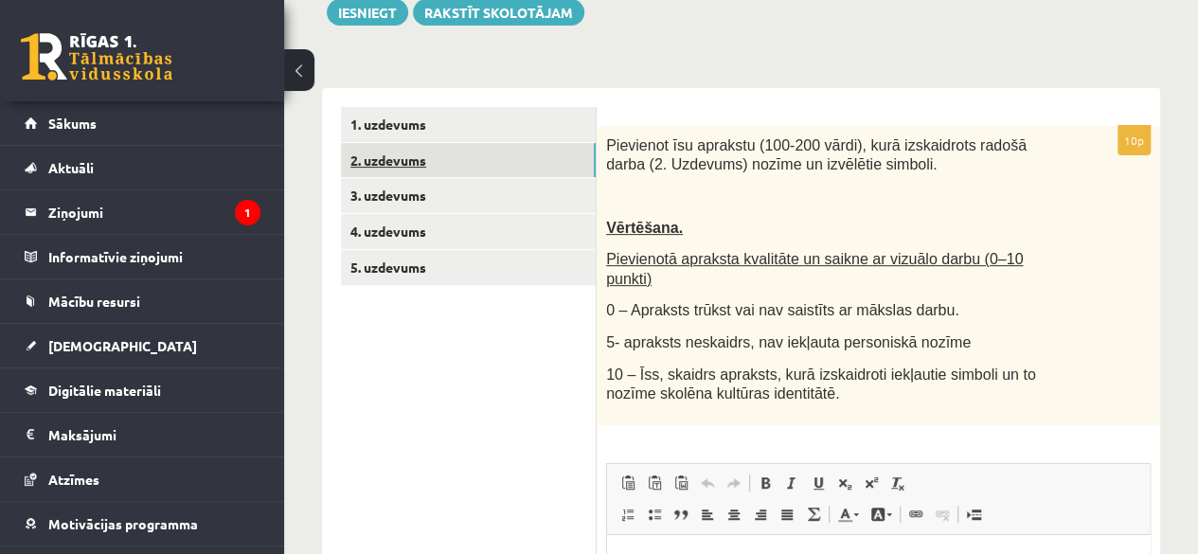
click at [483, 153] on link "2. uzdevums" at bounding box center [468, 160] width 255 height 35
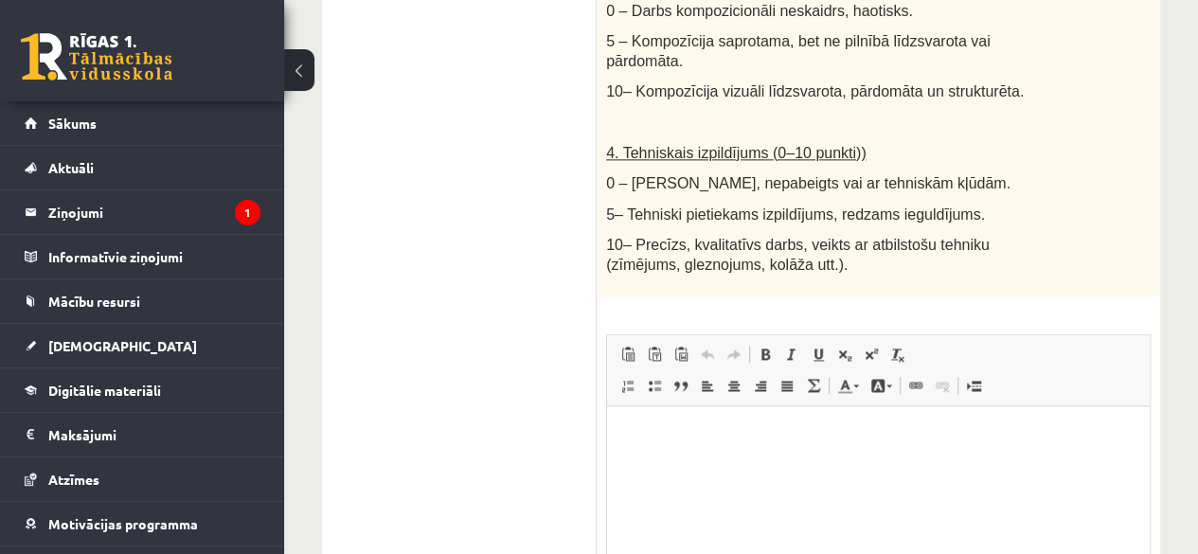
scroll to position [1208, 0]
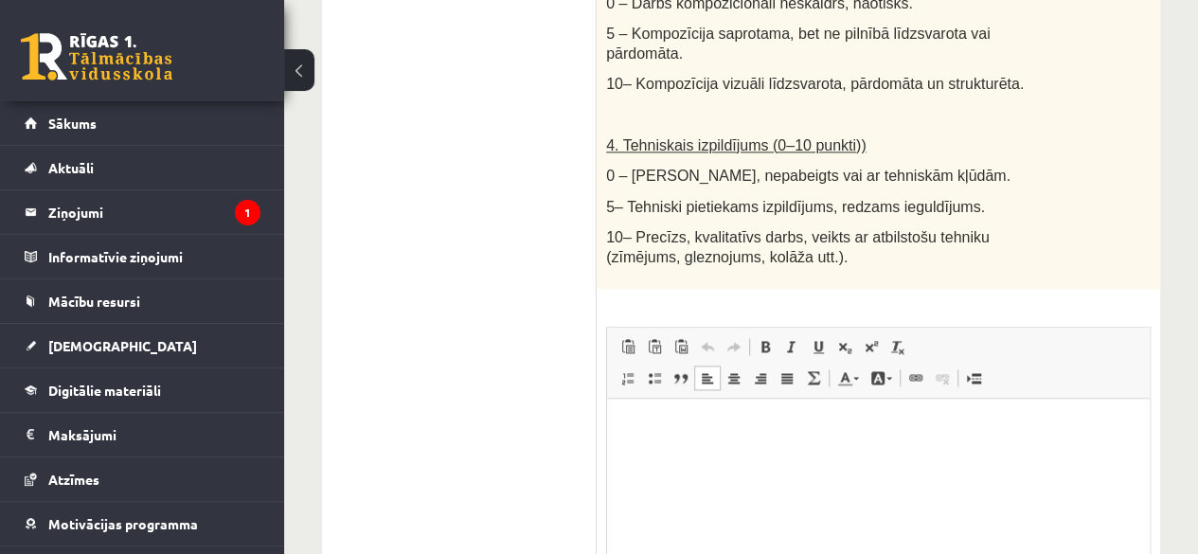
click at [949, 441] on html at bounding box center [878, 427] width 543 height 58
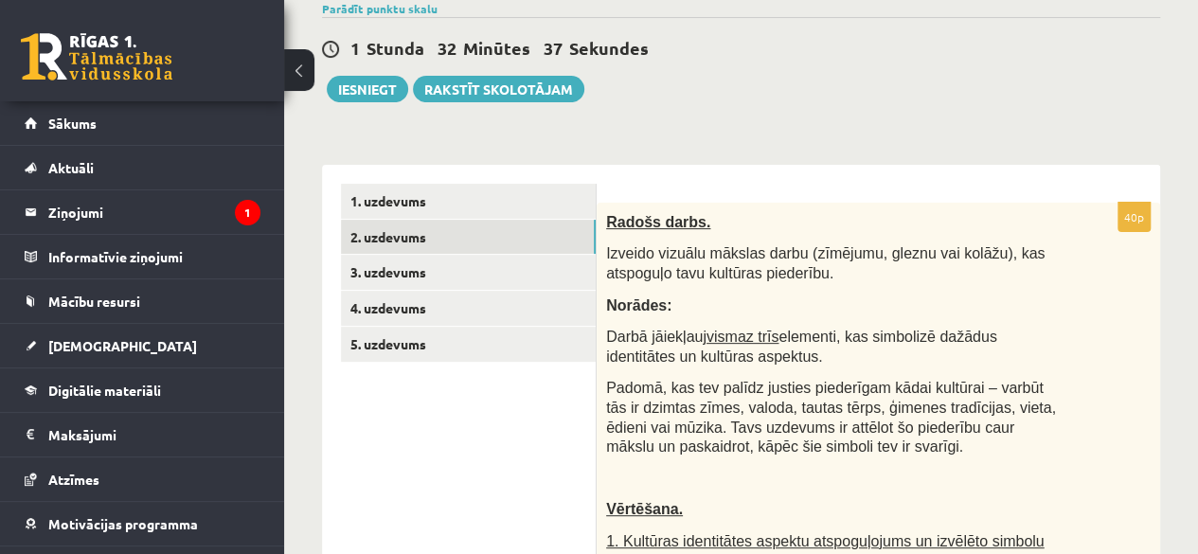
scroll to position [335, 0]
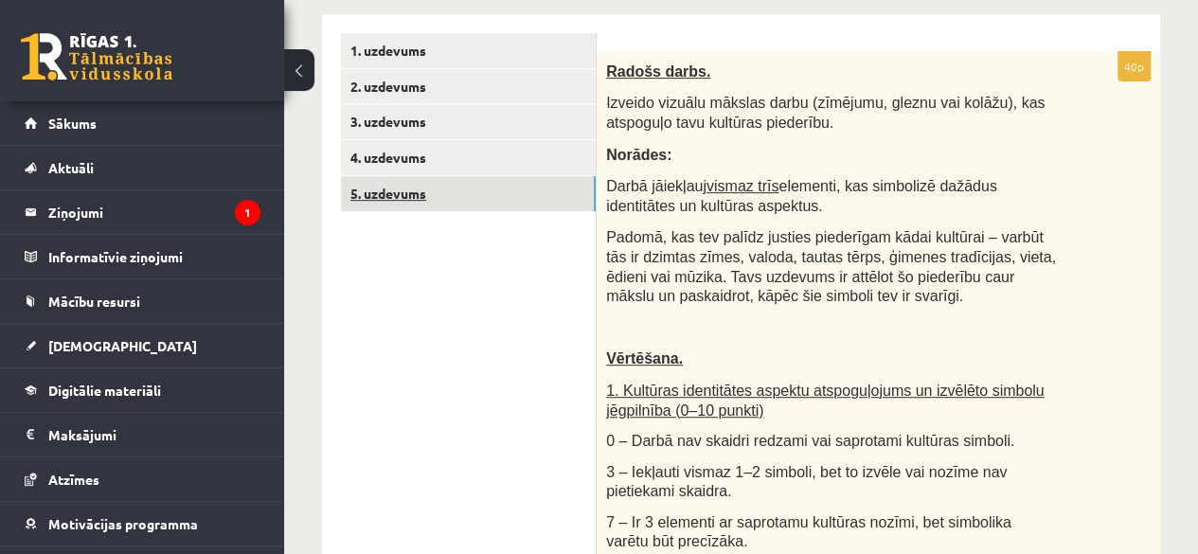
click at [445, 190] on link "5. uzdevums" at bounding box center [468, 193] width 255 height 35
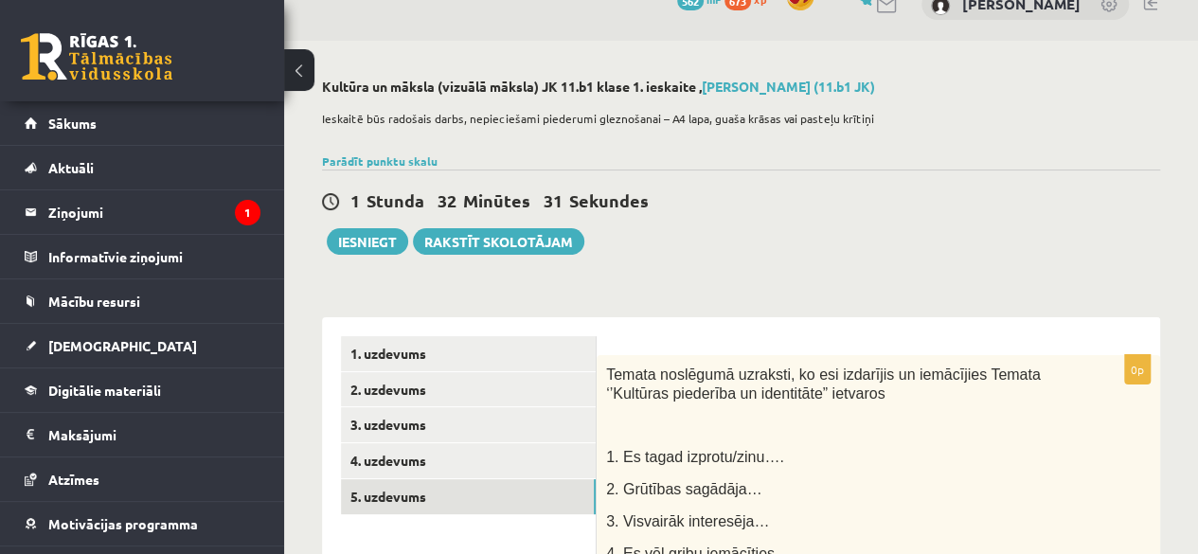
scroll to position [0, 0]
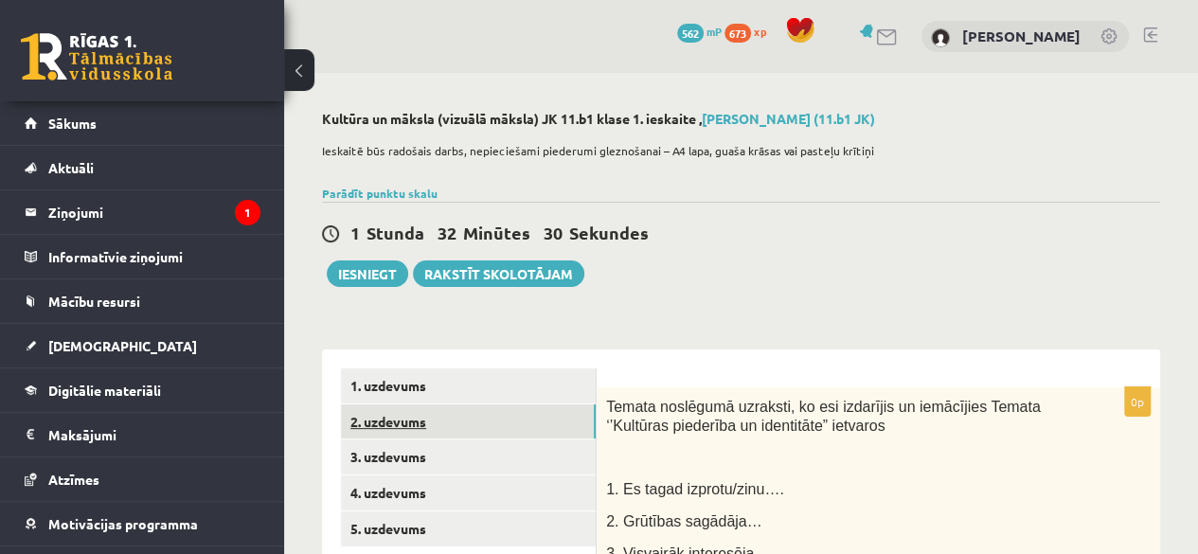
click at [388, 428] on link "2. uzdevums" at bounding box center [468, 421] width 255 height 35
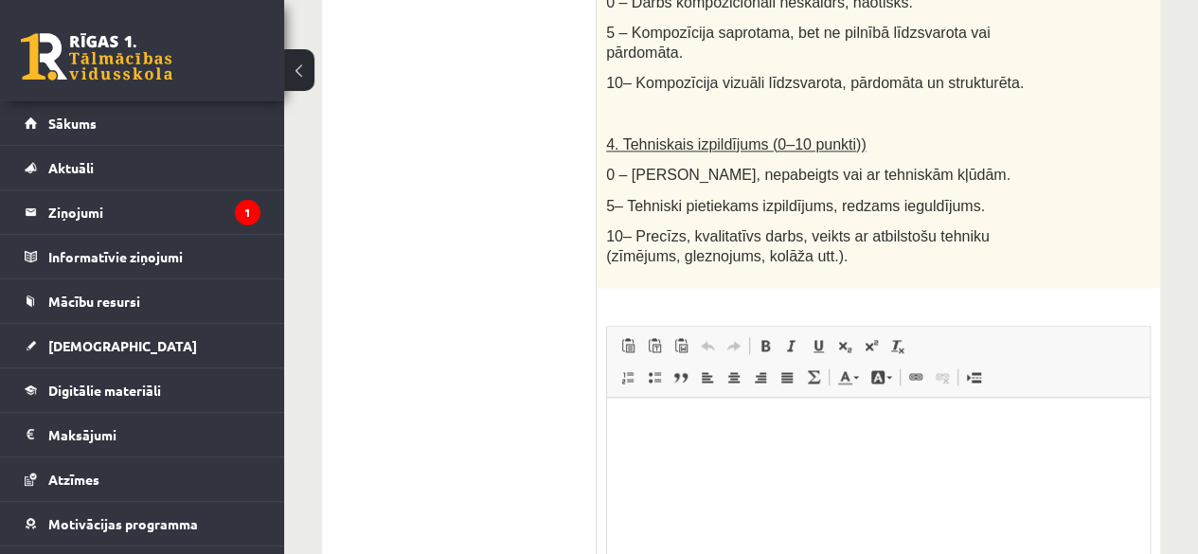
scroll to position [1409, 0]
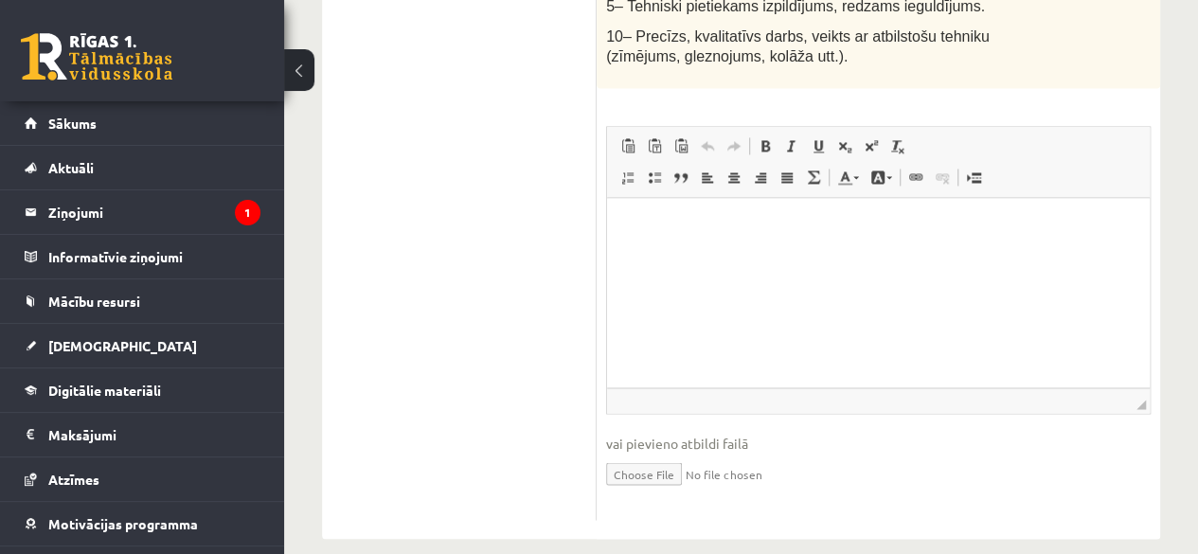
click at [633, 453] on input "file" at bounding box center [878, 472] width 545 height 39
type input "**********"
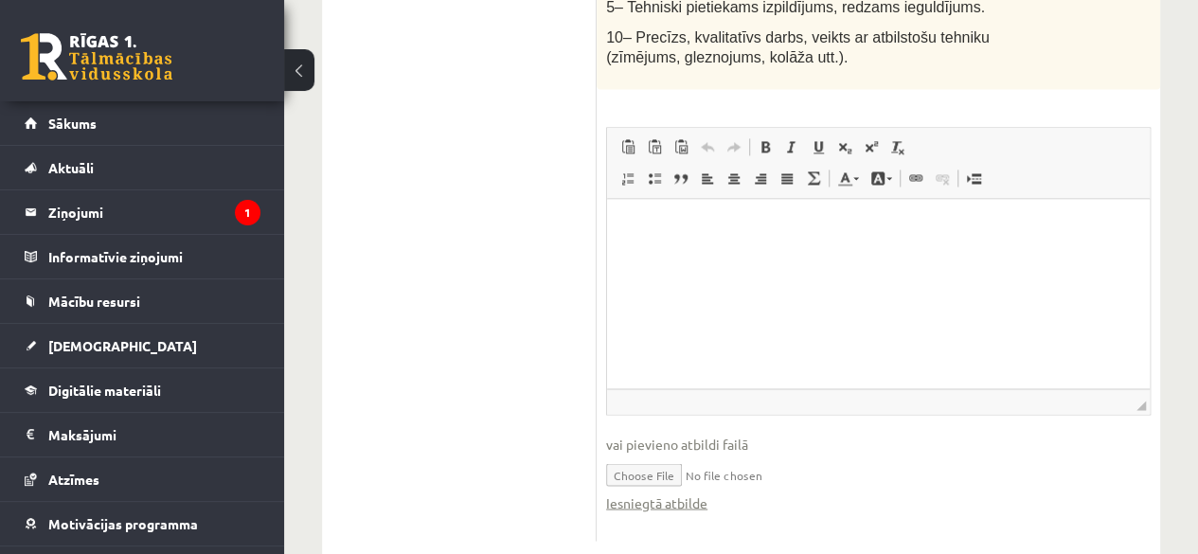
scroll to position [1429, 0]
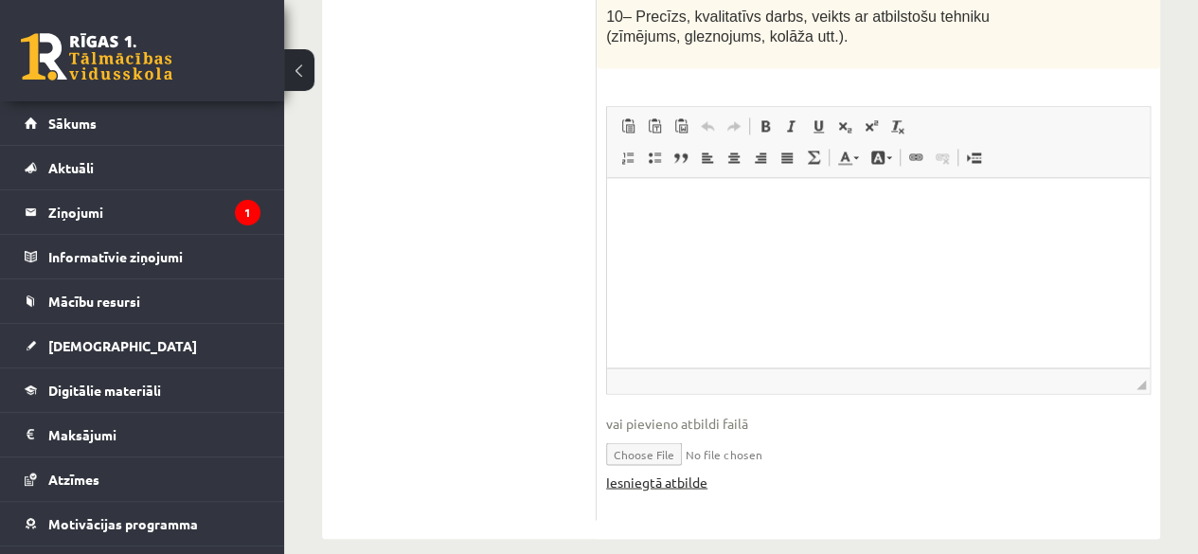
click at [644, 472] on link "Iesniegtā atbilde" at bounding box center [656, 482] width 101 height 20
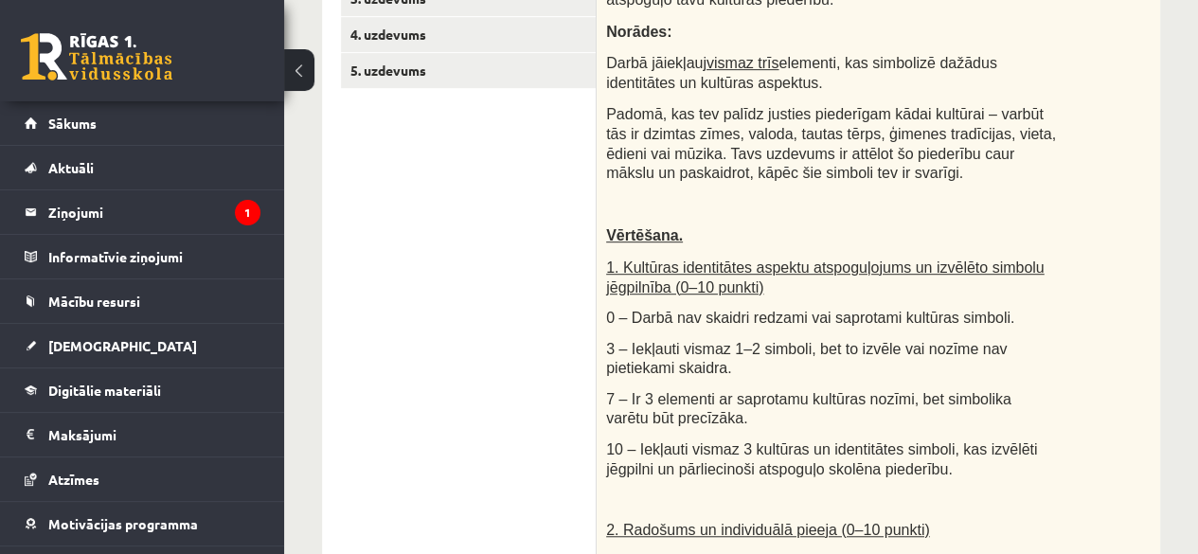
scroll to position [456, 0]
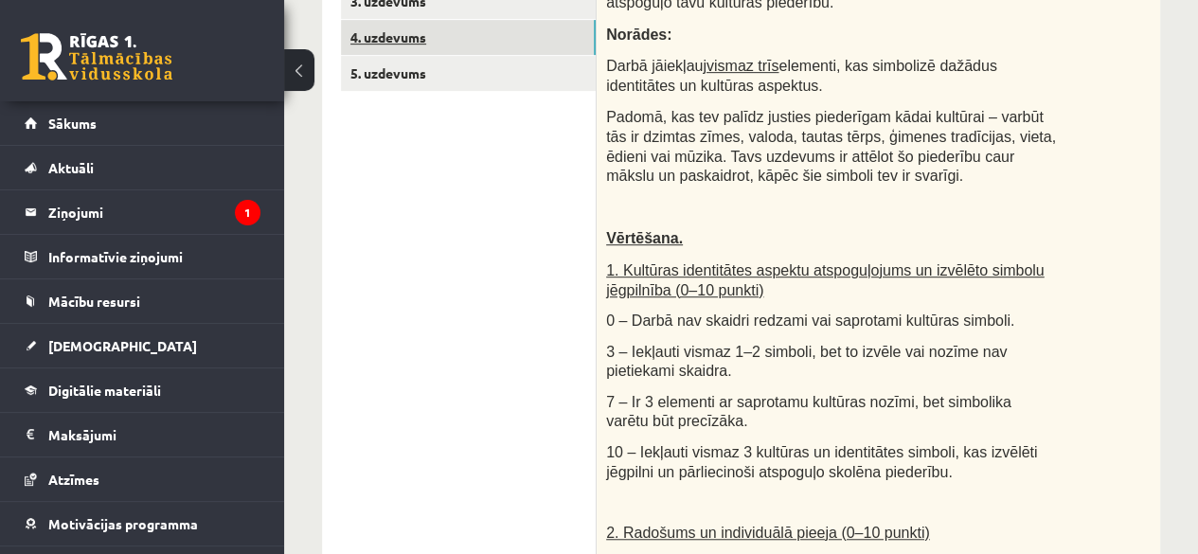
click at [384, 37] on link "4. uzdevums" at bounding box center [468, 37] width 255 height 35
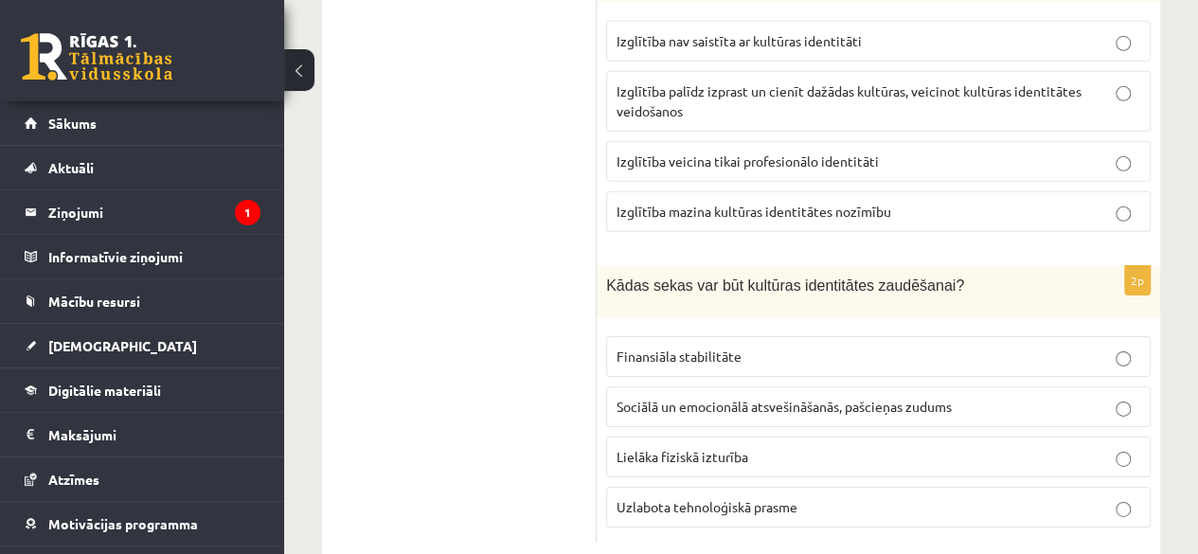
scroll to position [0, 0]
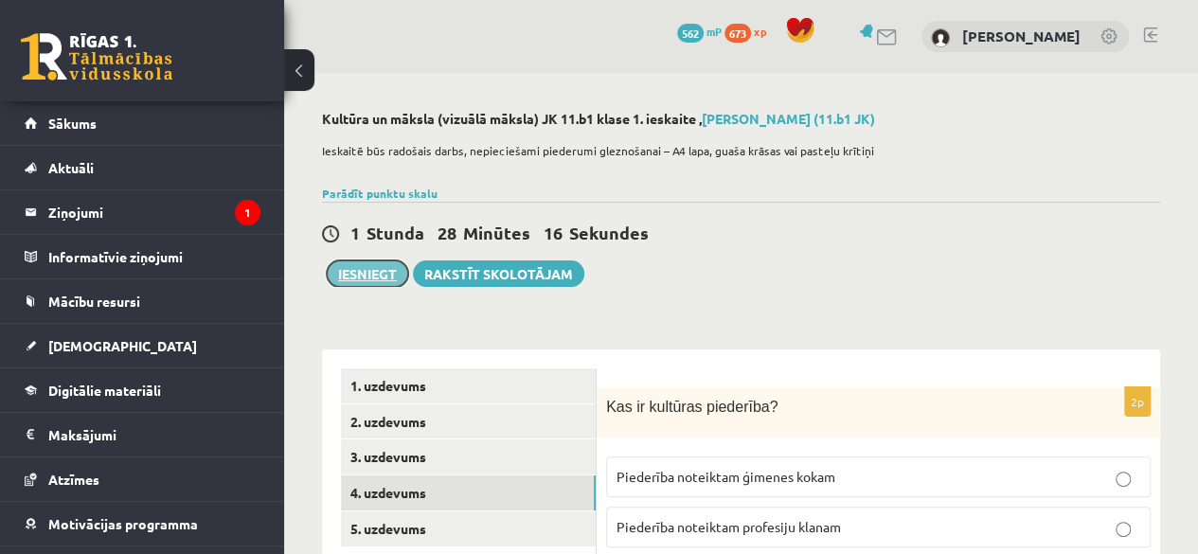
click at [357, 275] on button "Iesniegt" at bounding box center [367, 273] width 81 height 27
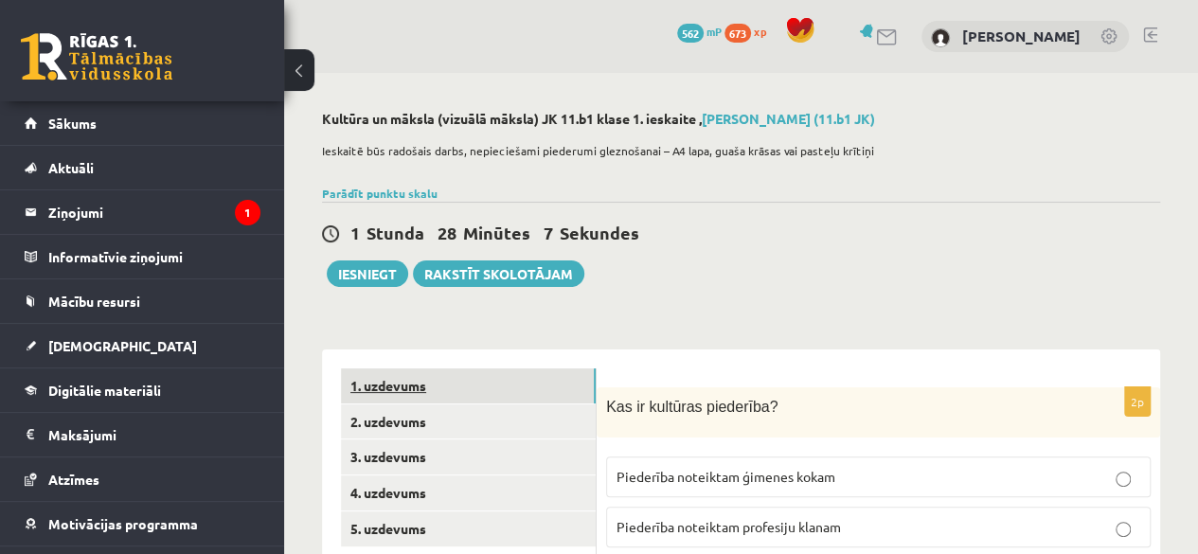
click at [420, 385] on link "1. uzdevums" at bounding box center [468, 385] width 255 height 35
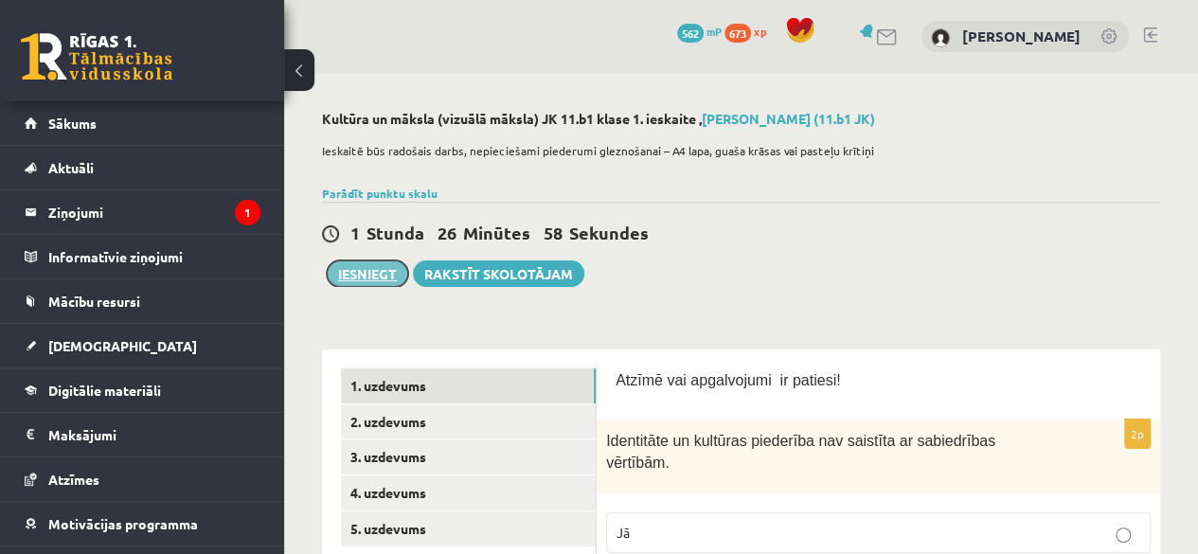
click at [360, 282] on button "Iesniegt" at bounding box center [367, 273] width 81 height 27
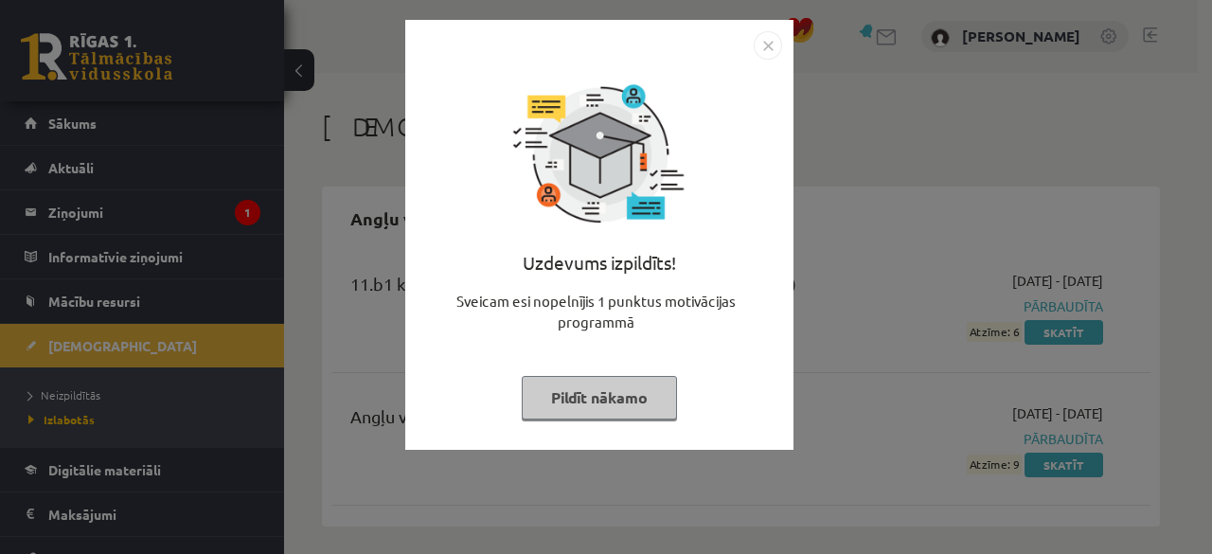
click at [563, 395] on button "Pildīt nākamo" at bounding box center [599, 398] width 155 height 44
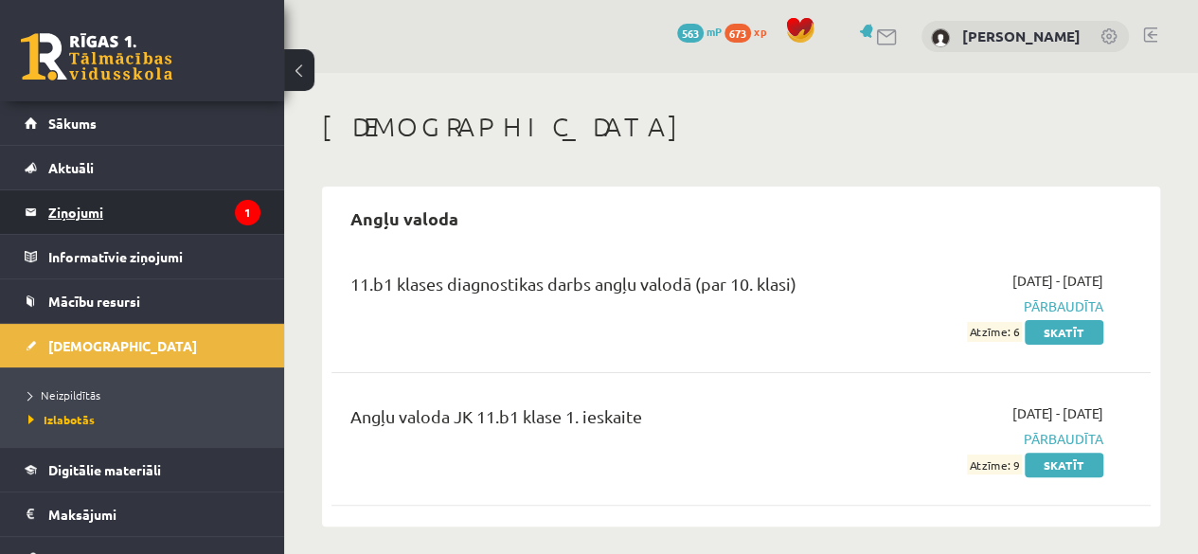
click at [79, 219] on legend "Ziņojumi 1" at bounding box center [154, 212] width 212 height 44
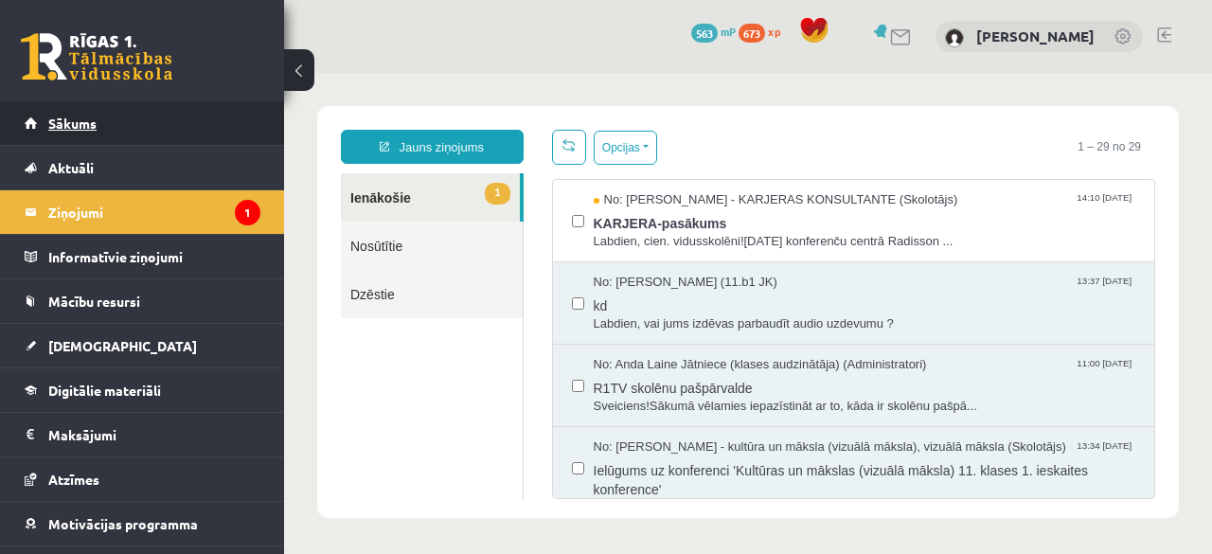
click at [74, 123] on span "Sākums" at bounding box center [72, 123] width 48 height 17
